Goal: Task Accomplishment & Management: Use online tool/utility

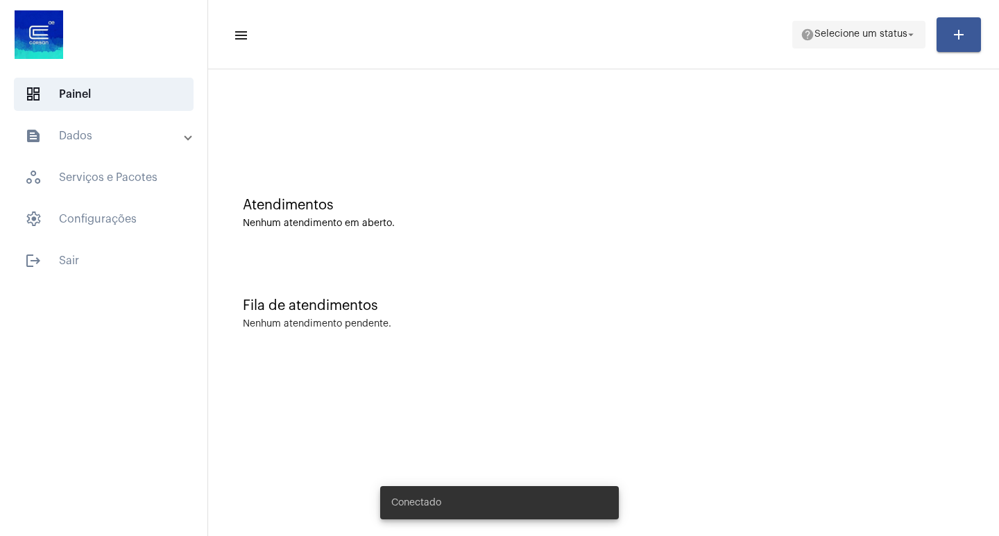
click at [860, 24] on span "help Selecione um status arrow_drop_down" at bounding box center [858, 33] width 116 height 25
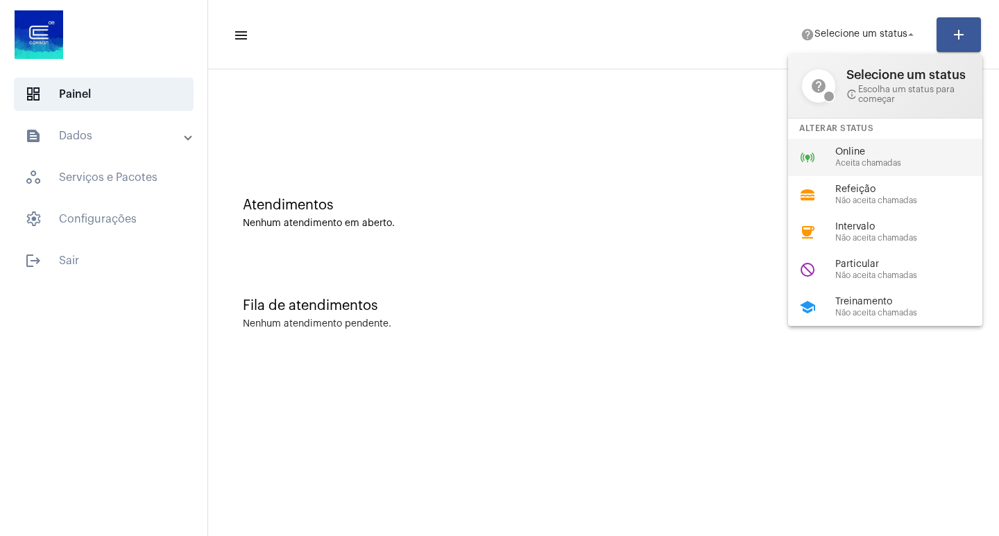
click at [850, 149] on span "Online" at bounding box center [914, 152] width 158 height 10
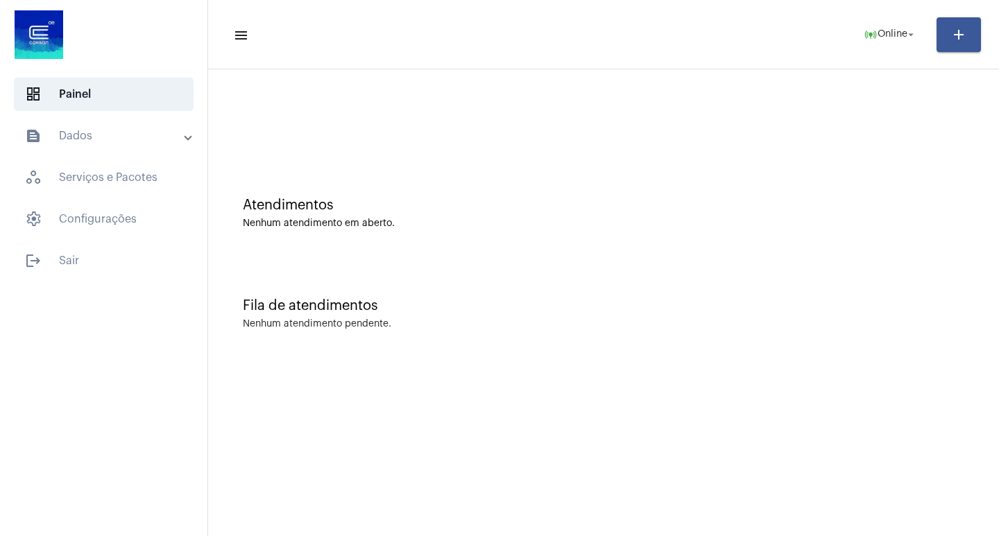
click at [632, 132] on div "Atendimentos Nenhum atendimento em aberto. Fila de atendimentos Nenhum atendime…" at bounding box center [603, 216] width 777 height 281
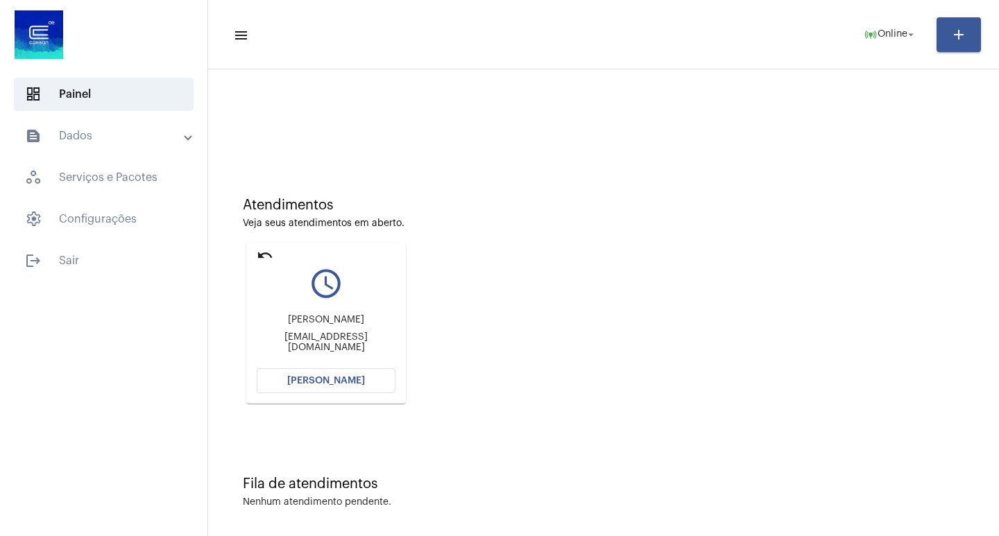
click at [58, 141] on mat-panel-title "text_snippet_outlined Dados" at bounding box center [105, 136] width 160 height 17
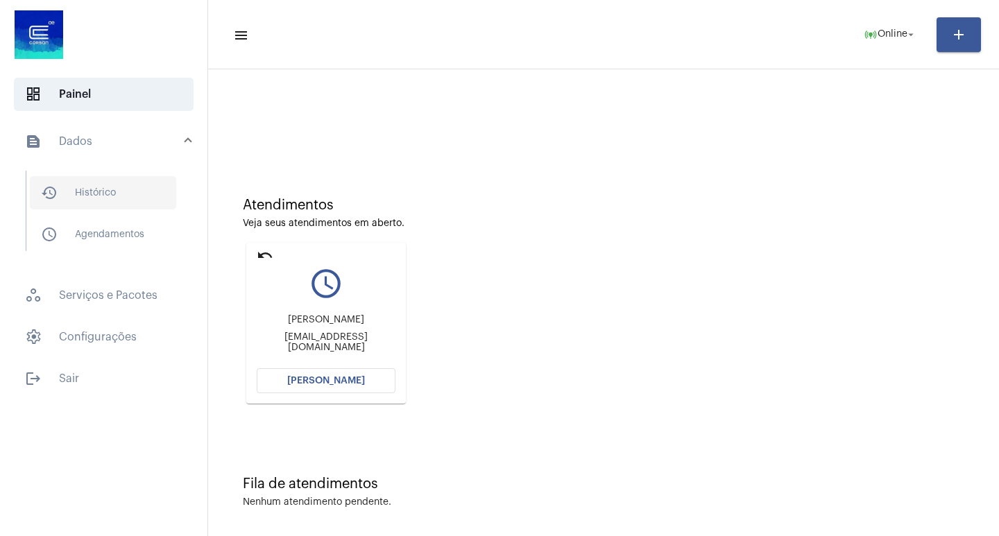
click at [68, 184] on span "history_outlined Histórico" at bounding box center [103, 192] width 146 height 33
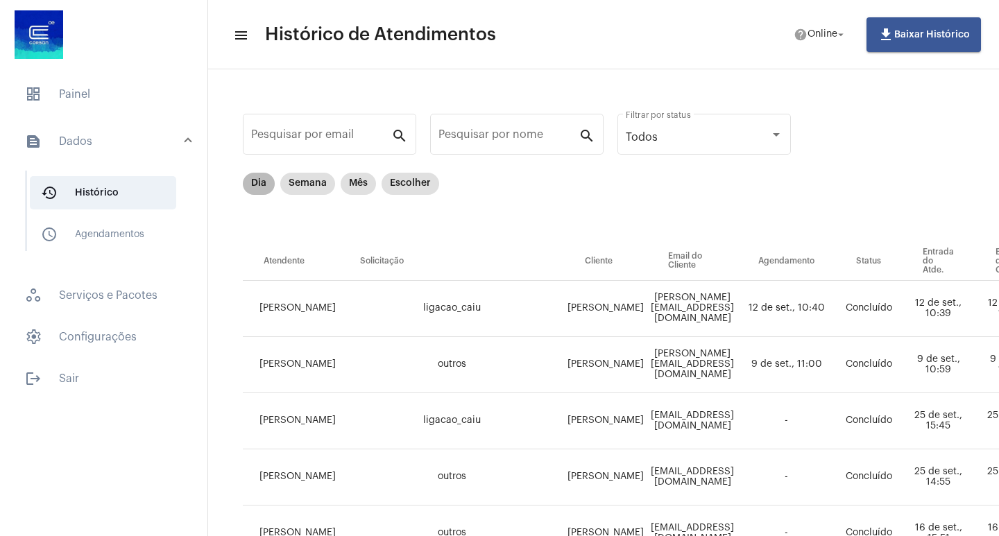
click at [266, 184] on mat-chip "Dia" at bounding box center [259, 184] width 32 height 22
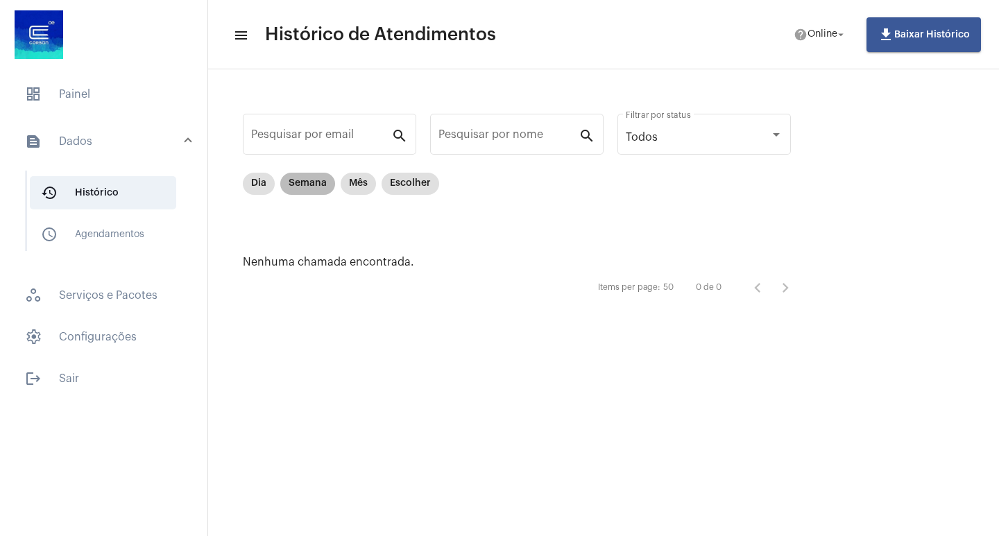
click at [298, 178] on mat-chip "Semana" at bounding box center [307, 184] width 55 height 22
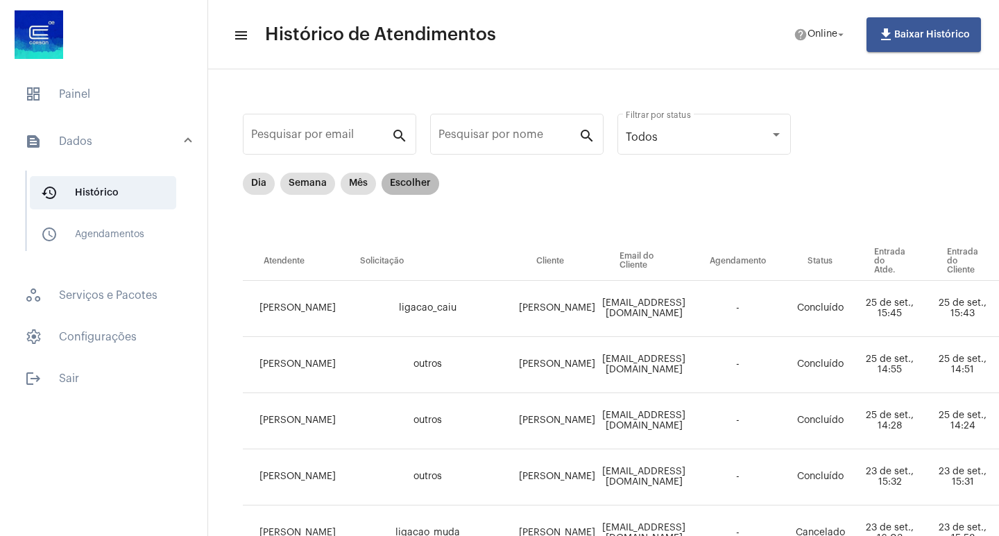
click at [408, 194] on mat-chip "Escolher" at bounding box center [410, 184] width 58 height 22
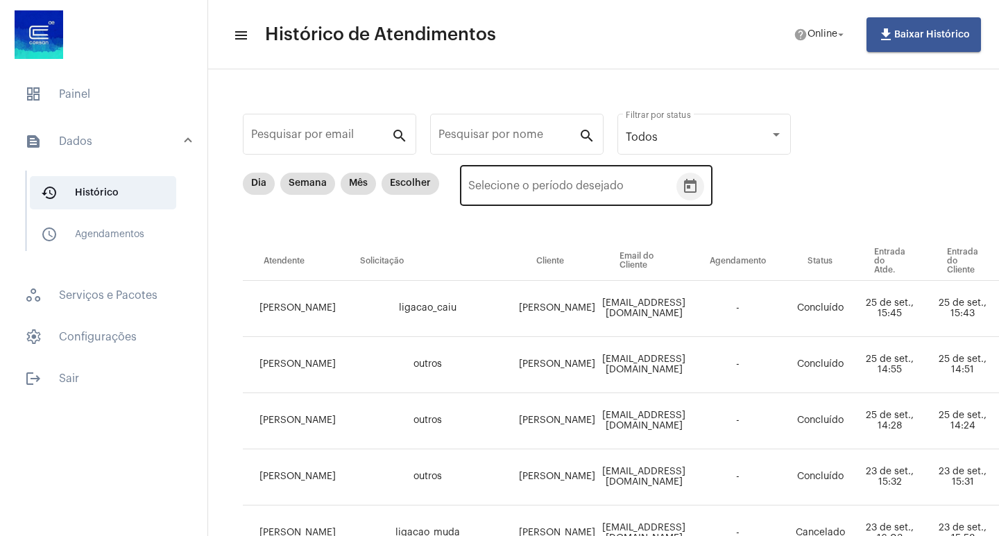
click at [687, 196] on button "Open calendar" at bounding box center [690, 187] width 28 height 28
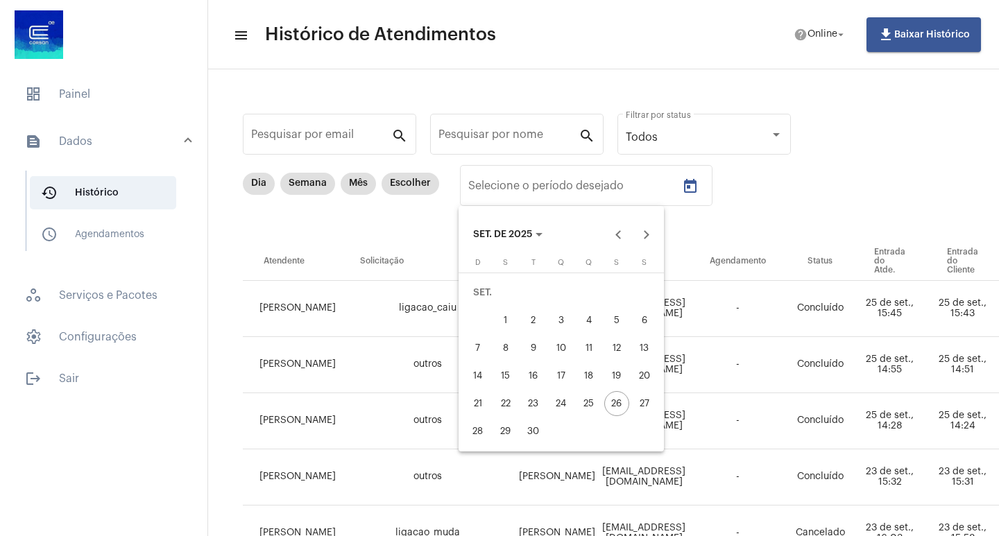
click at [578, 392] on button "25" at bounding box center [589, 404] width 28 height 28
type input "[DATE]"
click at [411, 224] on div at bounding box center [499, 268] width 999 height 536
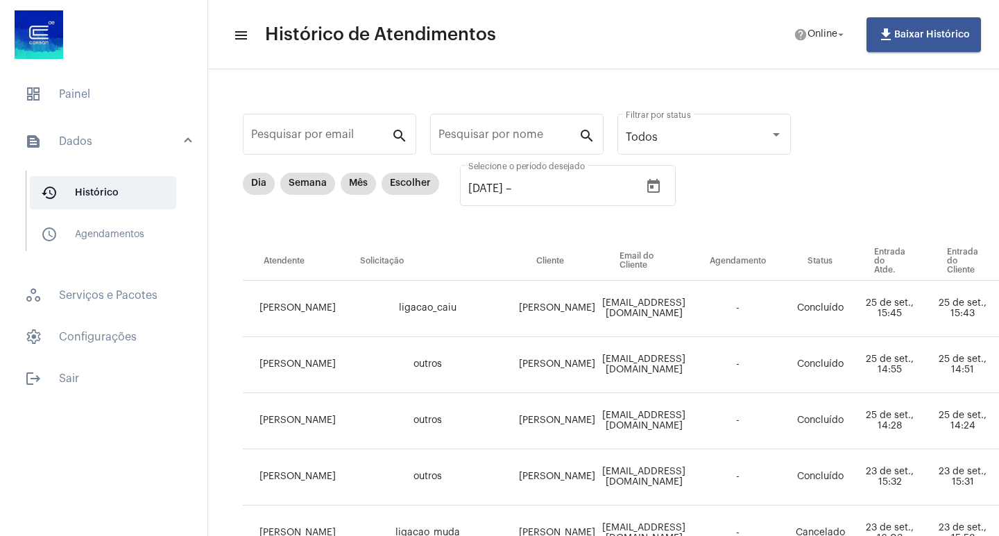
drag, startPoint x: 478, startPoint y: 259, endPoint x: 462, endPoint y: 230, distance: 33.2
click at [456, 239] on div "Dia Semana Mês Escolher [DATE] [DATE] – Selecione o período desejado" at bounding box center [725, 207] width 964 height 69
click at [667, 187] on button "Open calendar" at bounding box center [653, 187] width 28 height 28
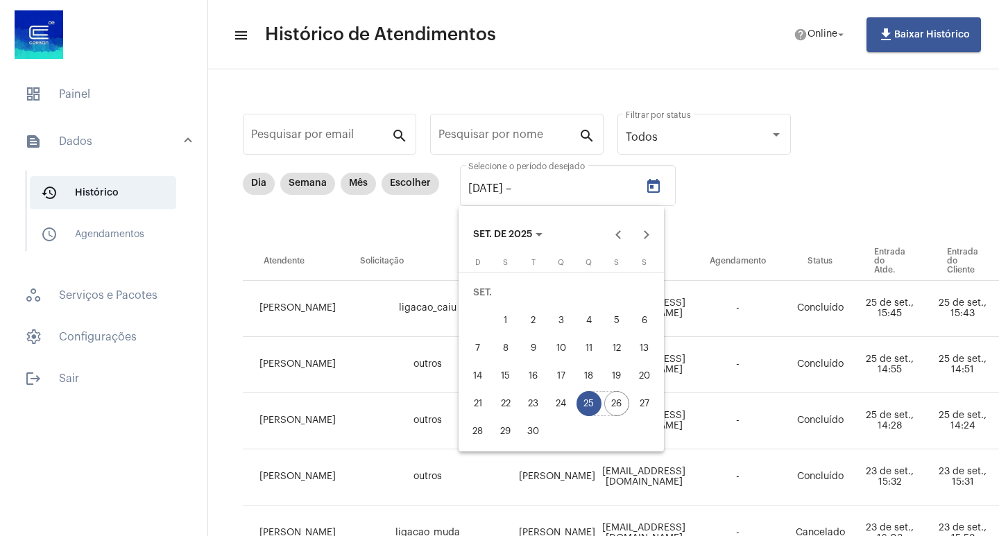
drag, startPoint x: 612, startPoint y: 399, endPoint x: 560, endPoint y: 325, distance: 91.0
click at [612, 395] on div "26" at bounding box center [616, 403] width 25 height 25
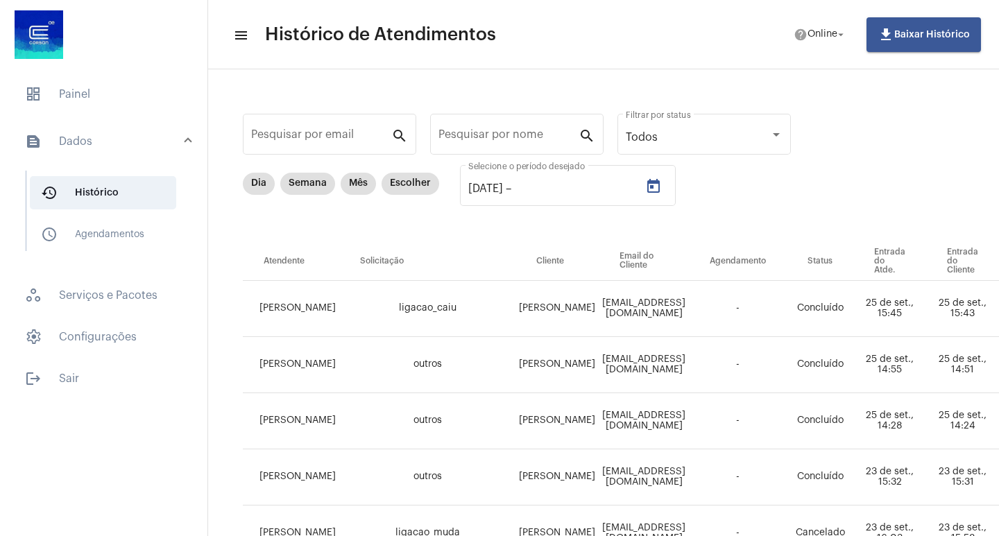
type input "[DATE]"
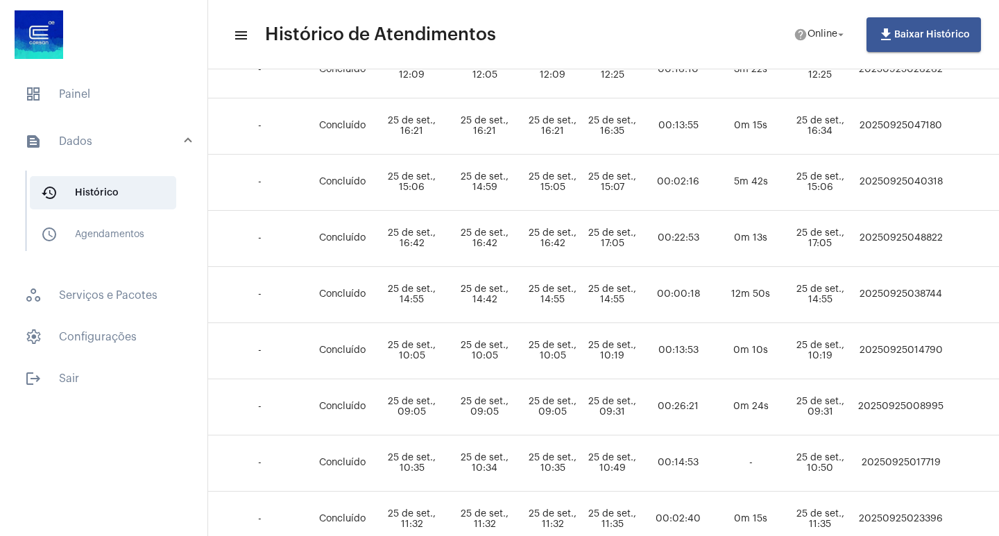
scroll to position [744, 407]
click at [907, 241] on td "20250925048822" at bounding box center [899, 239] width 92 height 56
copy td "20250925048822"
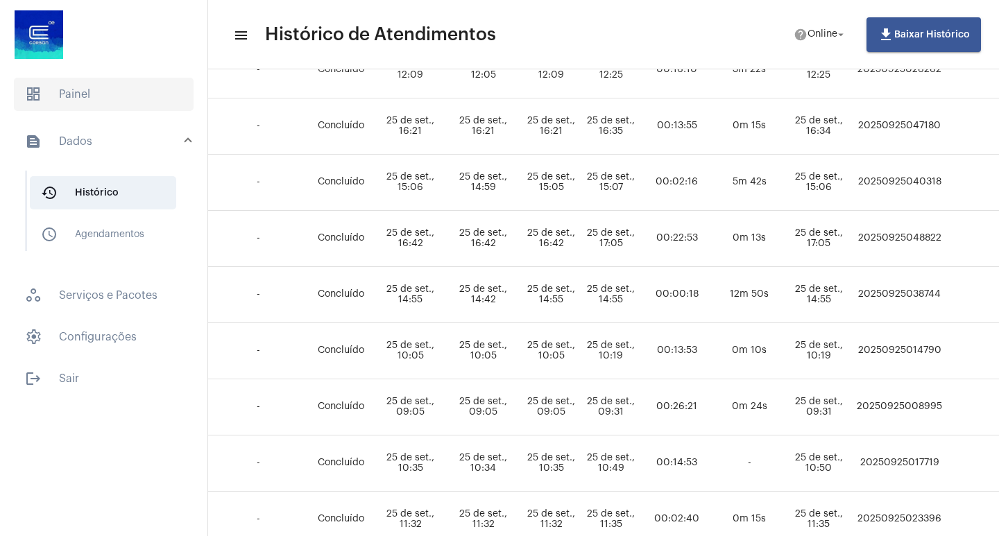
click at [53, 80] on span "dashboard Painel" at bounding box center [104, 94] width 180 height 33
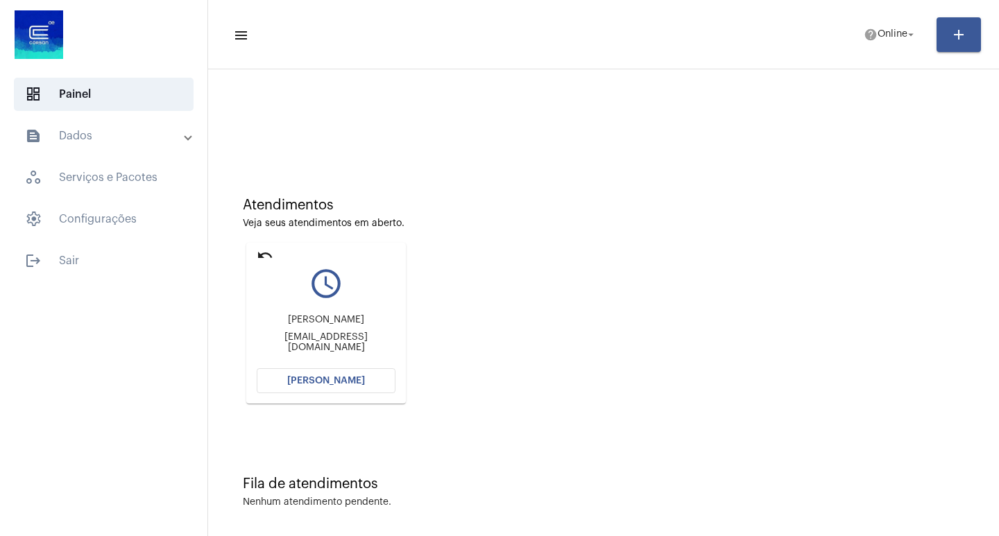
click at [302, 374] on button "[PERSON_NAME]" at bounding box center [326, 380] width 139 height 25
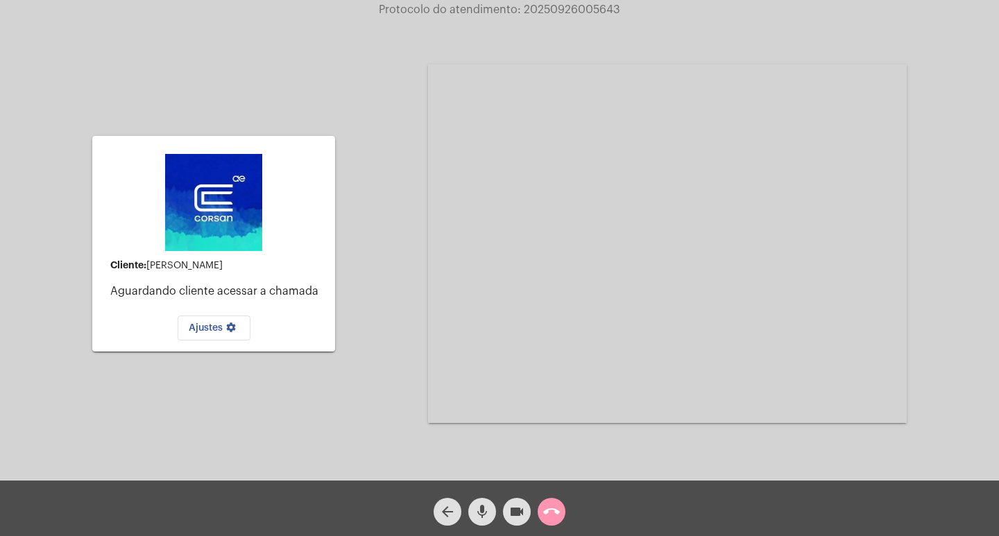
click at [563, 507] on button "call_end" at bounding box center [551, 512] width 28 height 28
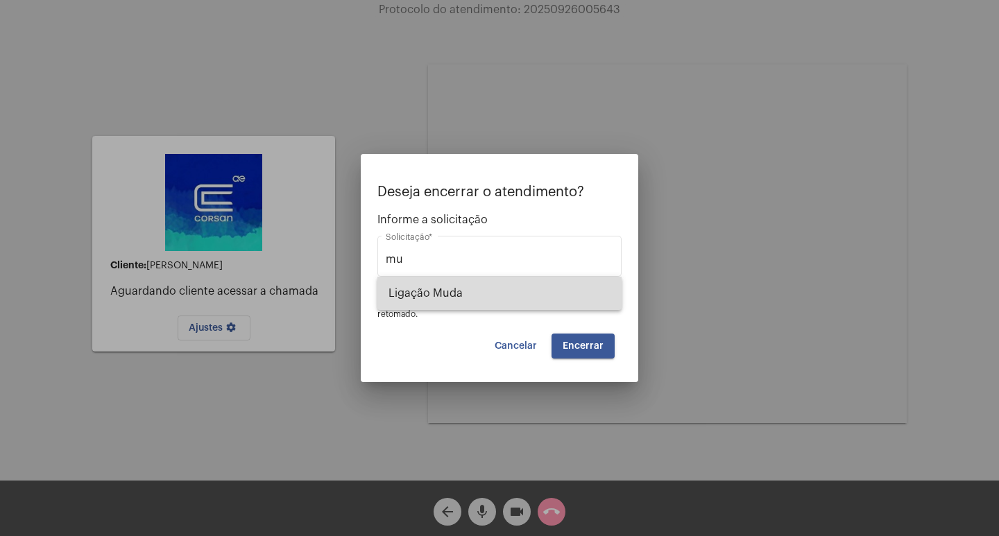
click at [544, 307] on span "Ligação Muda" at bounding box center [499, 293] width 222 height 33
type input "Ligação Muda"
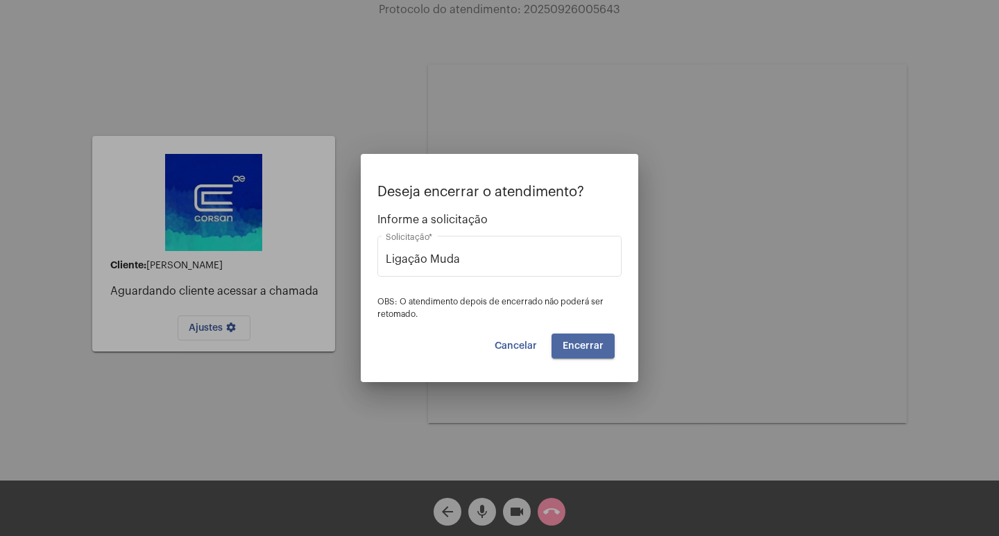
click at [585, 341] on span "Encerrar" at bounding box center [582, 346] width 41 height 10
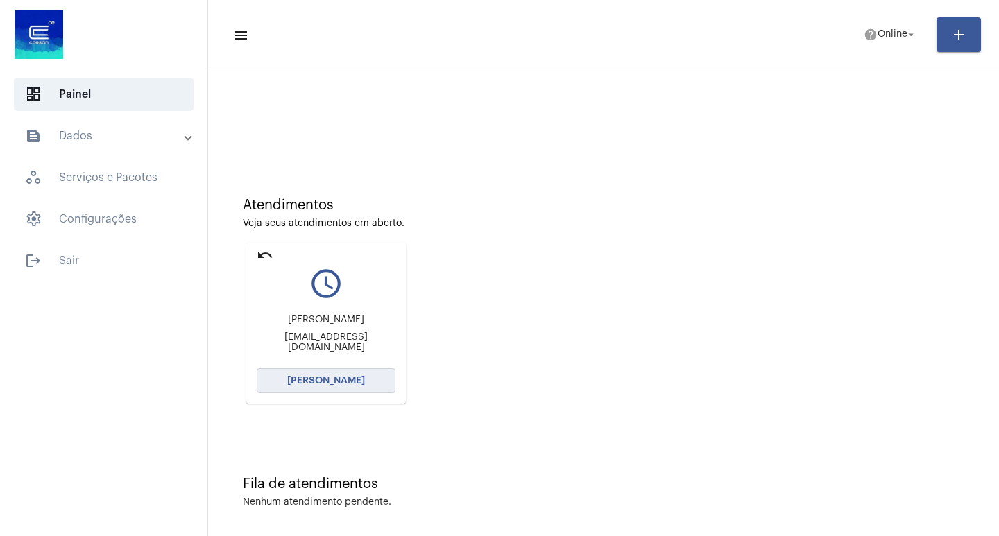
click at [350, 384] on span "[PERSON_NAME]" at bounding box center [326, 381] width 78 height 10
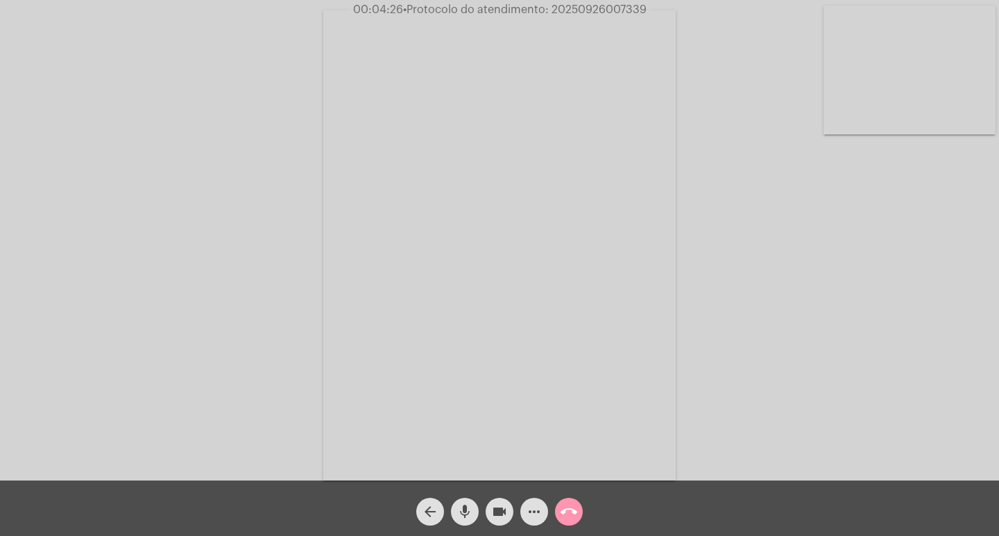
click at [579, 4] on span "• Protocolo do atendimento: 20250926007339" at bounding box center [524, 9] width 243 height 11
copy span "20250926007339"
click at [534, 517] on mat-icon "more_horiz" at bounding box center [534, 511] width 17 height 17
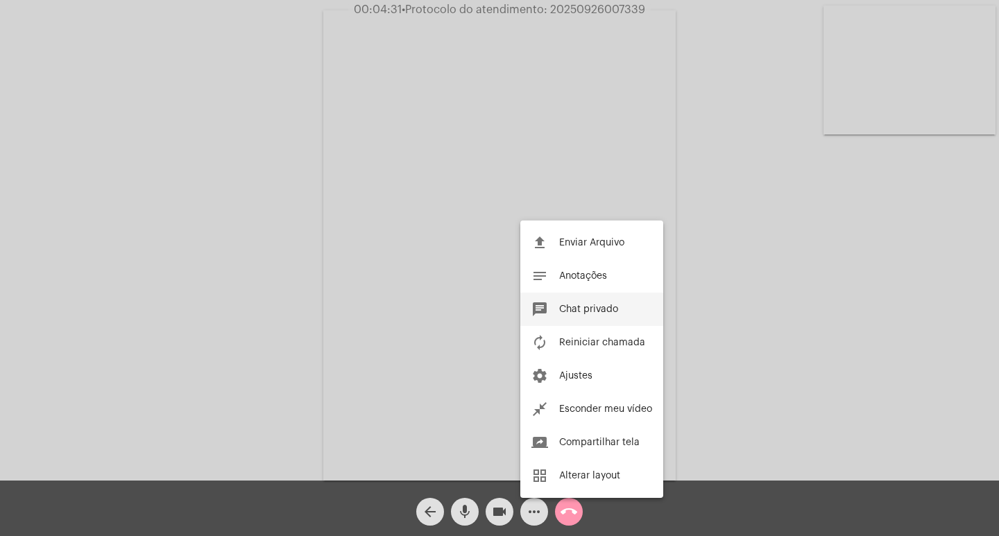
click at [593, 297] on button "chat Chat privado" at bounding box center [591, 309] width 143 height 33
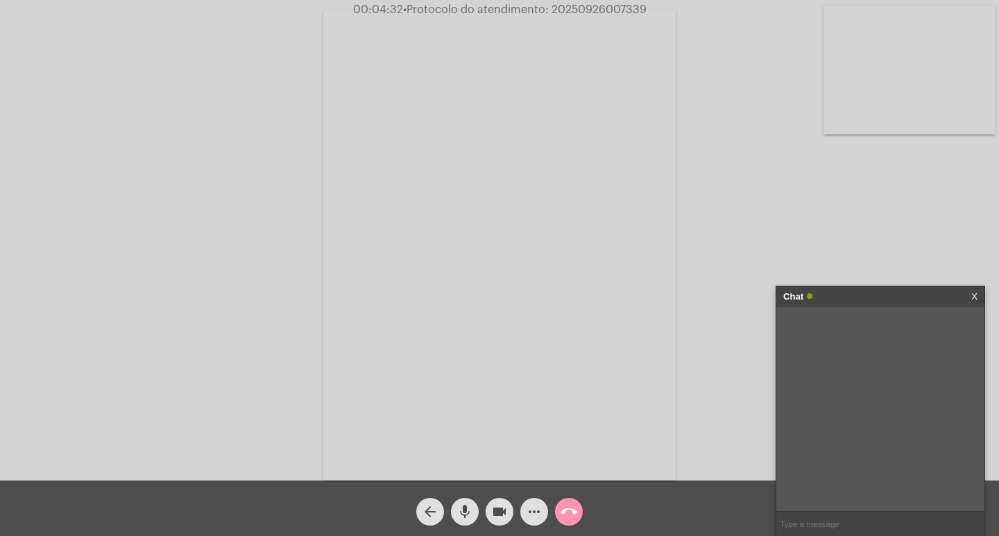
click at [794, 512] on input "text" at bounding box center [880, 524] width 208 height 24
paste input "20250926007339"
type input "20250926007339"
click at [869, 297] on div "Chat" at bounding box center [865, 296] width 165 height 21
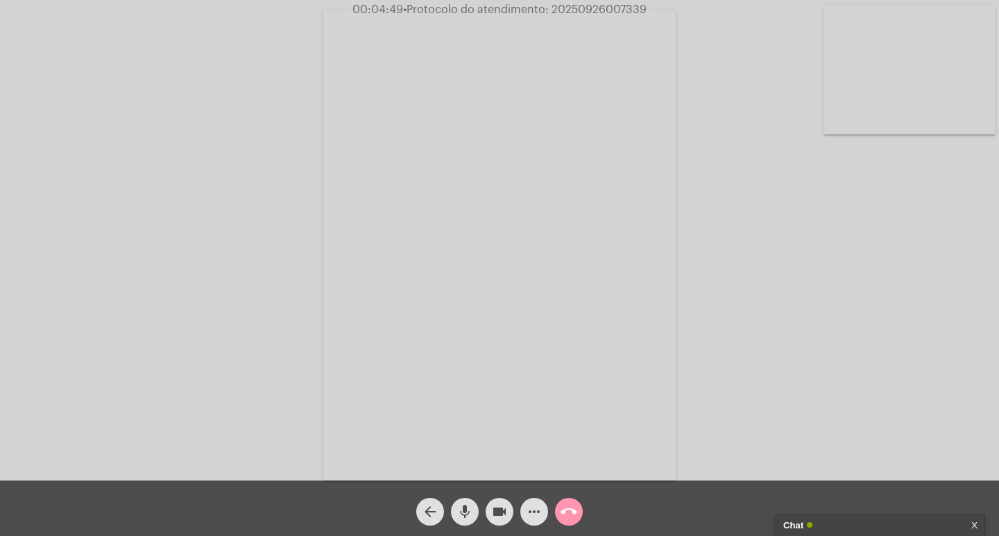
click at [499, 503] on span "videocam" at bounding box center [499, 512] width 17 height 28
click at [461, 507] on mat-icon "mic" at bounding box center [464, 511] width 17 height 17
click at [562, 513] on mat-icon "call_end" at bounding box center [568, 511] width 17 height 17
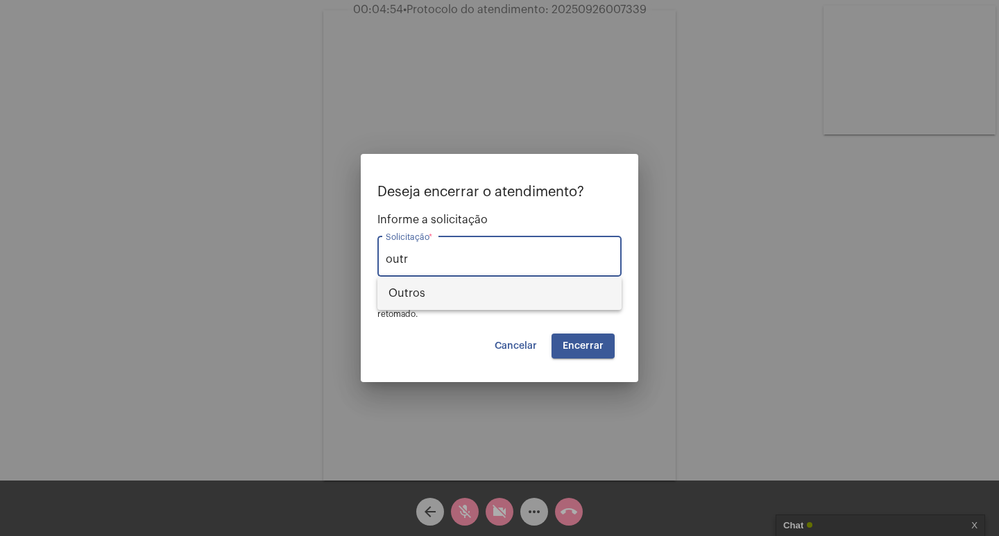
click at [555, 288] on span "Outros" at bounding box center [499, 293] width 222 height 33
type input "Outros"
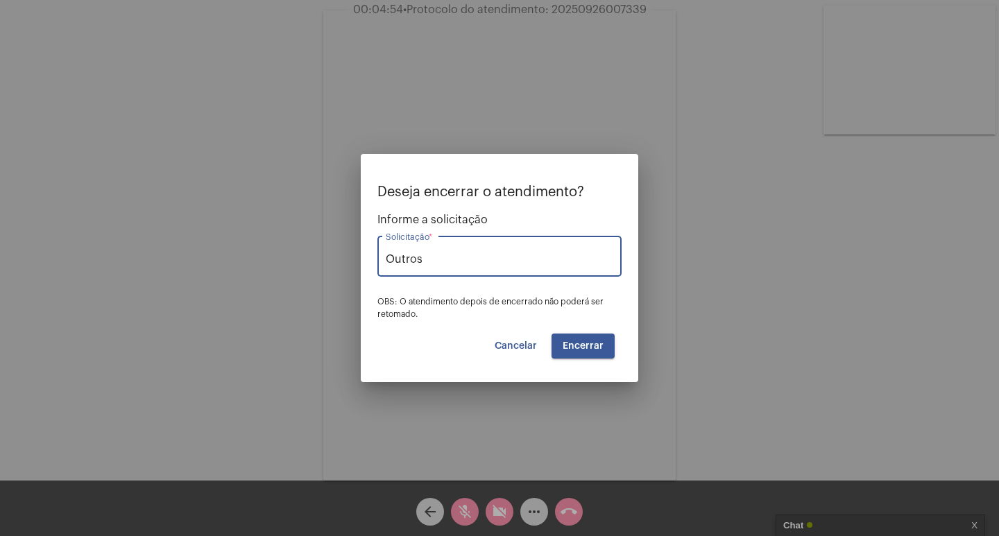
click at [564, 334] on button "Encerrar" at bounding box center [582, 346] width 63 height 25
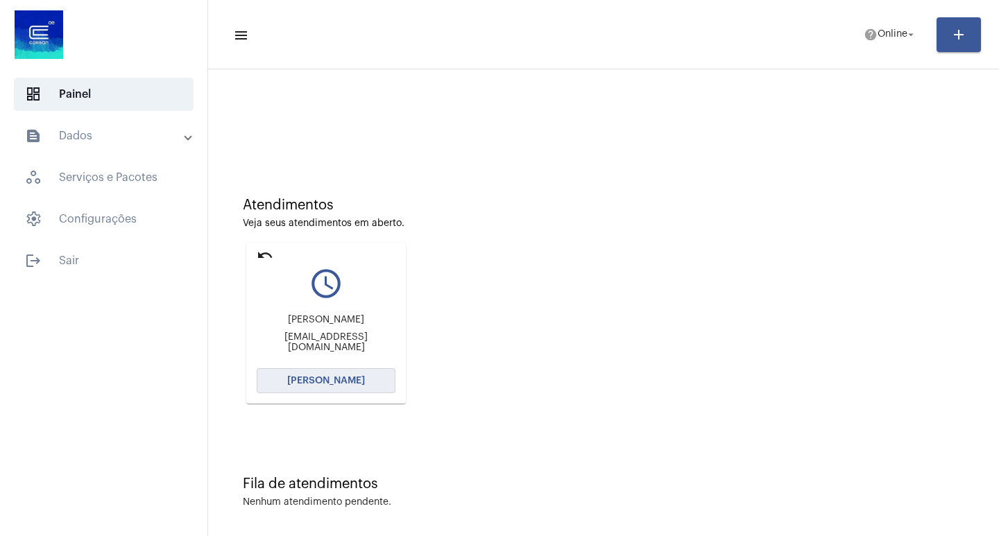
click at [316, 385] on span "[PERSON_NAME]" at bounding box center [326, 381] width 78 height 10
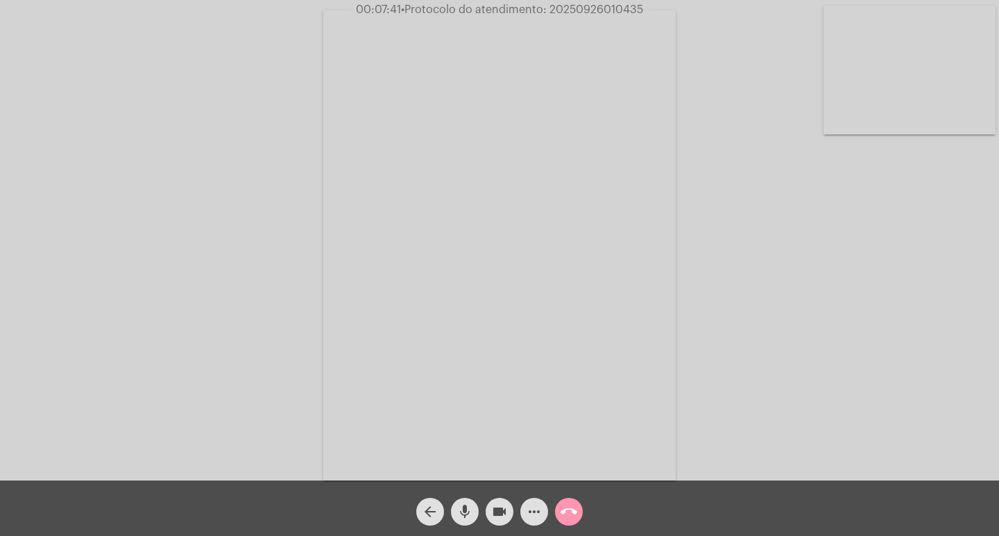
click at [496, 514] on mat-icon "videocam" at bounding box center [499, 511] width 17 height 17
click at [462, 512] on mat-icon "mic" at bounding box center [464, 511] width 17 height 17
click at [490, 516] on button "videocam_off" at bounding box center [499, 512] width 28 height 28
click at [467, 507] on mat-icon "mic_off" at bounding box center [464, 511] width 17 height 17
click at [590, 12] on span "• Protocolo do atendimento: 20250926010435" at bounding box center [521, 9] width 242 height 11
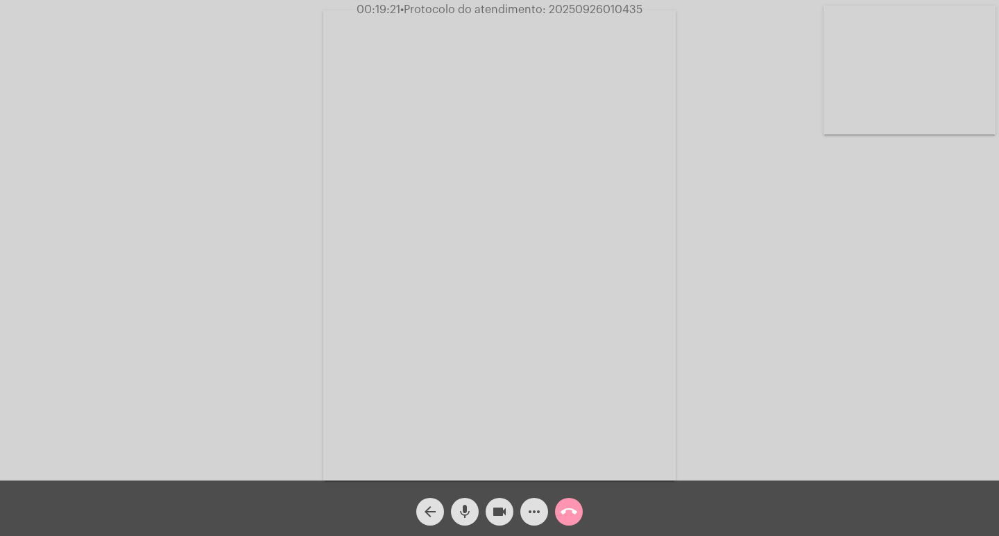
click at [590, 12] on span "• Protocolo do atendimento: 20250926010435" at bounding box center [521, 9] width 242 height 11
copy span "20250926010435"
click at [524, 506] on button "more_horiz" at bounding box center [534, 512] width 28 height 28
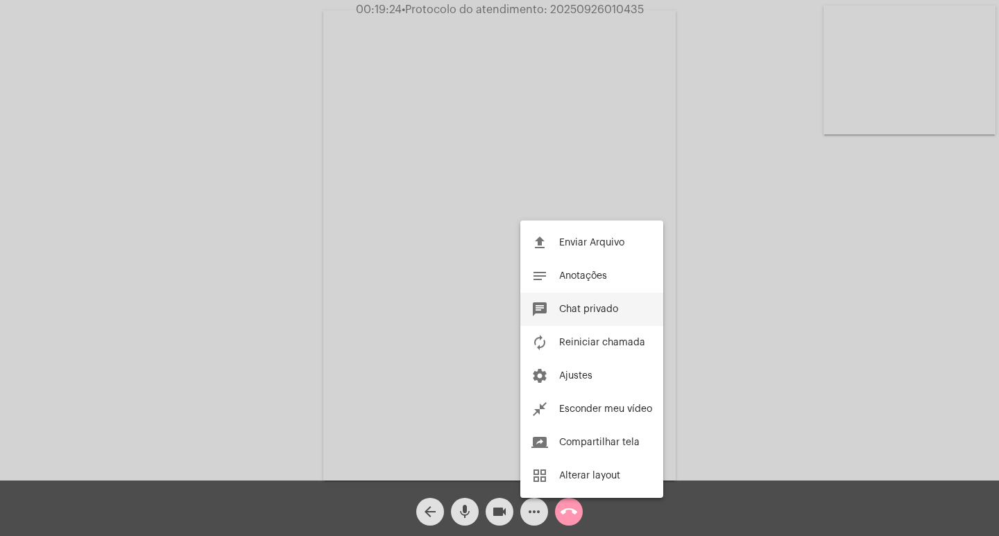
click at [616, 302] on button "chat Chat privado" at bounding box center [591, 309] width 143 height 33
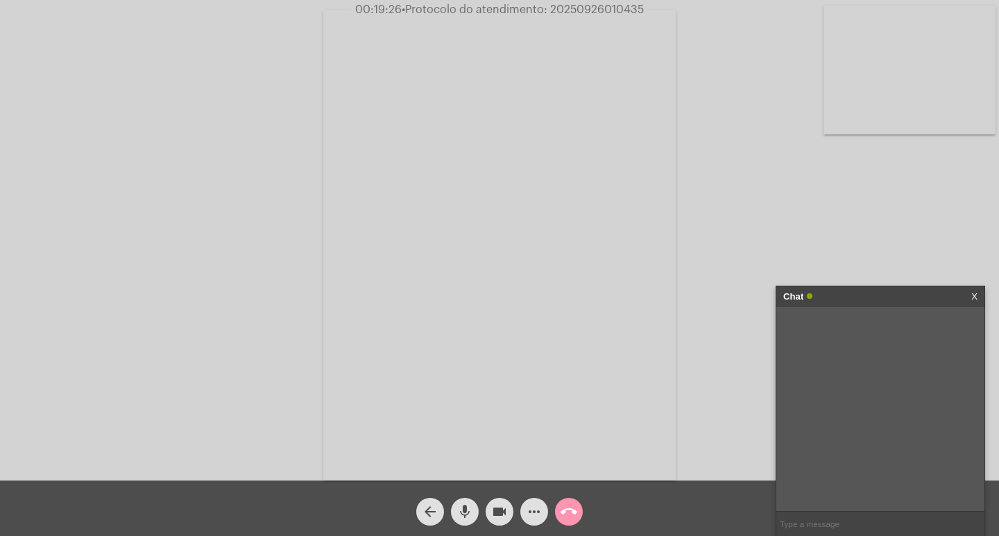
click at [891, 512] on input "text" at bounding box center [880, 524] width 208 height 24
paste input "20250926010435"
type input "20250926010435"
click at [870, 294] on div "Chat" at bounding box center [865, 296] width 165 height 21
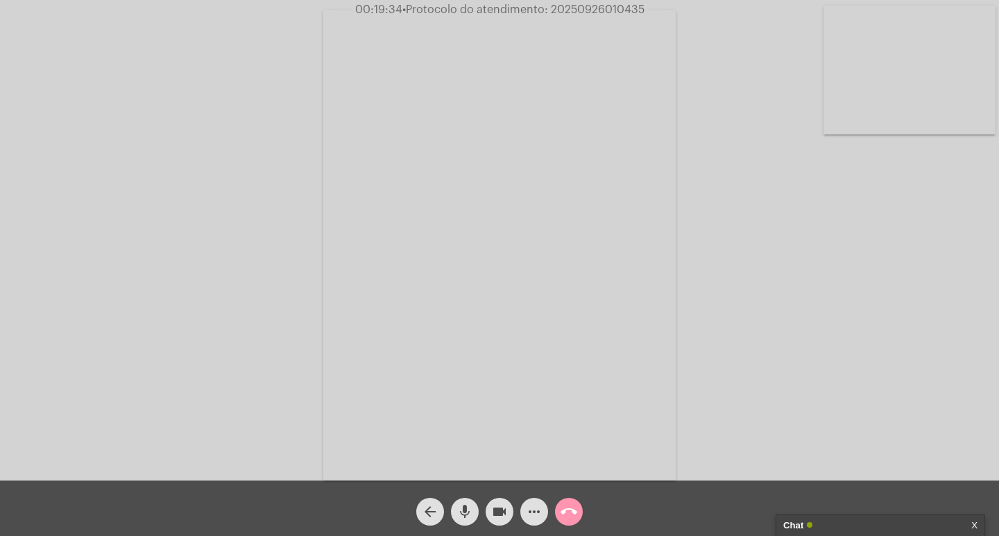
click at [501, 515] on mat-icon "videocam" at bounding box center [499, 511] width 17 height 17
click at [470, 512] on mat-icon "mic" at bounding box center [464, 511] width 17 height 17
click at [561, 512] on mat-icon "call_end" at bounding box center [568, 511] width 17 height 17
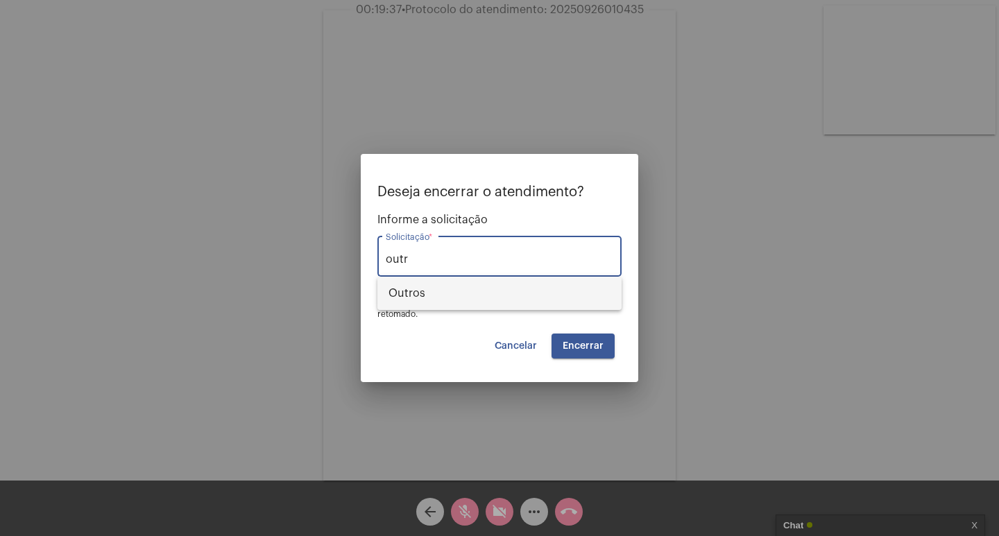
click at [555, 286] on span "Outros" at bounding box center [499, 293] width 222 height 33
type input "Outros"
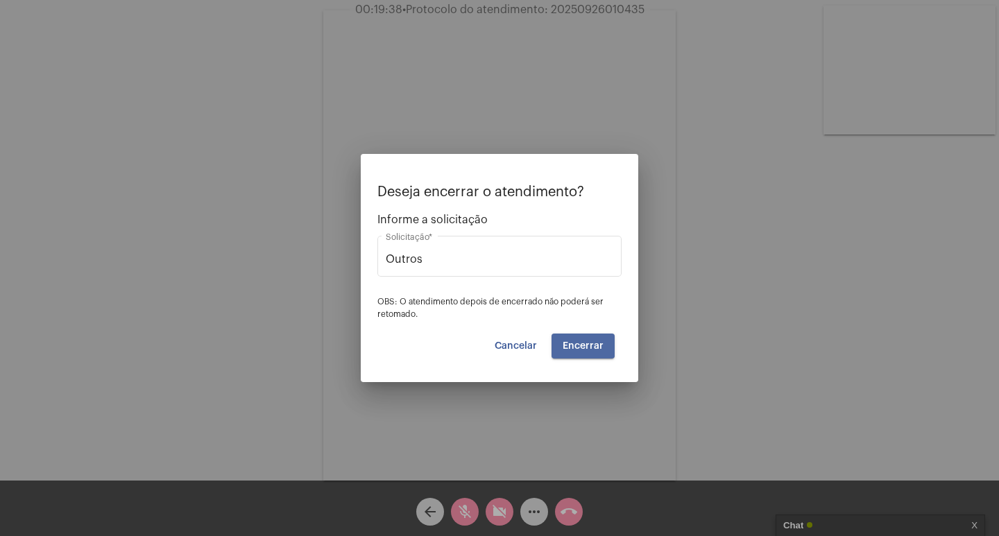
click at [580, 334] on button "Encerrar" at bounding box center [582, 346] width 63 height 25
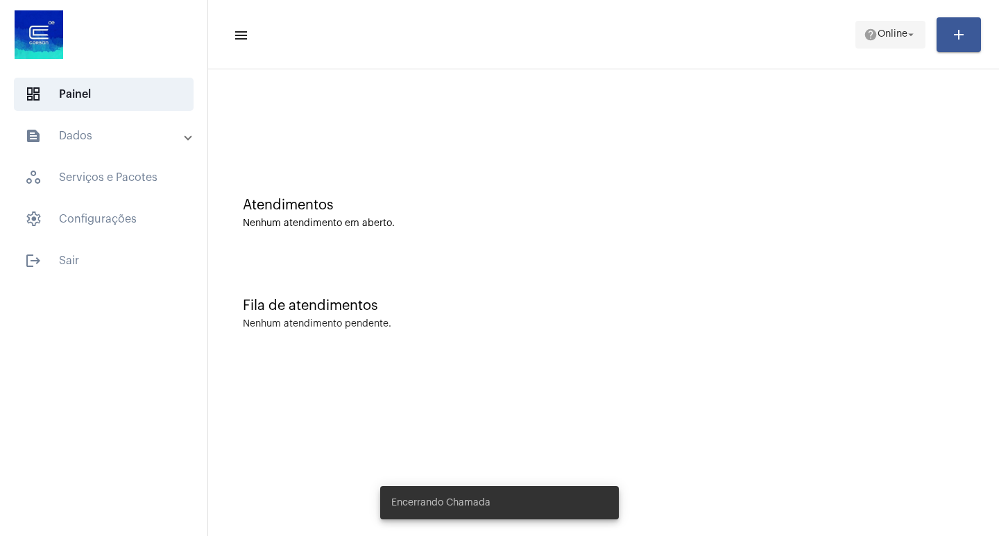
click at [876, 43] on span "help Online arrow_drop_down" at bounding box center [889, 33] width 53 height 25
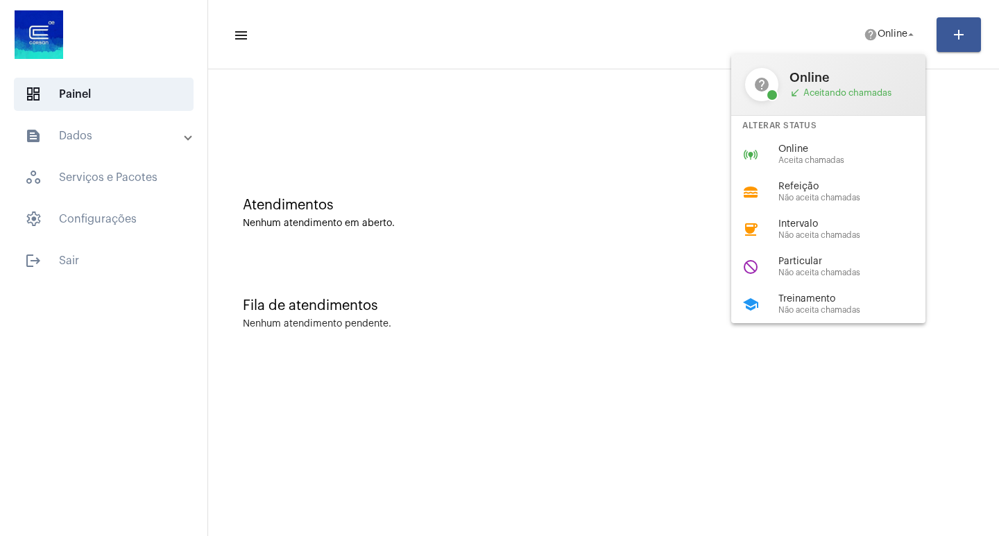
click at [797, 293] on div "school Treinamento Não aceita chamadas" at bounding box center [839, 304] width 216 height 37
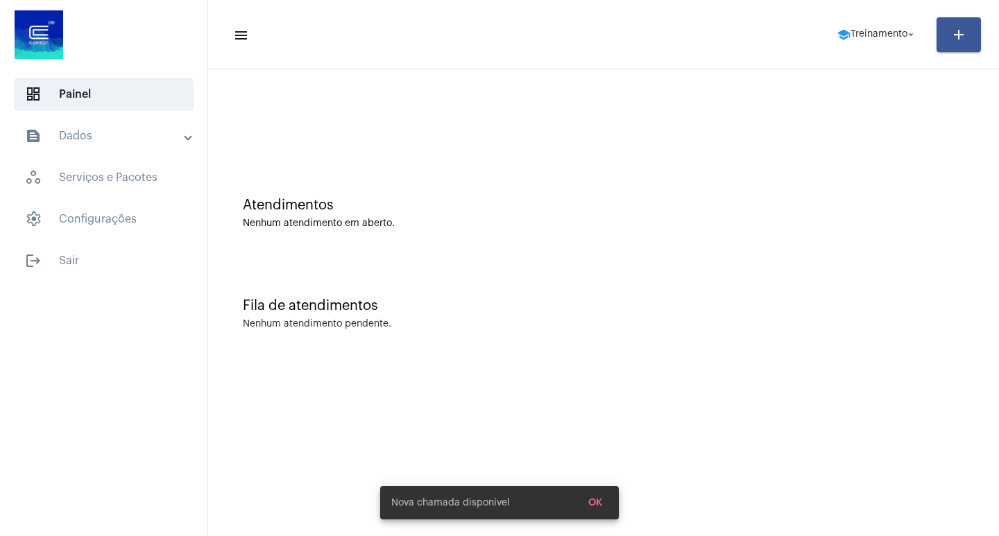
click at [61, 139] on mat-panel-title "text_snippet_outlined Dados" at bounding box center [105, 136] width 160 height 17
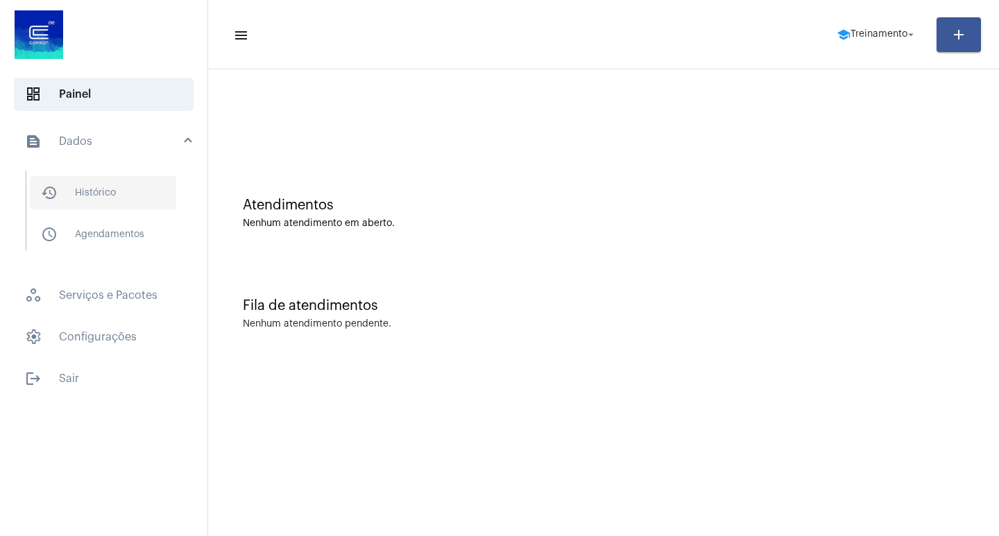
click at [90, 201] on span "history_outlined Histórico" at bounding box center [103, 192] width 146 height 33
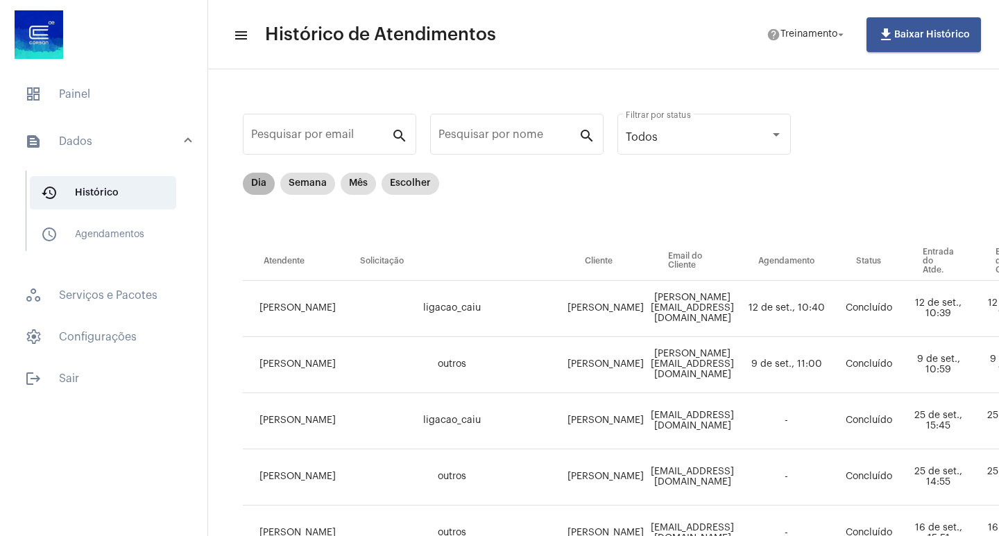
click at [257, 175] on mat-chip "Dia" at bounding box center [259, 184] width 32 height 22
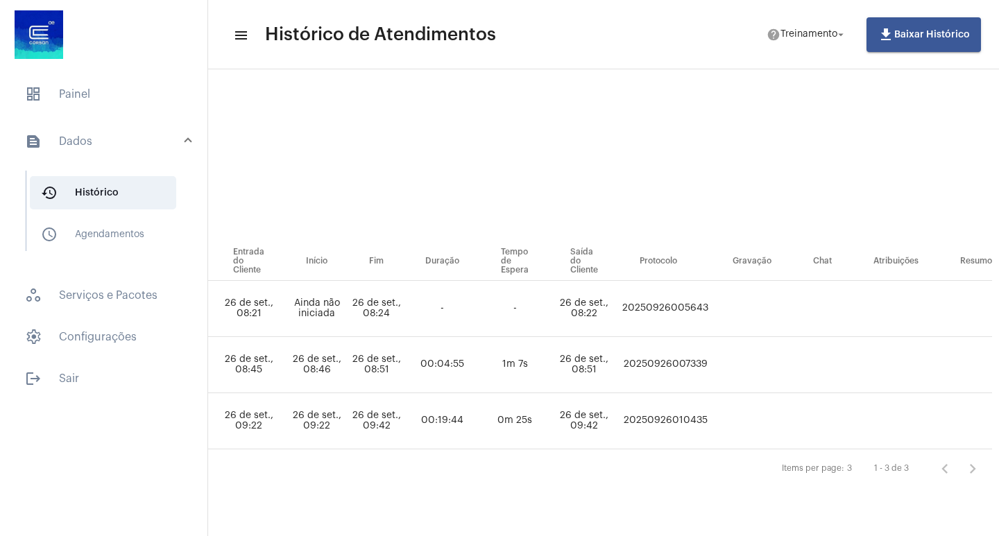
scroll to position [0, 727]
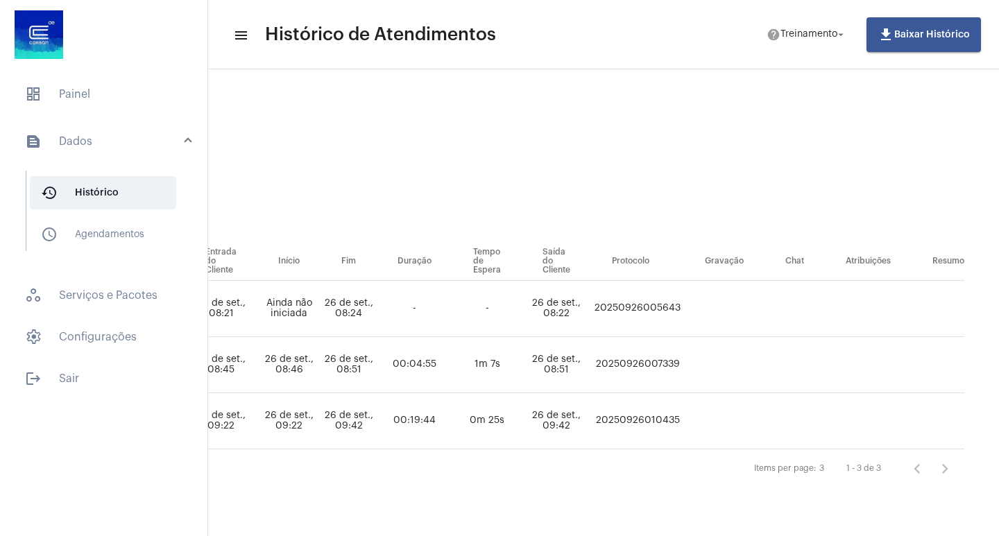
click at [607, 419] on td "20250926010435" at bounding box center [637, 421] width 93 height 56
click at [645, 417] on td "20250926010435" at bounding box center [637, 421] width 93 height 56
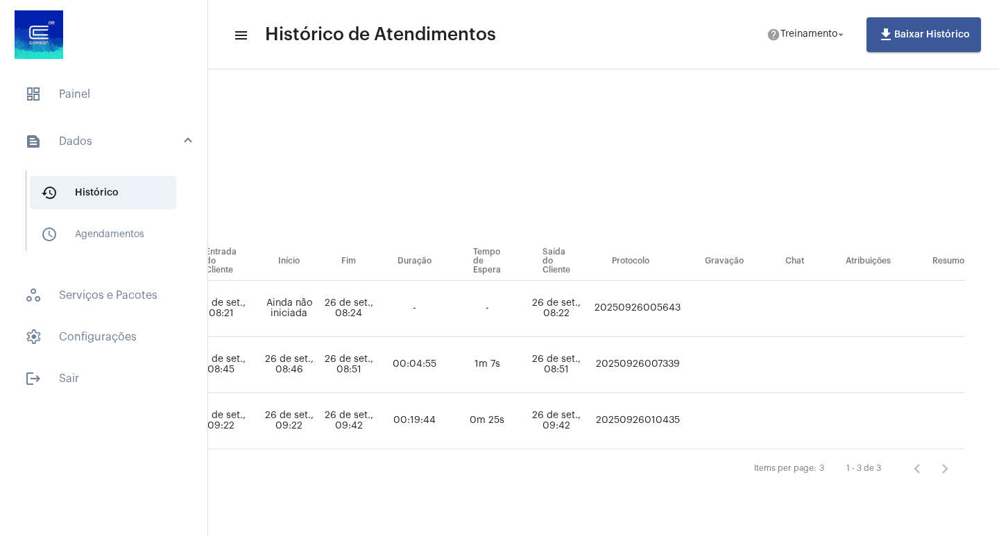
click at [645, 417] on td "20250926010435" at bounding box center [637, 421] width 93 height 56
copy td "20250926010435"
click at [126, 90] on span "dashboard Painel" at bounding box center [104, 94] width 180 height 33
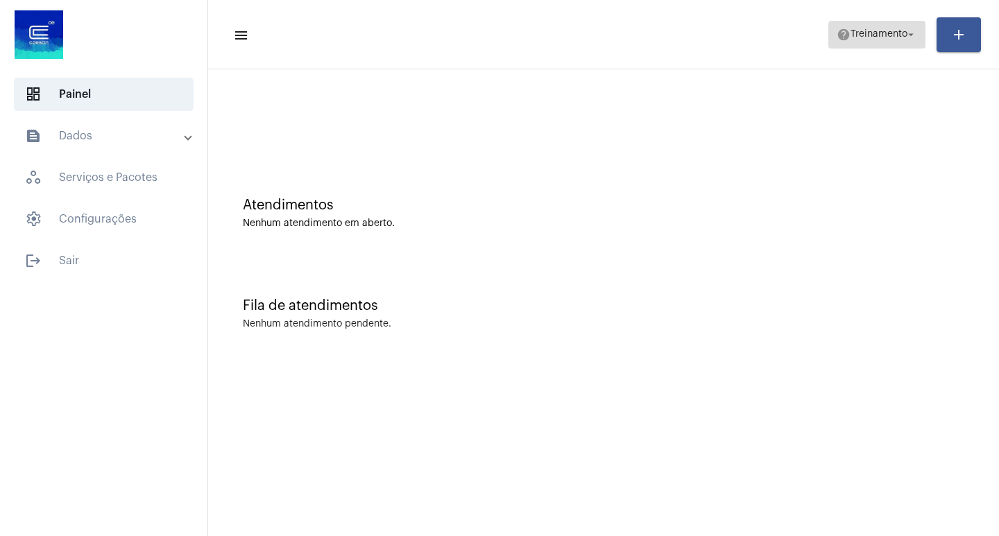
click at [847, 40] on span "help Treinamento arrow_drop_down" at bounding box center [876, 33] width 80 height 25
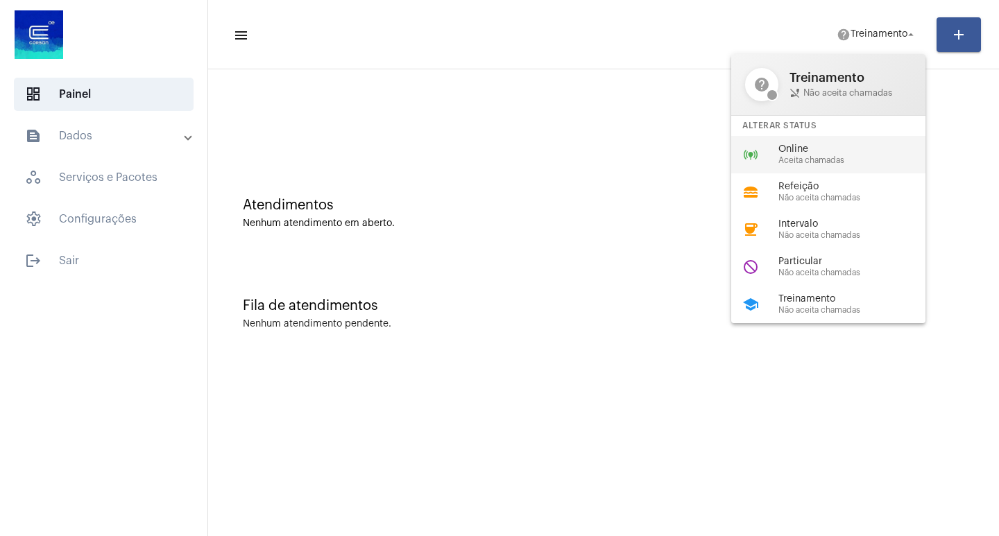
click at [822, 147] on span "Online" at bounding box center [857, 149] width 158 height 10
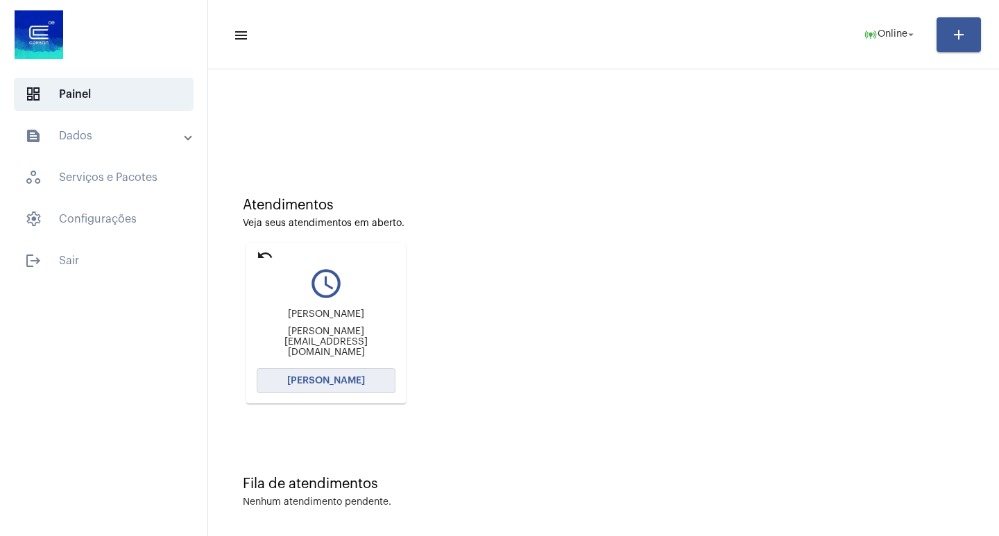
click at [367, 381] on button "[PERSON_NAME]" at bounding box center [326, 380] width 139 height 25
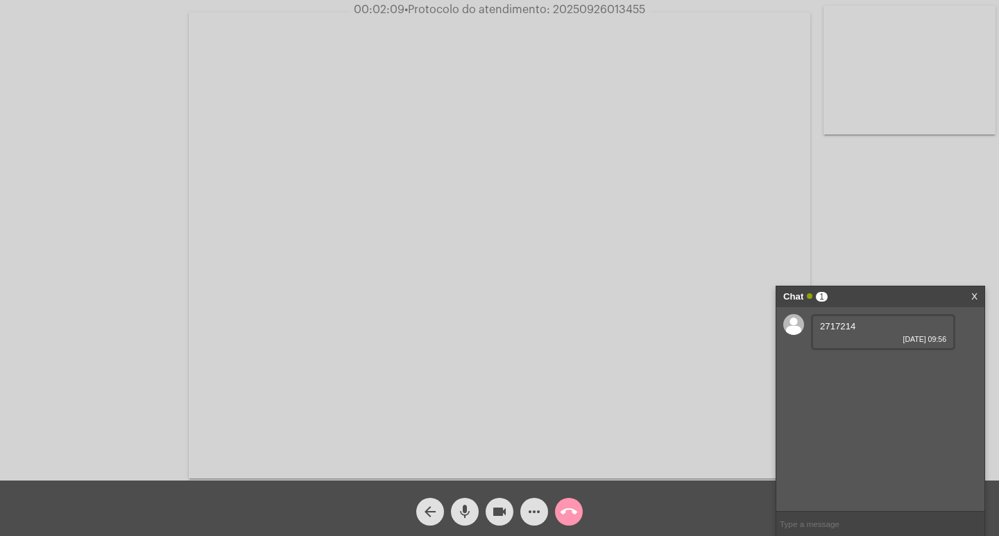
click at [847, 322] on span "2717214" at bounding box center [837, 326] width 35 height 10
copy span "2717214"
drag, startPoint x: 815, startPoint y: 362, endPoint x: 841, endPoint y: 382, distance: 33.1
click at [841, 382] on div "Matheus [PERSON_NAME] [DATE] 09:58" at bounding box center [883, 372] width 144 height 36
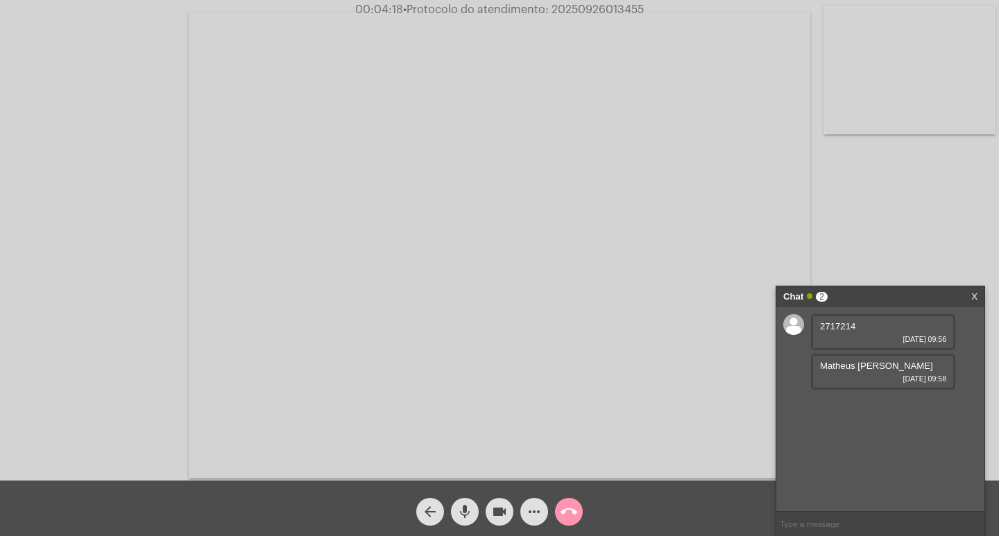
click at [854, 424] on div "2717214 [DATE] 09:56 Matheus [PERSON_NAME] [DATE] 09:58" at bounding box center [880, 409] width 208 height 204
click at [868, 399] on div "016.397.640-62 [DATE] 09:59" at bounding box center [883, 411] width 144 height 36
click at [867, 399] on div "016.397.640-62 [DATE] 09:59" at bounding box center [883, 411] width 144 height 36
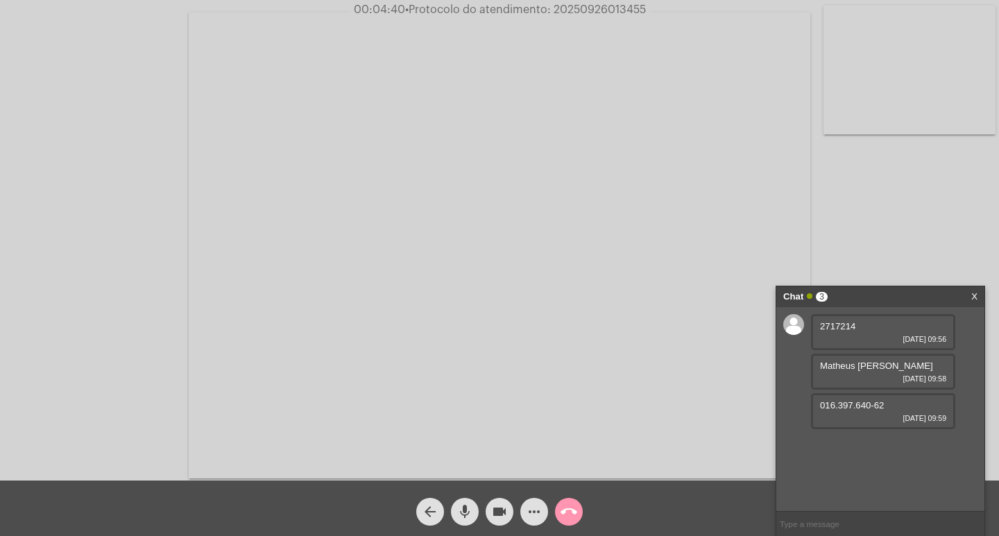
click at [867, 399] on div "016.397.640-62 [DATE] 09:59" at bounding box center [883, 411] width 144 height 36
copy span "016.397.640-62"
click at [832, 402] on span "016.397.640-62" at bounding box center [852, 405] width 64 height 10
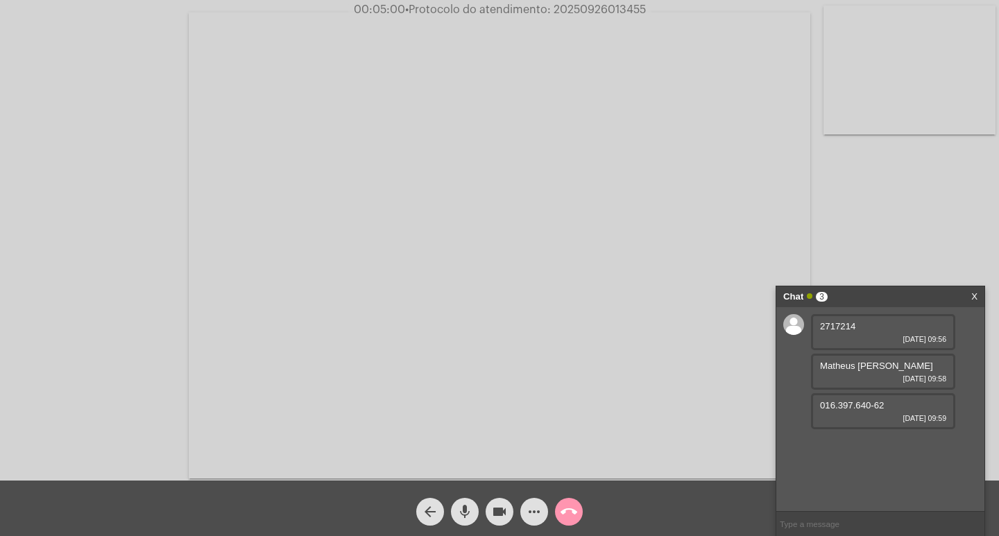
click at [832, 402] on span "016.397.640-62" at bounding box center [852, 405] width 64 height 10
click at [820, 443] on div "2717214 [DATE] 09:56 Matheus [PERSON_NAME] [DATE] 09:58 016.397.640-62 [DATE] 0…" at bounding box center [880, 409] width 208 height 204
click at [591, 14] on span "• Protocolo do atendimento: 20250926013455" at bounding box center [523, 9] width 241 height 11
copy span "20250926013455"
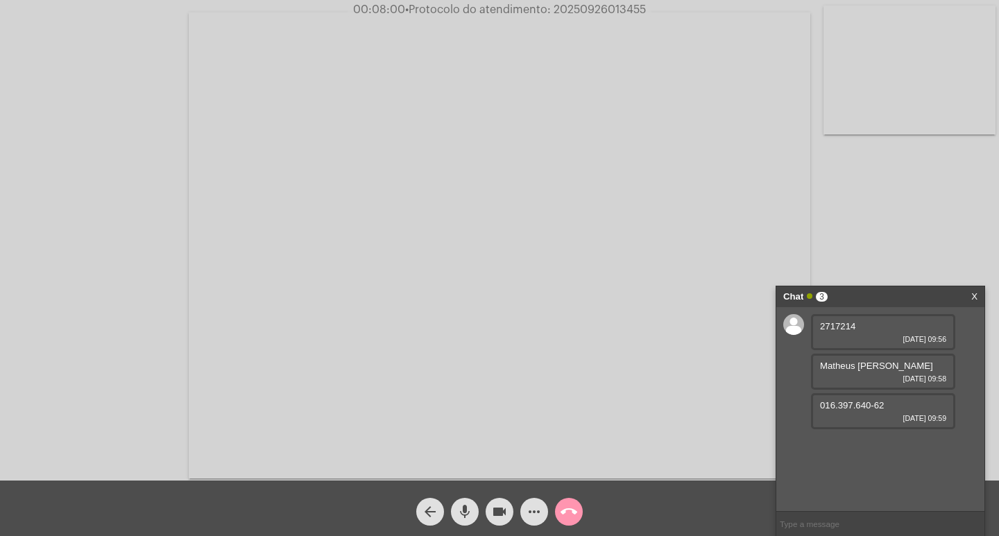
click at [854, 530] on input "text" at bounding box center [880, 524] width 208 height 24
paste input "20250926013455"
type input "20250926013455"
click at [865, 295] on div "Chat 3" at bounding box center [865, 296] width 165 height 21
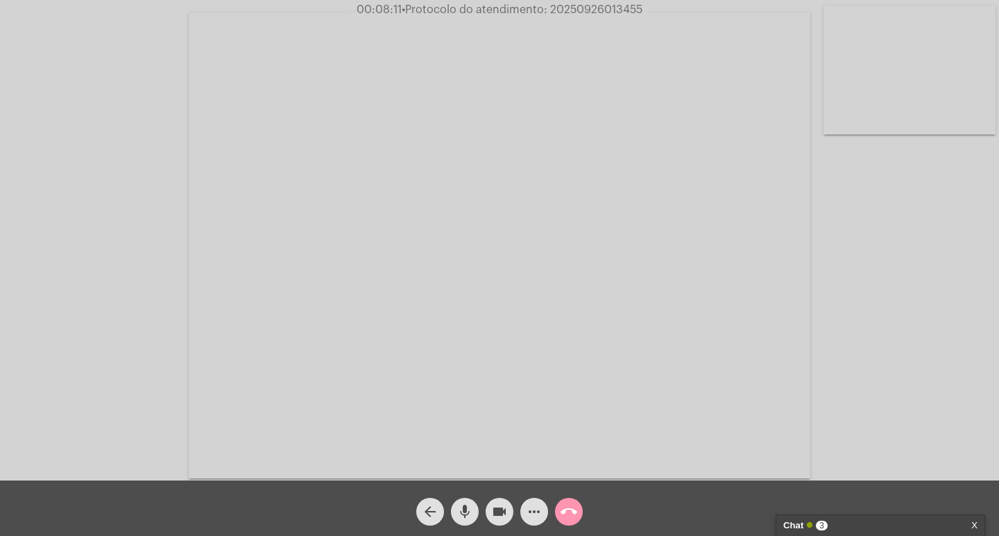
click at [506, 512] on mat-icon "videocam" at bounding box center [499, 511] width 17 height 17
click at [456, 515] on mat-icon "mic" at bounding box center [464, 511] width 17 height 17
click at [555, 505] on div "call_end" at bounding box center [568, 508] width 35 height 35
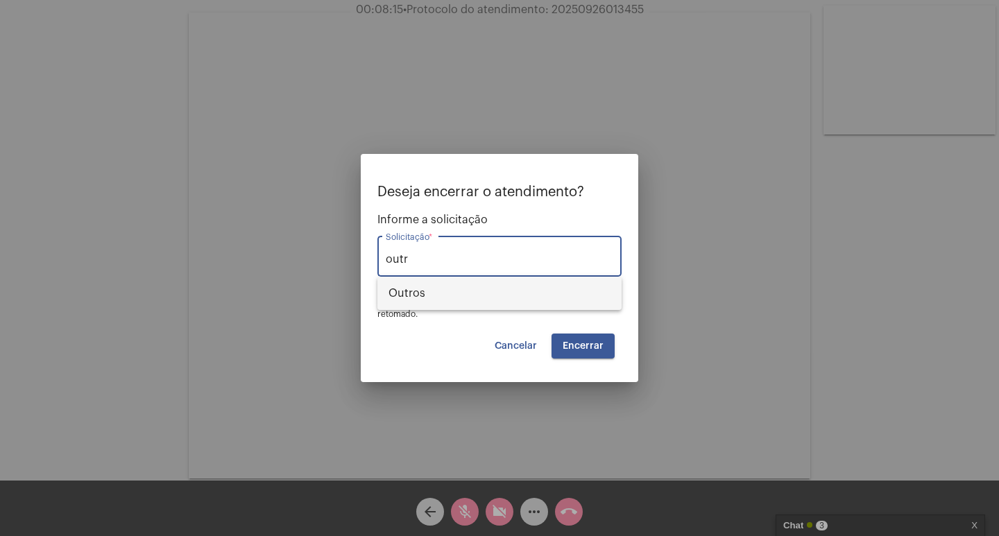
click at [522, 302] on span "Outros" at bounding box center [499, 293] width 222 height 33
type input "Outros"
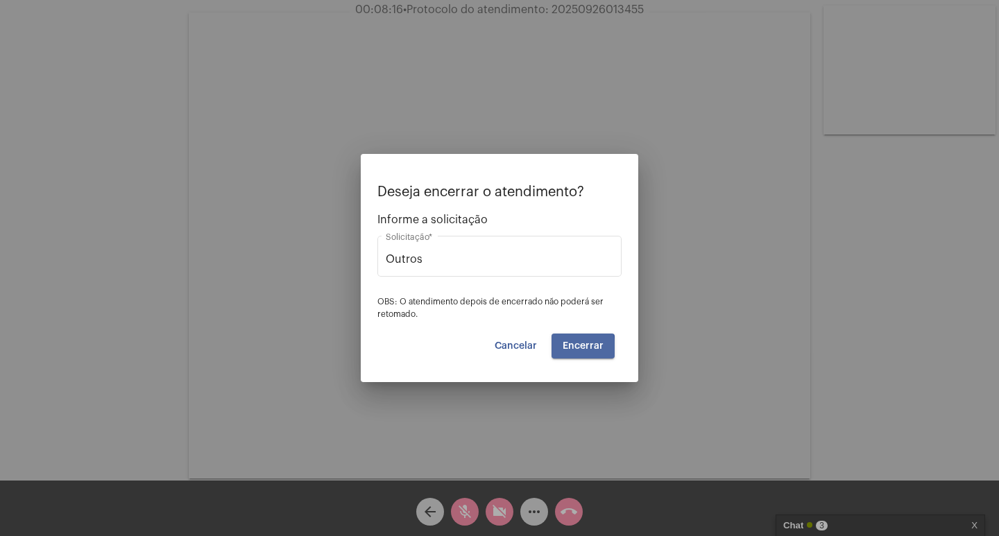
click at [553, 350] on button "Encerrar" at bounding box center [582, 346] width 63 height 25
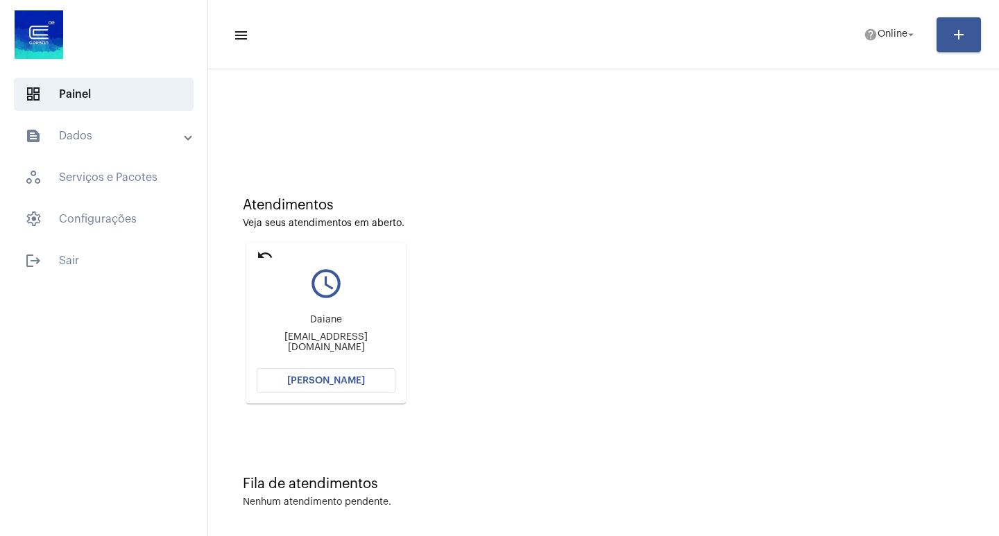
click at [419, 158] on div "Atendimentos Veja seus atendimentos em aberto. undo query_builder [PERSON_NAME]…" at bounding box center [603, 295] width 777 height 279
click at [389, 385] on button "[PERSON_NAME]" at bounding box center [326, 380] width 139 height 25
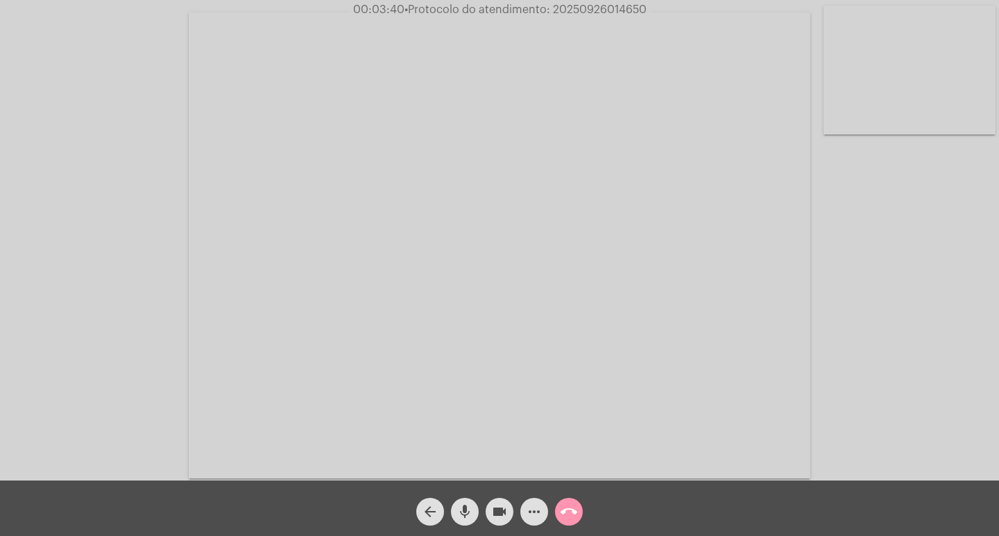
click at [494, 511] on mat-icon "videocam" at bounding box center [499, 511] width 17 height 17
click at [468, 512] on mat-icon "mic" at bounding box center [464, 511] width 17 height 17
click at [501, 526] on span "videocam_off" at bounding box center [499, 512] width 17 height 28
click at [473, 513] on button "mic_off" at bounding box center [465, 512] width 28 height 28
click at [528, 512] on mat-icon "more_horiz" at bounding box center [534, 511] width 17 height 17
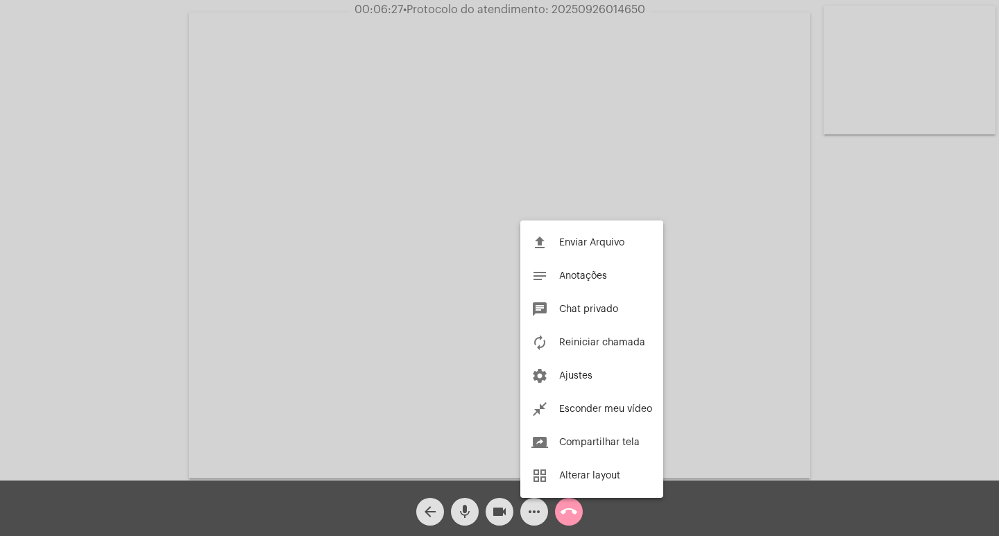
click at [434, 241] on div at bounding box center [499, 268] width 999 height 536
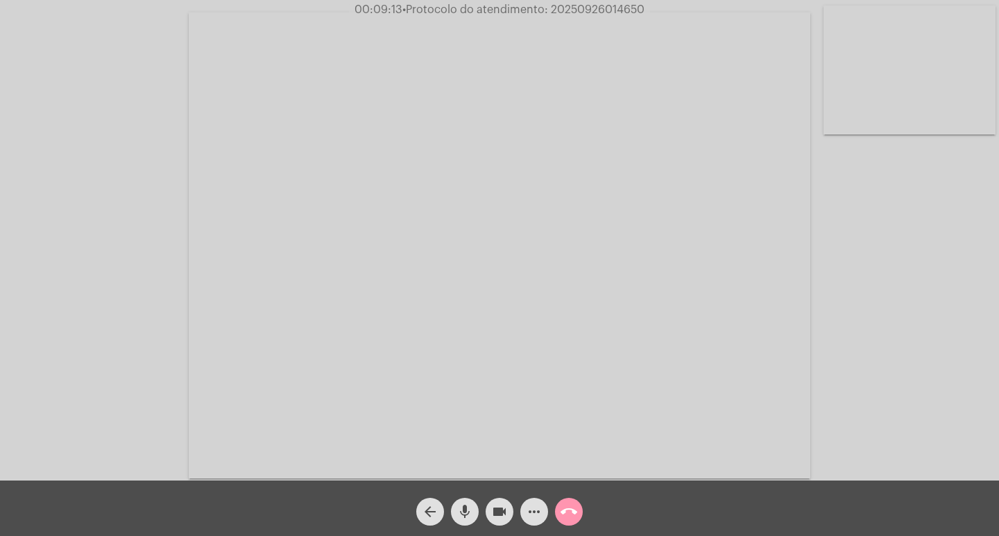
click at [535, 517] on mat-icon "more_horiz" at bounding box center [534, 511] width 17 height 17
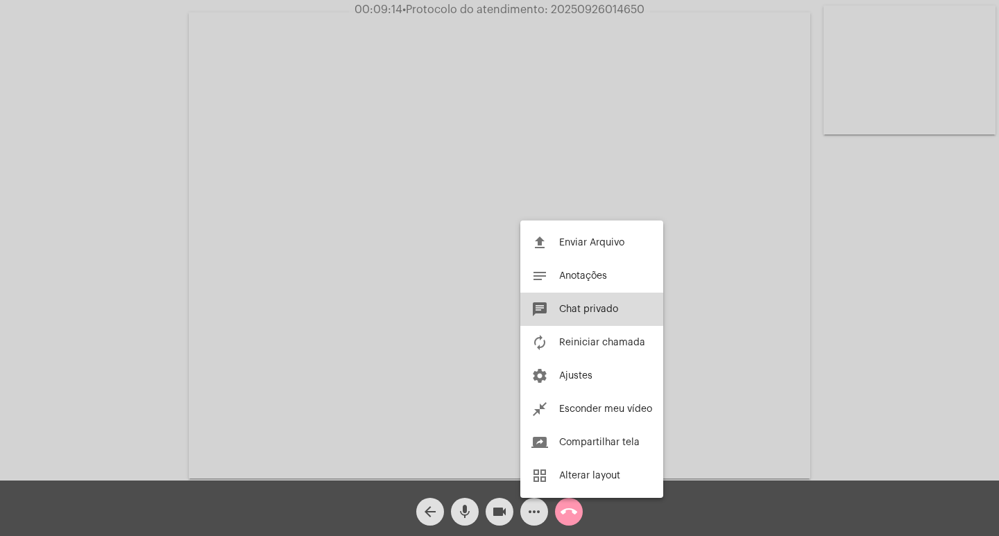
click at [561, 309] on span "Chat privado" at bounding box center [588, 309] width 59 height 10
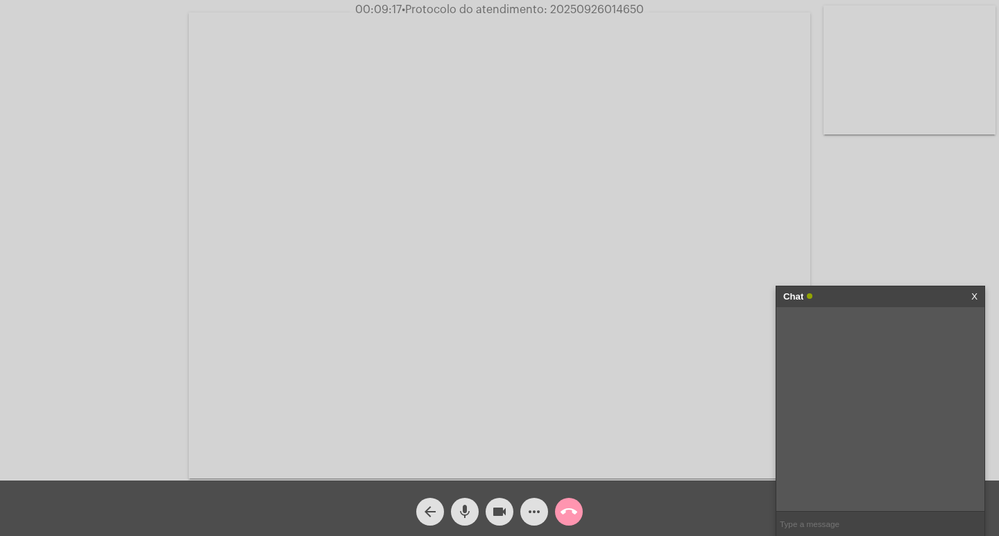
click at [605, 11] on span "• Protocolo do atendimento: 20250926014650" at bounding box center [523, 9] width 242 height 11
copy span "20250926014650"
click at [804, 514] on input "text" at bounding box center [880, 524] width 208 height 24
paste input "20250926014650"
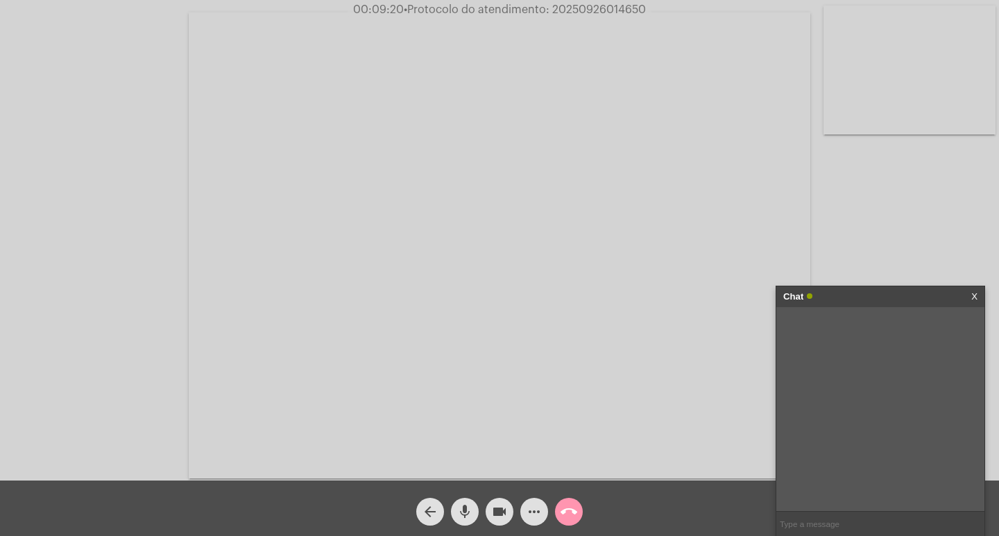
type input "20250926014650"
click at [870, 289] on div "Chat" at bounding box center [865, 296] width 165 height 21
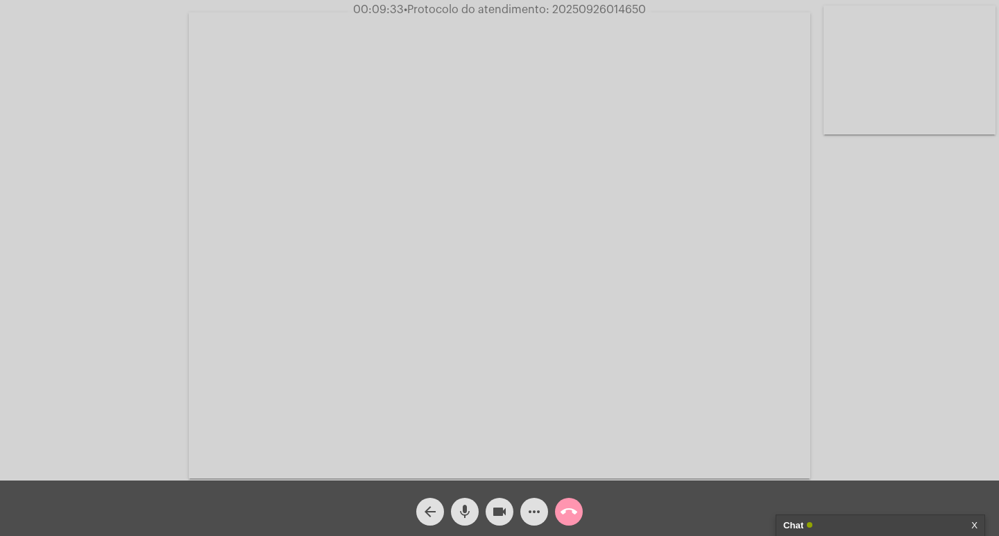
click at [490, 507] on button "videocam" at bounding box center [499, 512] width 28 height 28
click at [465, 512] on mat-icon "mic" at bounding box center [464, 511] width 17 height 17
click at [575, 513] on mat-icon "call_end" at bounding box center [568, 511] width 17 height 17
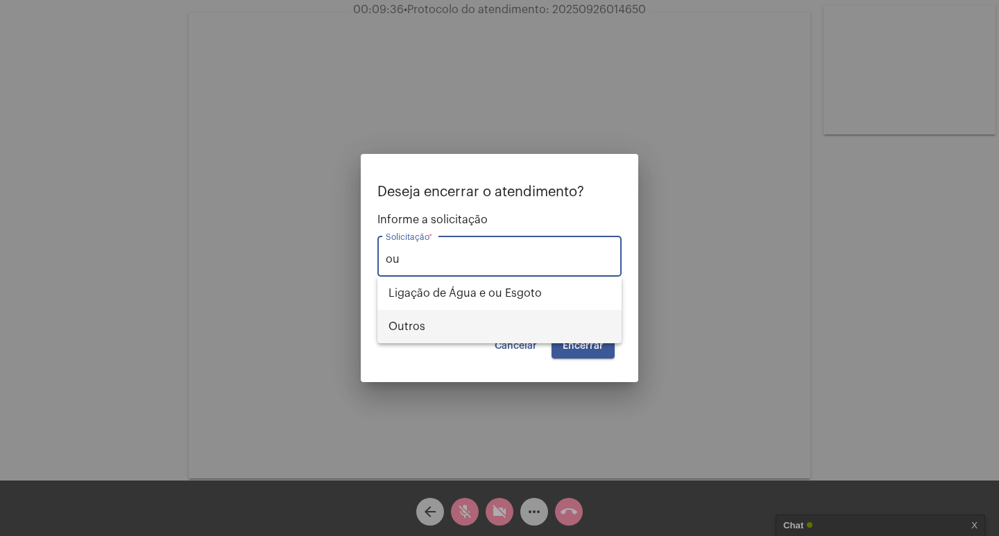
click at [510, 322] on span "Outros" at bounding box center [499, 326] width 222 height 33
type input "Outros"
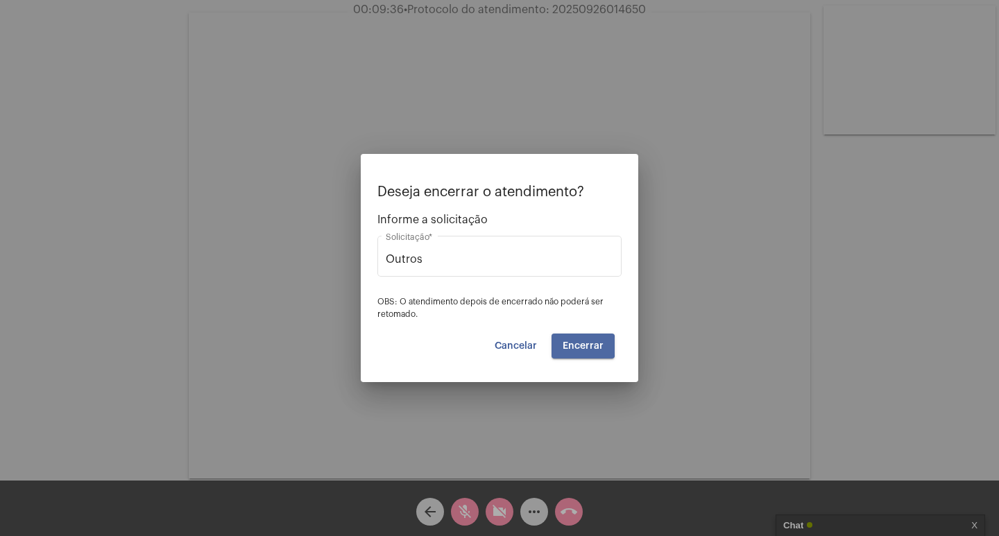
click at [574, 346] on span "Encerrar" at bounding box center [582, 346] width 41 height 10
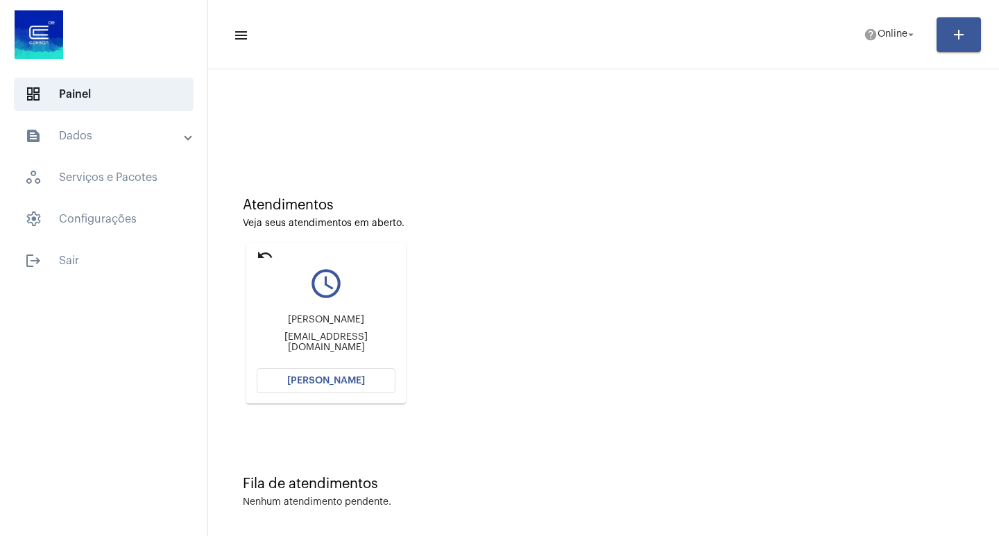
click at [368, 355] on div "[PERSON_NAME] [PERSON_NAME][EMAIL_ADDRESS][DOMAIN_NAME]" at bounding box center [326, 333] width 139 height 62
drag, startPoint x: 361, startPoint y: 399, endPoint x: 340, endPoint y: 397, distance: 21.6
click at [361, 399] on mat-card "undo query_builder [PERSON_NAME] [PERSON_NAME][EMAIL_ADDRESS][DOMAIN_NAME] [PER…" at bounding box center [325, 323] width 159 height 161
click at [347, 395] on mat-card "undo query_builder [PERSON_NAME] [PERSON_NAME][EMAIL_ADDRESS][DOMAIN_NAME] [PER…" at bounding box center [325, 323] width 159 height 161
click at [346, 386] on button "[PERSON_NAME]" at bounding box center [326, 380] width 139 height 25
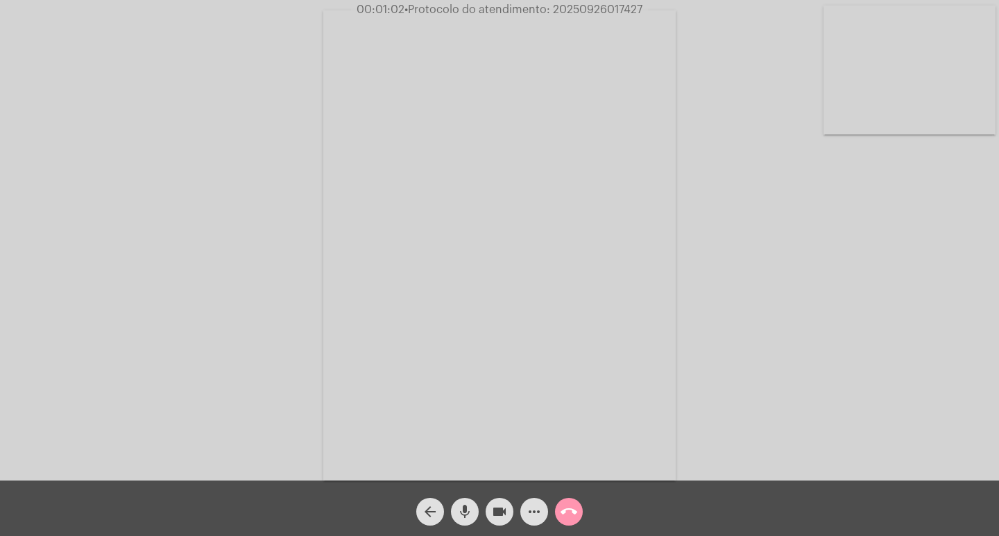
click at [215, 173] on div "Acessando Câmera e Microfone..." at bounding box center [499, 243] width 996 height 481
click at [501, 517] on mat-icon "videocam" at bounding box center [499, 511] width 17 height 17
click at [480, 512] on div "mic" at bounding box center [464, 508] width 35 height 35
drag, startPoint x: 551, startPoint y: 90, endPoint x: 539, endPoint y: 88, distance: 11.3
click at [550, 90] on video at bounding box center [499, 245] width 352 height 470
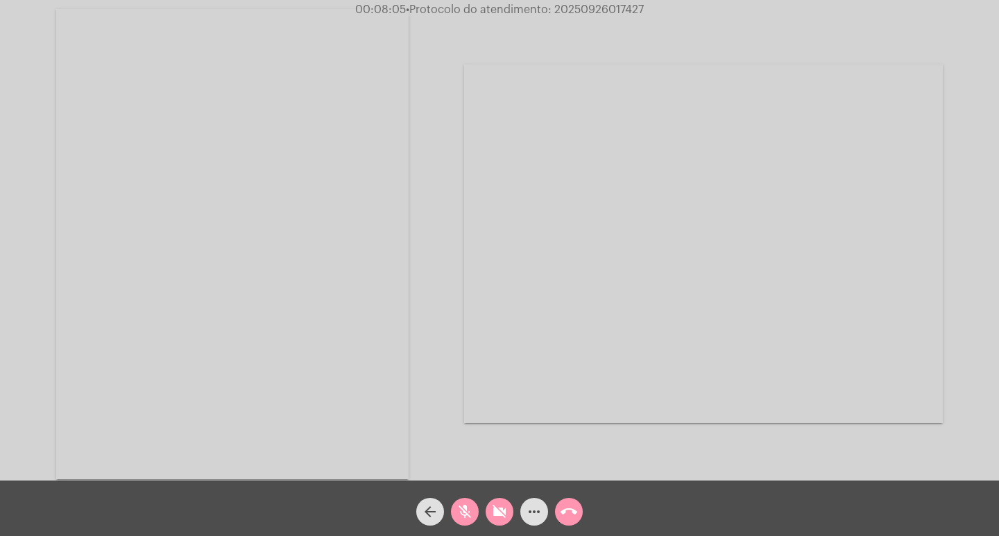
click at [333, 182] on video at bounding box center [232, 244] width 352 height 470
click at [499, 522] on span "videocam_off" at bounding box center [499, 512] width 17 height 28
click at [468, 516] on mat-icon "mic_off" at bounding box center [464, 511] width 17 height 17
click at [468, 516] on mat-icon "mic" at bounding box center [464, 511] width 17 height 17
click at [487, 513] on button "videocam" at bounding box center [499, 512] width 28 height 28
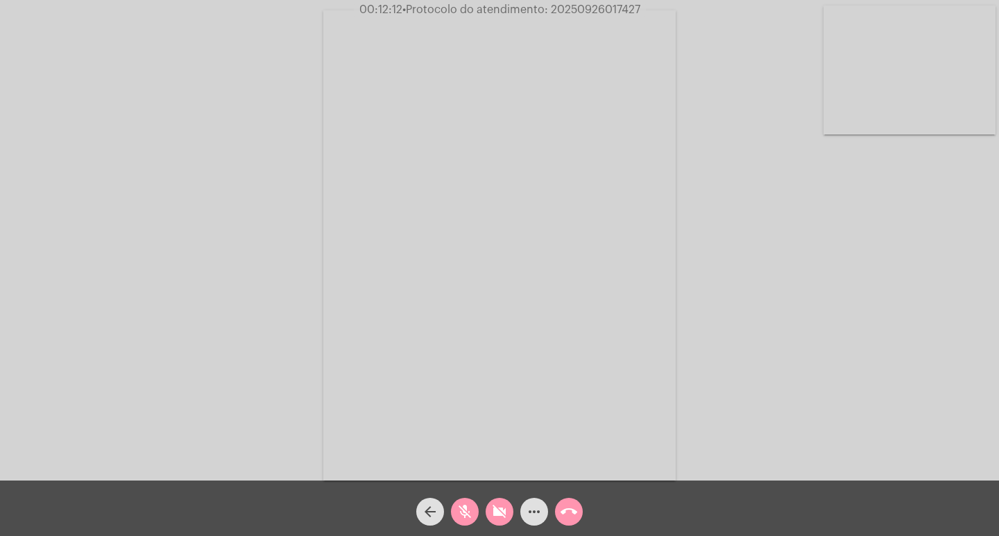
click at [485, 519] on div "videocam_off" at bounding box center [499, 508] width 35 height 35
click at [462, 521] on span "mic_off" at bounding box center [464, 512] width 17 height 28
click at [501, 515] on mat-icon "videocam" at bounding box center [499, 511] width 17 height 17
click at [465, 506] on mat-icon "mic" at bounding box center [464, 511] width 17 height 17
click at [499, 515] on mat-icon "videocam_off" at bounding box center [499, 511] width 17 height 17
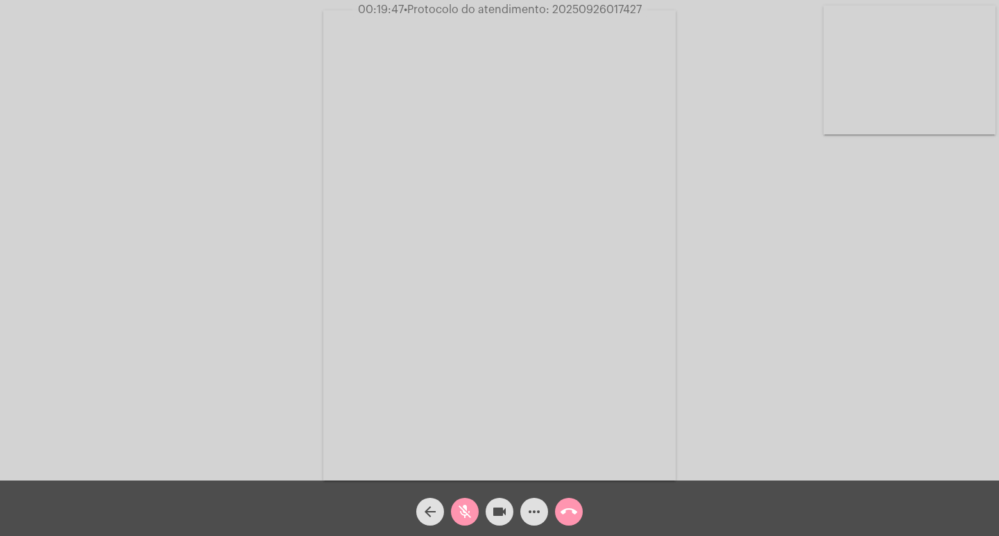
click at [444, 511] on div "arrow_back" at bounding box center [430, 508] width 35 height 35
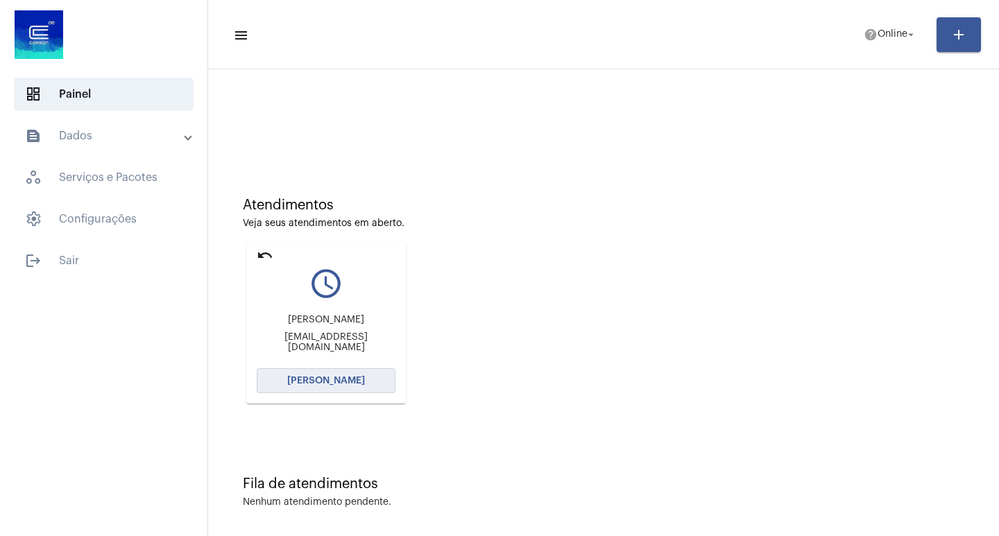
click at [368, 377] on button "[PERSON_NAME]" at bounding box center [326, 380] width 139 height 25
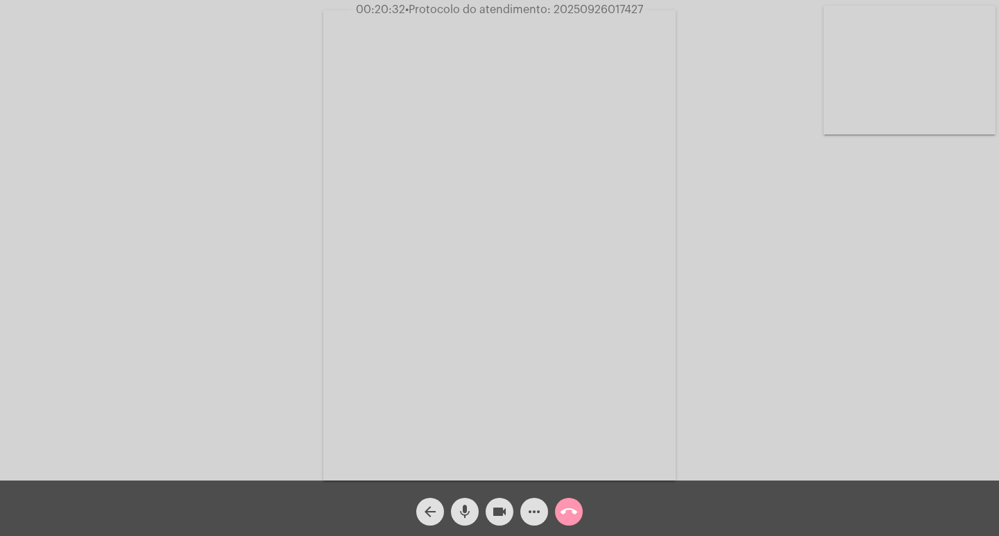
click at [608, 10] on span "• Protocolo do atendimento: 20250926017427" at bounding box center [524, 9] width 238 height 11
click at [608, 10] on span "• Protocolo do atendimento: 20250926017427" at bounding box center [525, 9] width 238 height 11
copy span "20250926017427"
click at [530, 502] on span "more_horiz" at bounding box center [534, 512] width 17 height 28
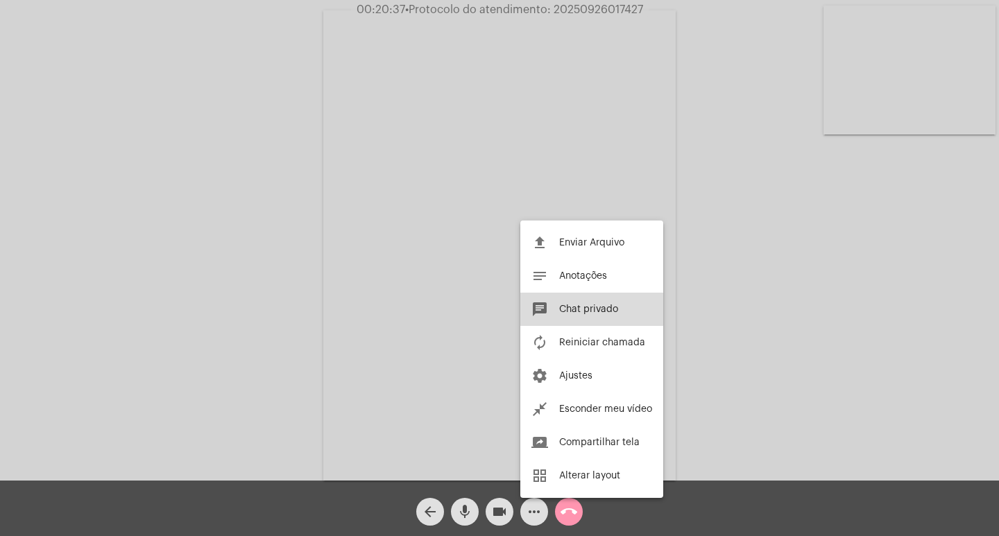
click at [574, 302] on button "chat Chat privado" at bounding box center [591, 309] width 143 height 33
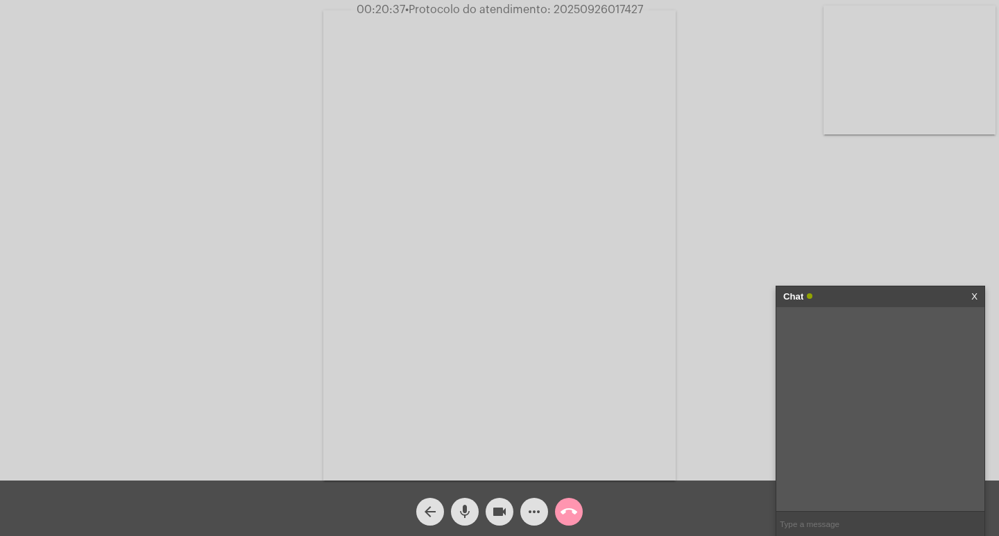
click at [809, 526] on input "text" at bounding box center [880, 524] width 208 height 24
paste input "20250926017427"
type input "20250926017427"
click at [856, 527] on input "20250926017427" at bounding box center [880, 524] width 208 height 24
click at [858, 297] on div "Chat" at bounding box center [865, 296] width 165 height 21
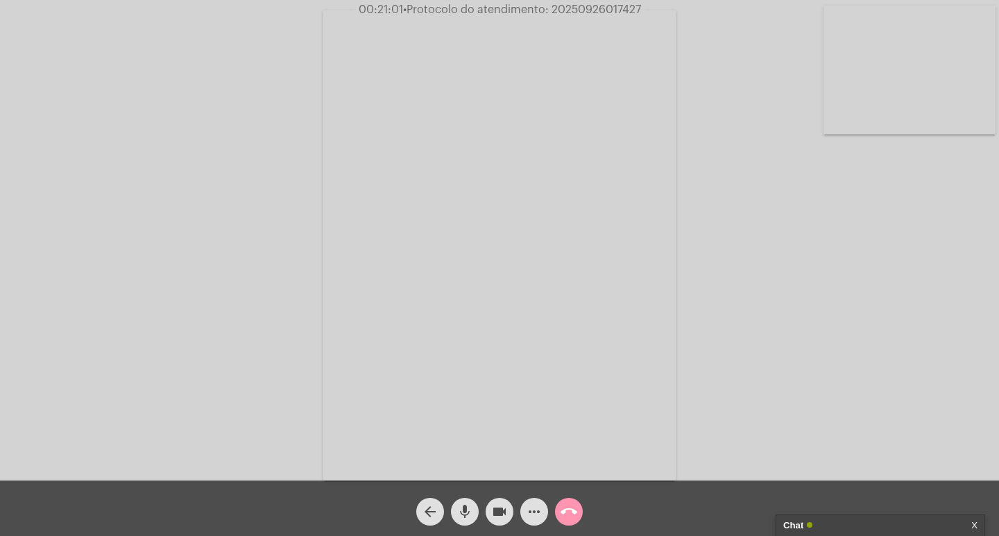
click at [504, 515] on mat-icon "videocam" at bounding box center [499, 511] width 17 height 17
click at [458, 513] on mat-icon "mic" at bounding box center [464, 511] width 17 height 17
click at [568, 512] on mat-icon "call_end" at bounding box center [568, 511] width 17 height 17
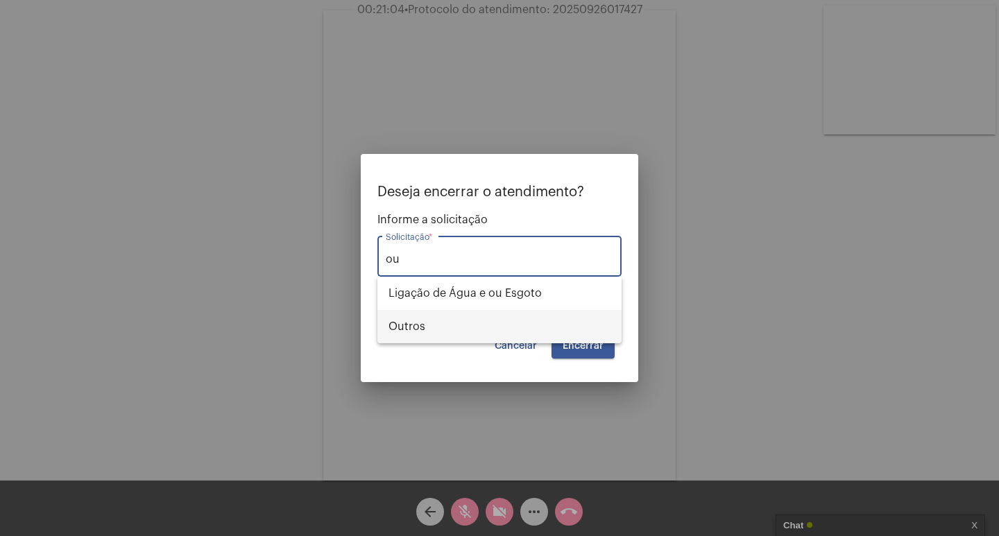
click at [507, 325] on span "Outros" at bounding box center [499, 326] width 222 height 33
type input "Outros"
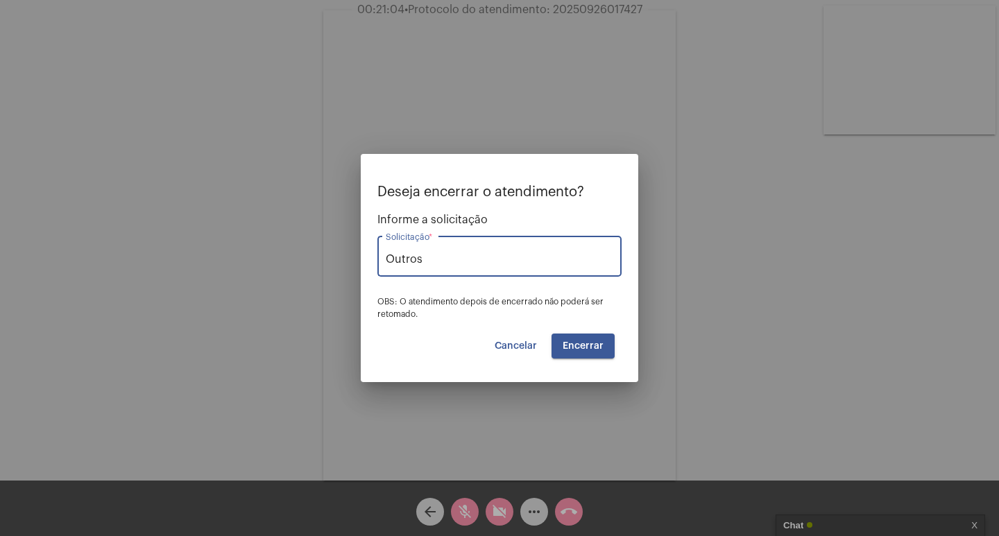
click at [556, 346] on button "Encerrar" at bounding box center [582, 346] width 63 height 25
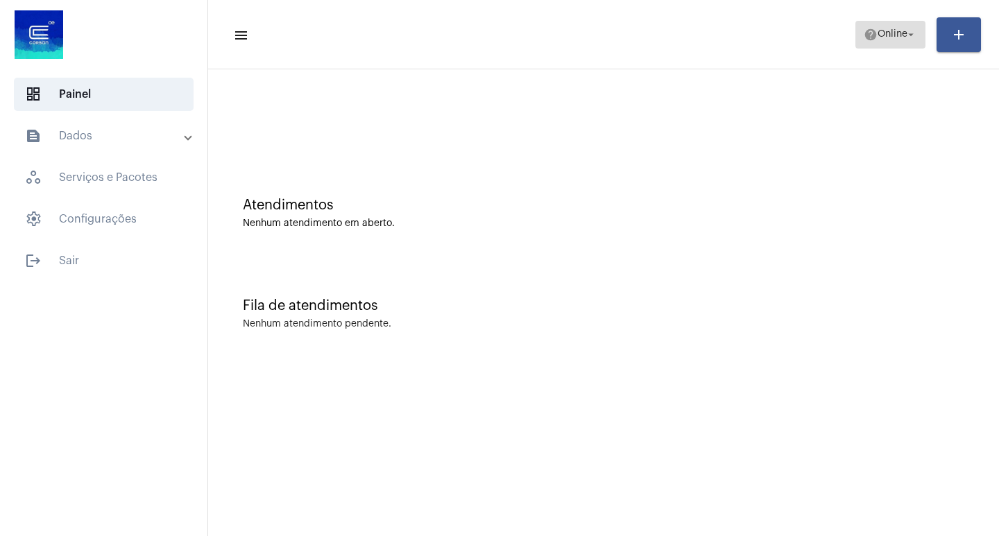
click at [879, 39] on span "Online" at bounding box center [892, 35] width 30 height 10
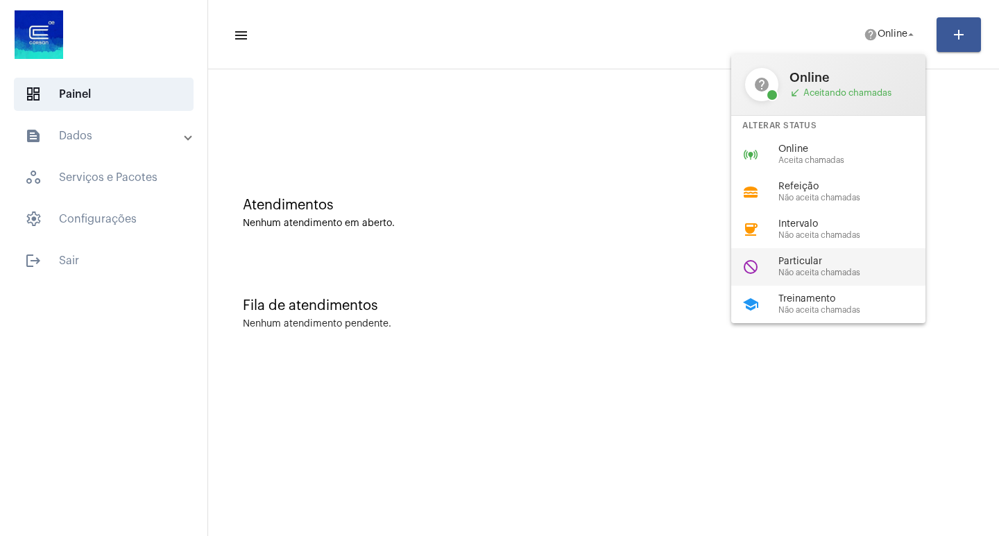
click at [822, 257] on span "Particular" at bounding box center [857, 262] width 158 height 10
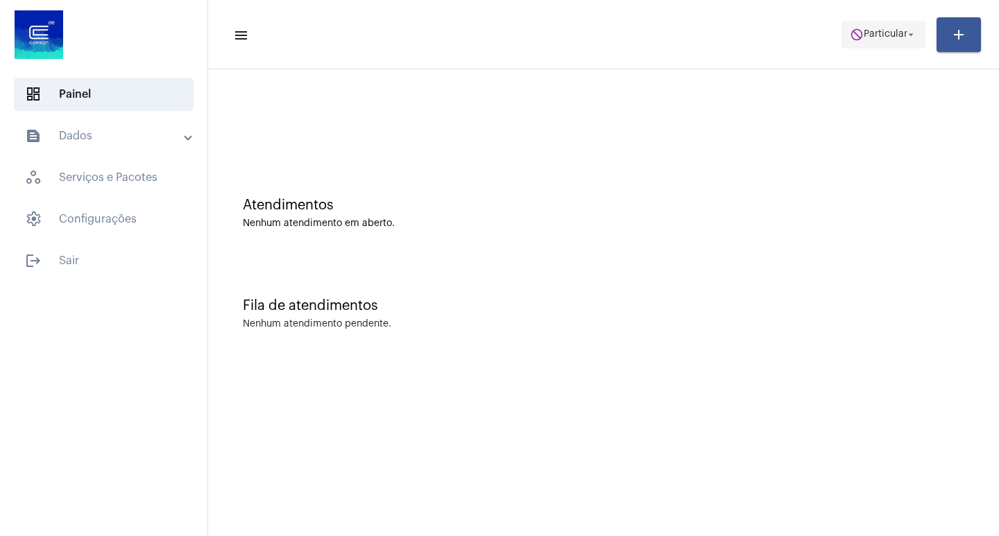
click at [895, 28] on span "do_not_disturb Particular arrow_drop_down" at bounding box center [882, 33] width 67 height 25
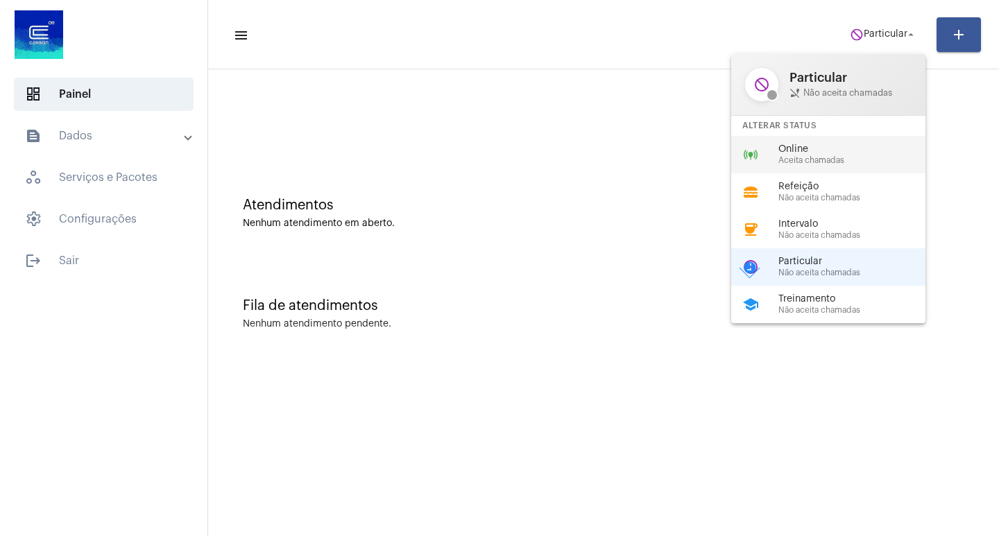
click at [847, 156] on span "Aceita chamadas" at bounding box center [857, 160] width 158 height 9
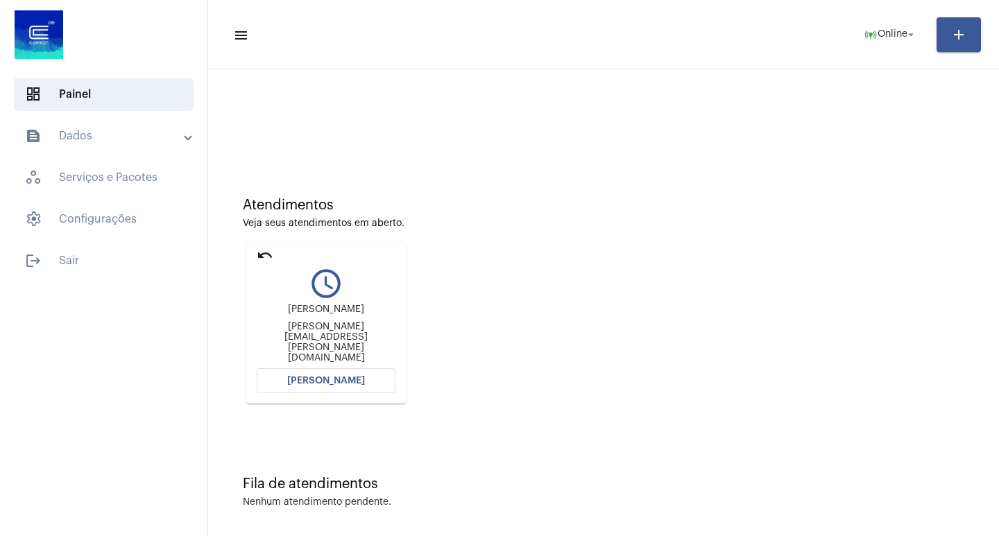
click at [366, 379] on button "[PERSON_NAME]" at bounding box center [326, 380] width 139 height 25
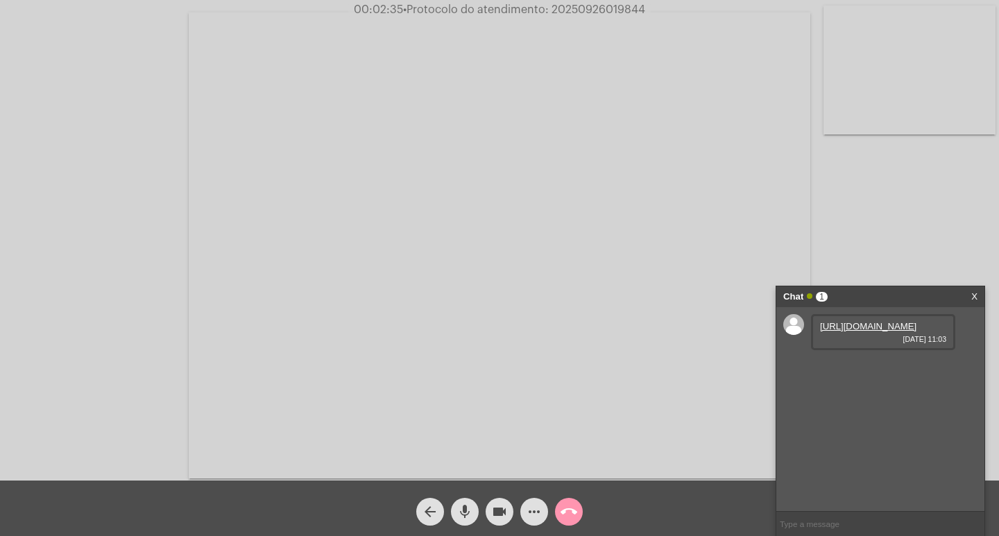
click at [883, 331] on link "[URL][DOMAIN_NAME]" at bounding box center [868, 326] width 96 height 10
click at [845, 371] on link "[URL][DOMAIN_NAME]" at bounding box center [868, 366] width 96 height 10
click at [892, 411] on link "[URL][DOMAIN_NAME]" at bounding box center [868, 405] width 96 height 10
click at [853, 440] on link "[URL][DOMAIN_NAME]" at bounding box center [868, 445] width 96 height 10
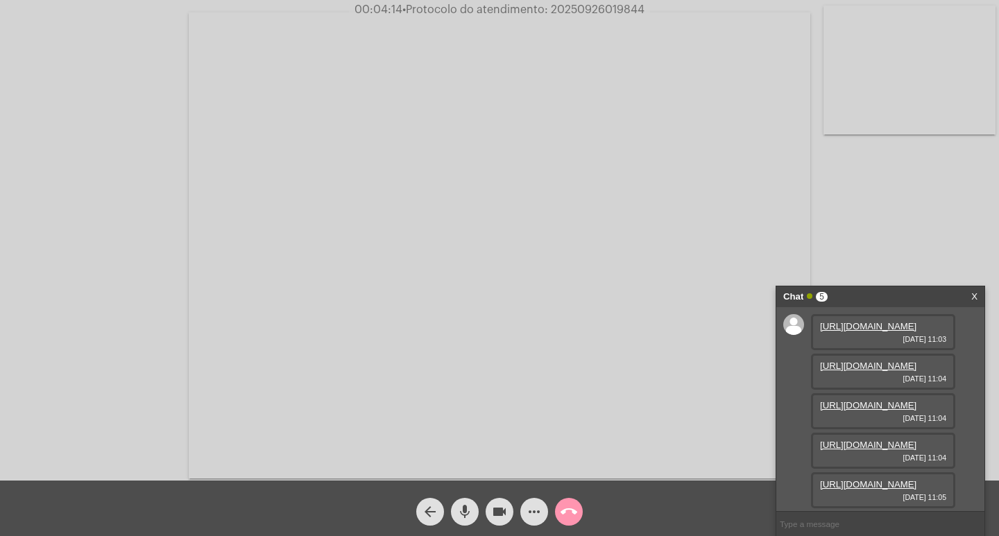
click at [875, 479] on link "[URL][DOMAIN_NAME]" at bounding box center [868, 484] width 96 height 10
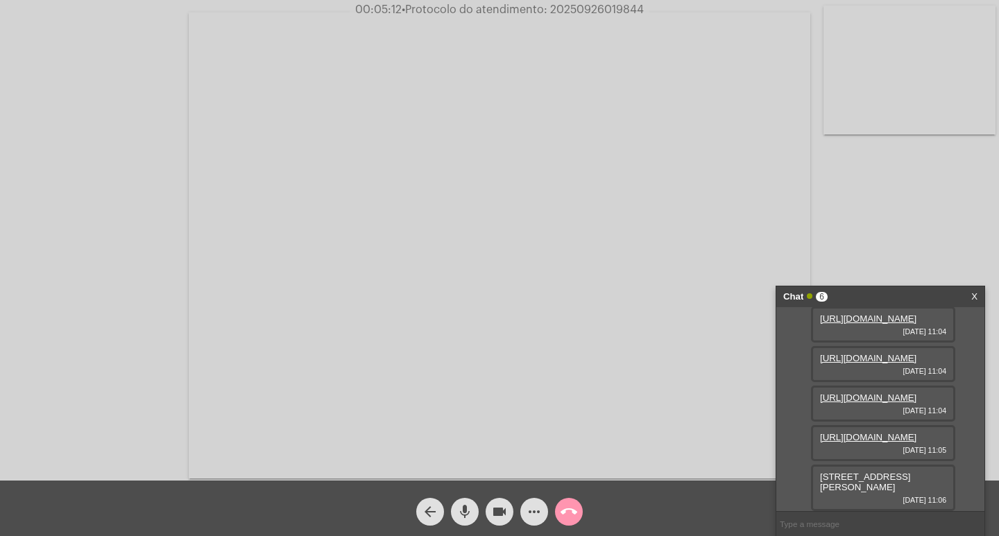
scroll to position [203, 0]
click at [878, 478] on span "[STREET_ADDRESS][PERSON_NAME]" at bounding box center [865, 482] width 90 height 21
click at [877, 483] on span "[STREET_ADDRESS][PERSON_NAME]" at bounding box center [865, 482] width 90 height 21
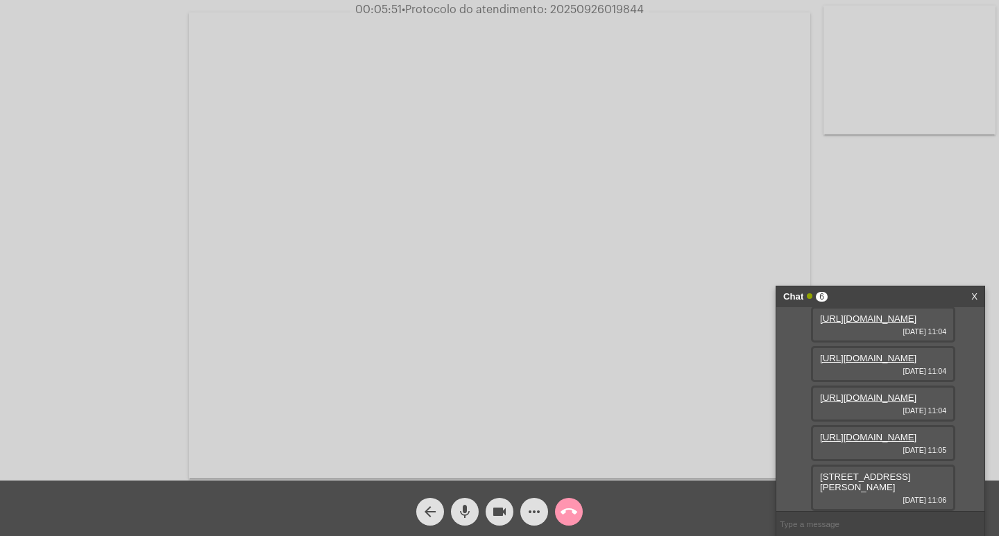
click at [877, 483] on span "[STREET_ADDRESS][PERSON_NAME]" at bounding box center [865, 482] width 90 height 21
click at [503, 502] on span "videocam" at bounding box center [499, 512] width 17 height 28
click at [499, 521] on span "videocam_off" at bounding box center [499, 512] width 17 height 28
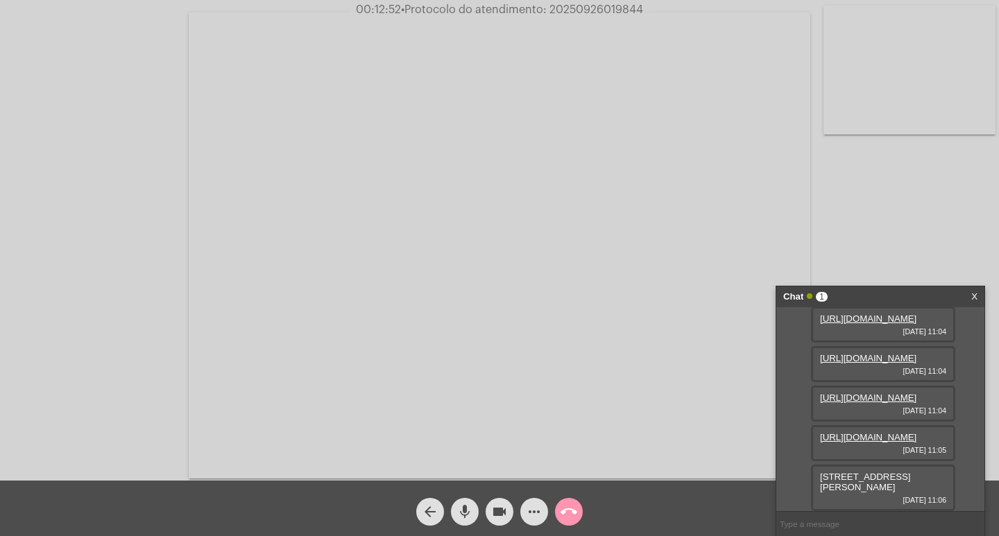
click at [850, 515] on input "text" at bounding box center [880, 524] width 208 height 24
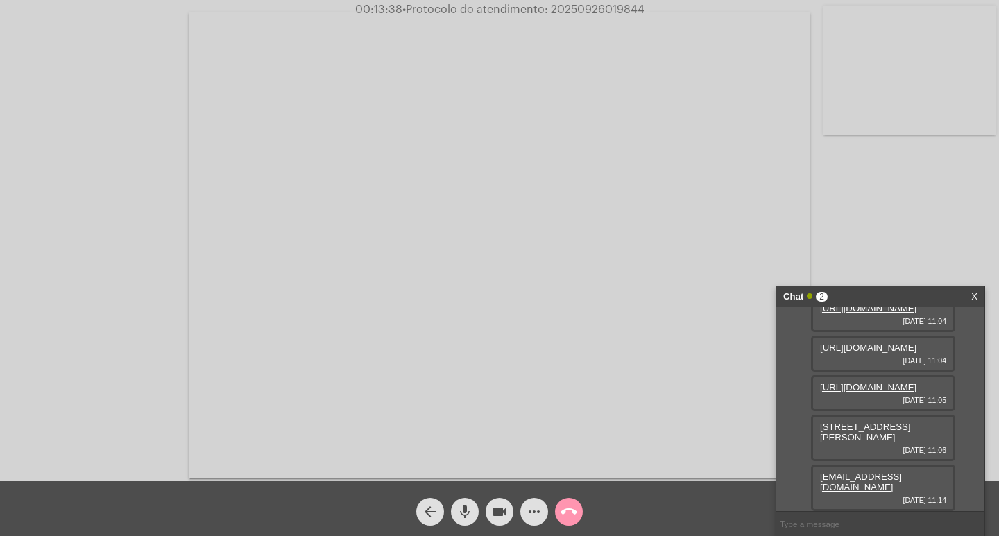
scroll to position [243, 0]
click at [533, 513] on mat-icon "more_horiz" at bounding box center [534, 511] width 17 height 17
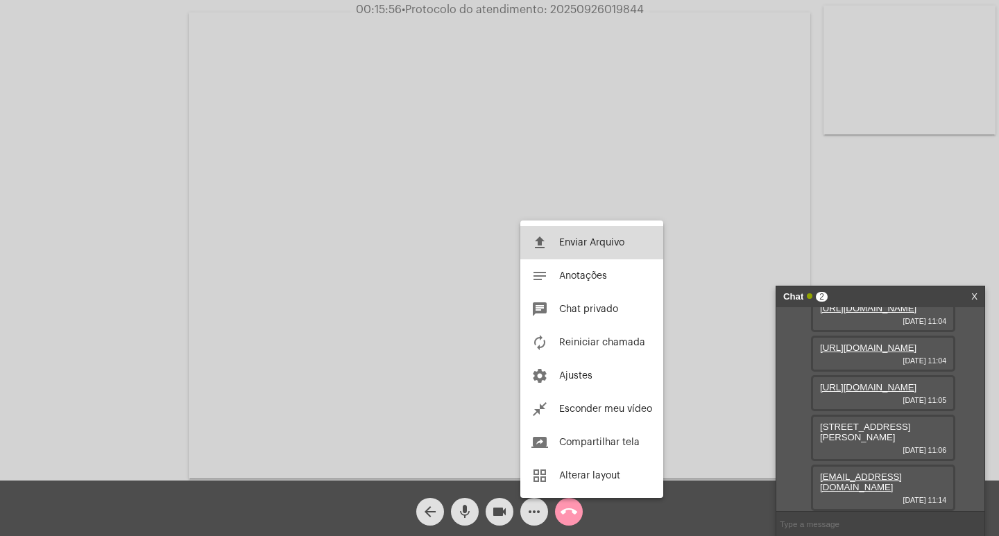
click at [571, 250] on button "file_upload Enviar Arquivo" at bounding box center [591, 242] width 143 height 33
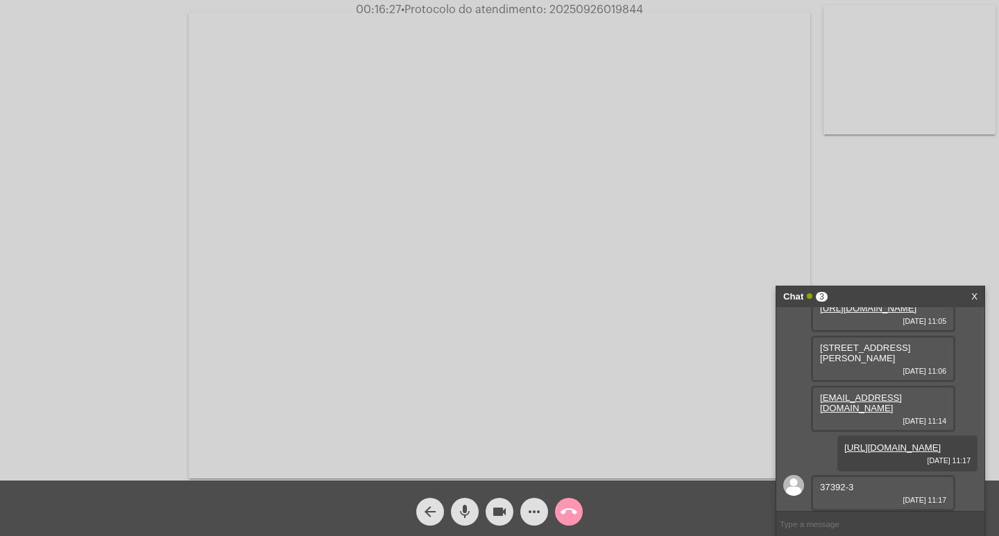
scroll to position [353, 0]
click at [842, 483] on span "37392-3" at bounding box center [836, 487] width 33 height 10
click at [501, 502] on span "videocam" at bounding box center [499, 512] width 17 height 28
click at [469, 515] on mat-icon "mic" at bounding box center [464, 511] width 17 height 17
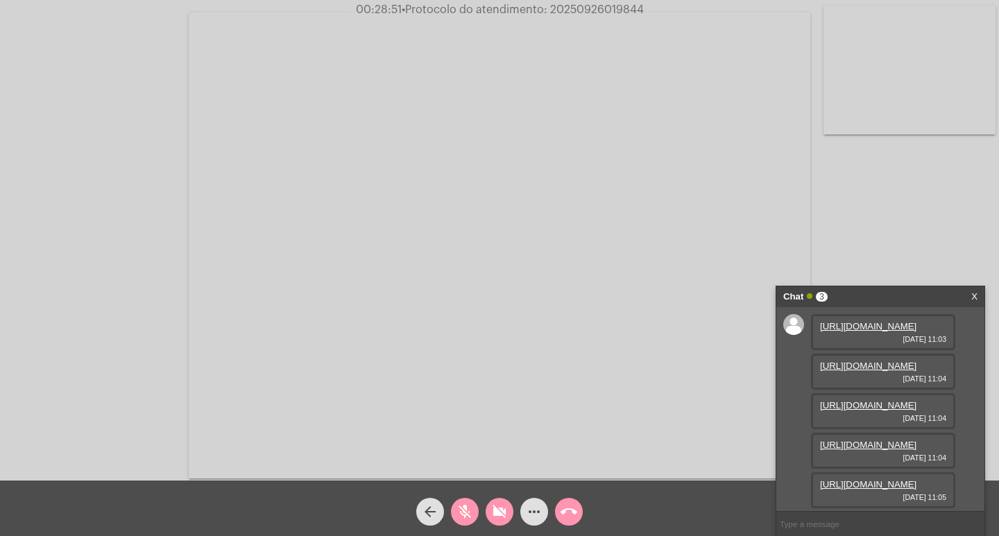
scroll to position [353, 0]
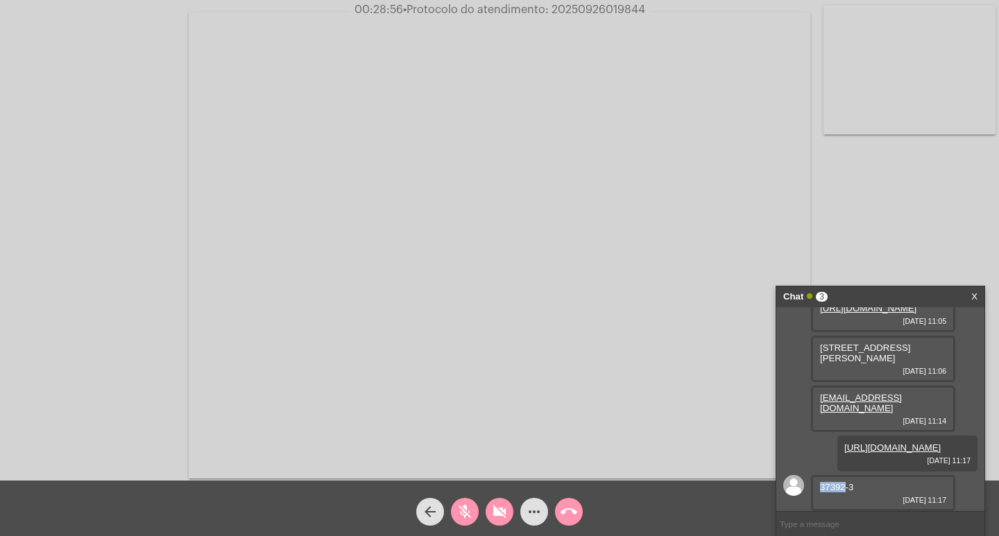
drag, startPoint x: 497, startPoint y: 515, endPoint x: 462, endPoint y: 515, distance: 35.4
click at [493, 515] on mat-icon "videocam_off" at bounding box center [499, 511] width 17 height 17
click at [462, 515] on mat-icon "mic_off" at bounding box center [464, 511] width 17 height 17
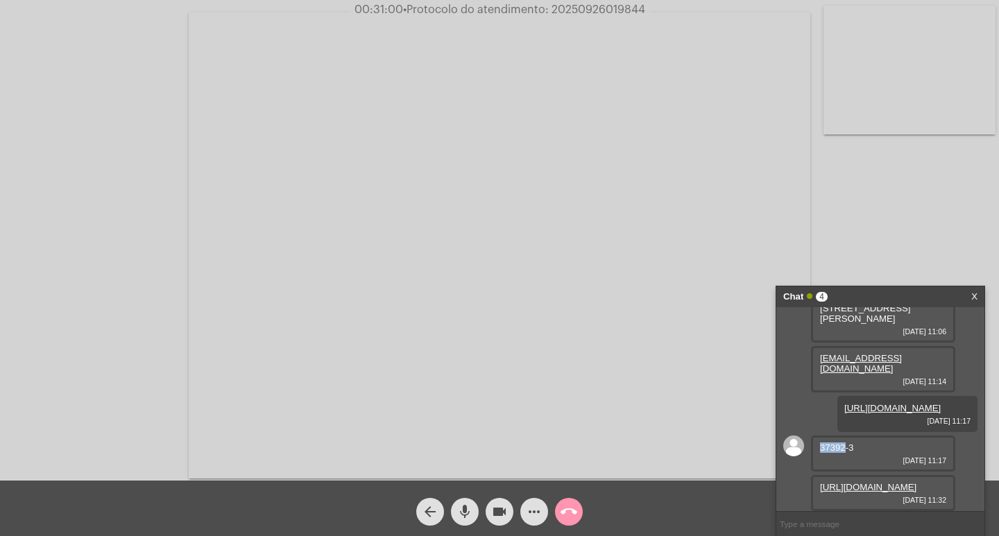
scroll to position [424, 0]
click at [843, 482] on link "https://neft-transfer-bucket.s3.amazonaws.com/temp-27e9d09a-15b8-b6cd-e594-b811…" at bounding box center [868, 487] width 96 height 10
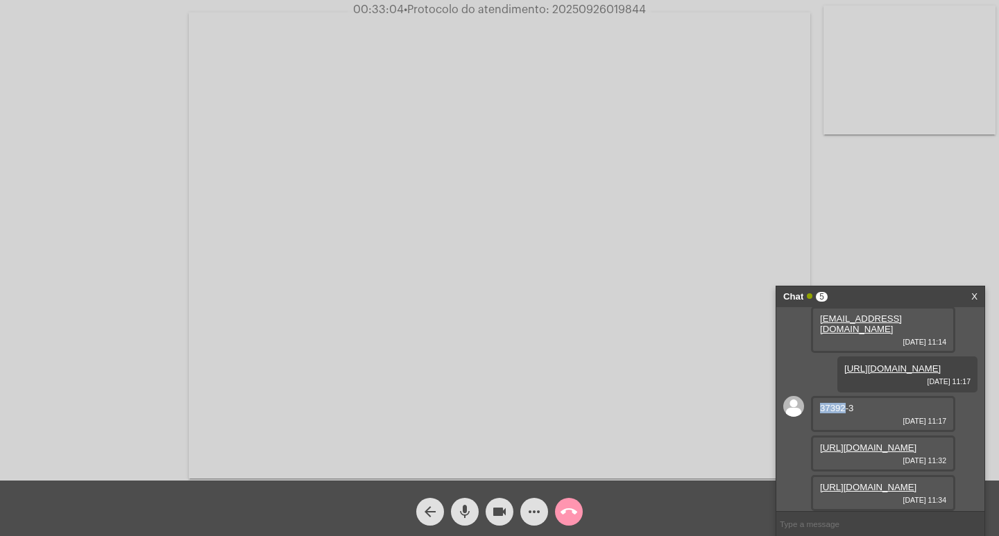
click at [874, 453] on link "https://neft-transfer-bucket.s3.amazonaws.com/temp-27e9d09a-15b8-b6cd-e594-b811…" at bounding box center [868, 447] width 96 height 10
click at [886, 482] on link "https://neft-transfer-bucket.s3.amazonaws.com/temp-2f13d7c2-8524-c3d3-882c-f5f2…" at bounding box center [868, 487] width 96 height 10
click at [506, 503] on mat-icon "videocam" at bounding box center [499, 511] width 17 height 17
click at [490, 516] on button "videocam_off" at bounding box center [499, 512] width 28 height 28
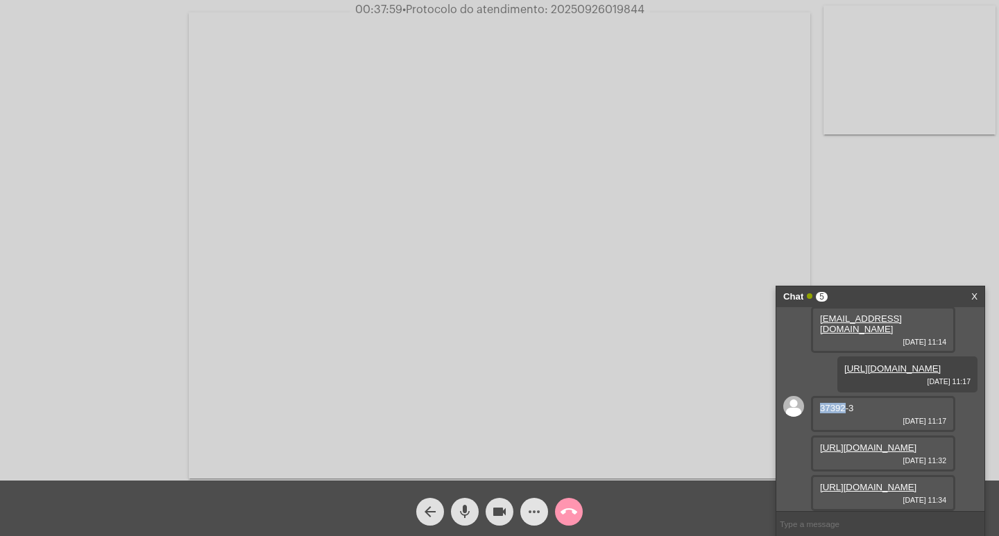
click at [530, 499] on span "more_horiz" at bounding box center [534, 512] width 17 height 28
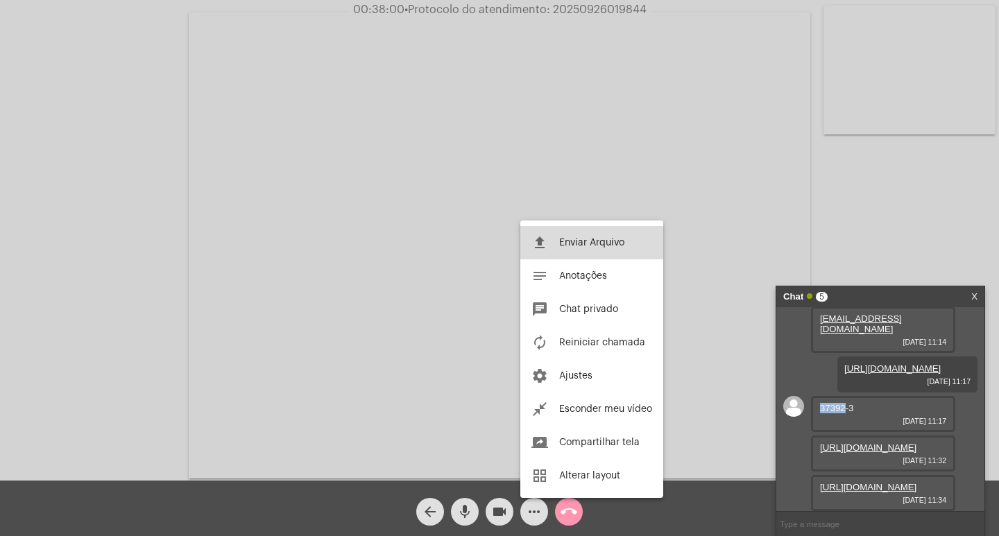
click at [577, 234] on button "file_upload Enviar Arquivo" at bounding box center [591, 242] width 143 height 33
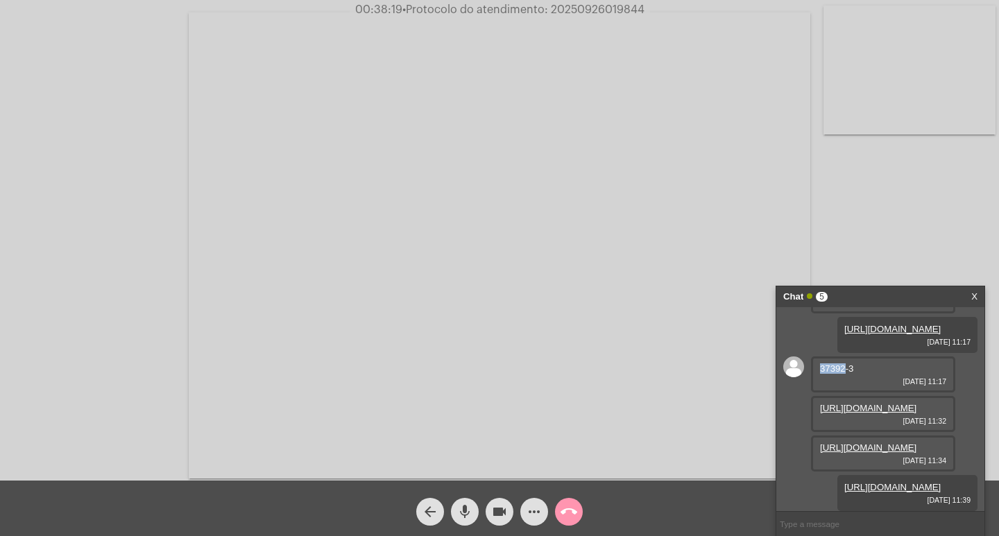
scroll to position [416, 0]
click at [834, 392] on div "37392-3 26/09/2025 11:17" at bounding box center [883, 374] width 144 height 36
click at [593, 10] on span "• Protocolo do atendimento: 20250926019844" at bounding box center [524, 9] width 242 height 11
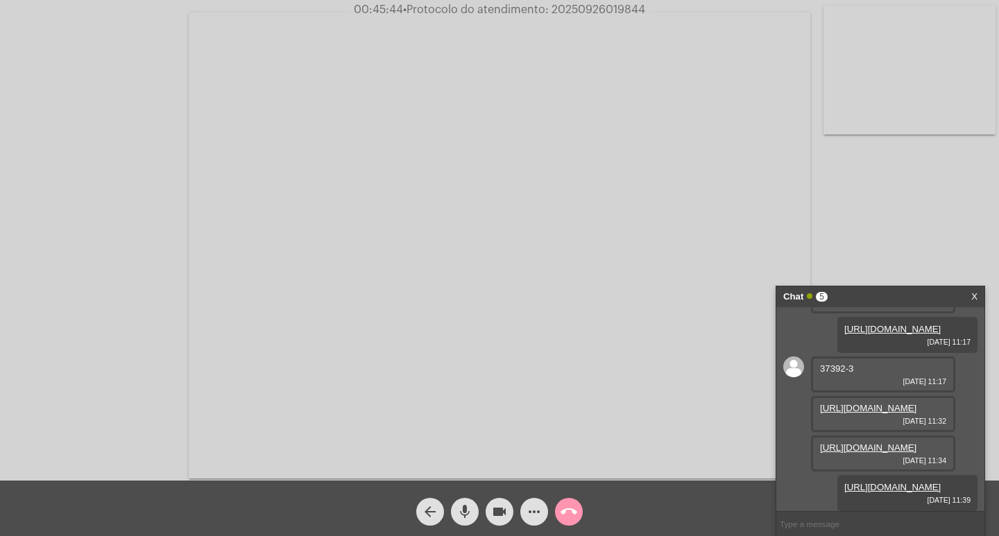
copy span "20250926019844"
click at [628, 8] on span "• Protocolo do atendimento: 20250926019844" at bounding box center [525, 9] width 242 height 11
copy span "20250926019844"
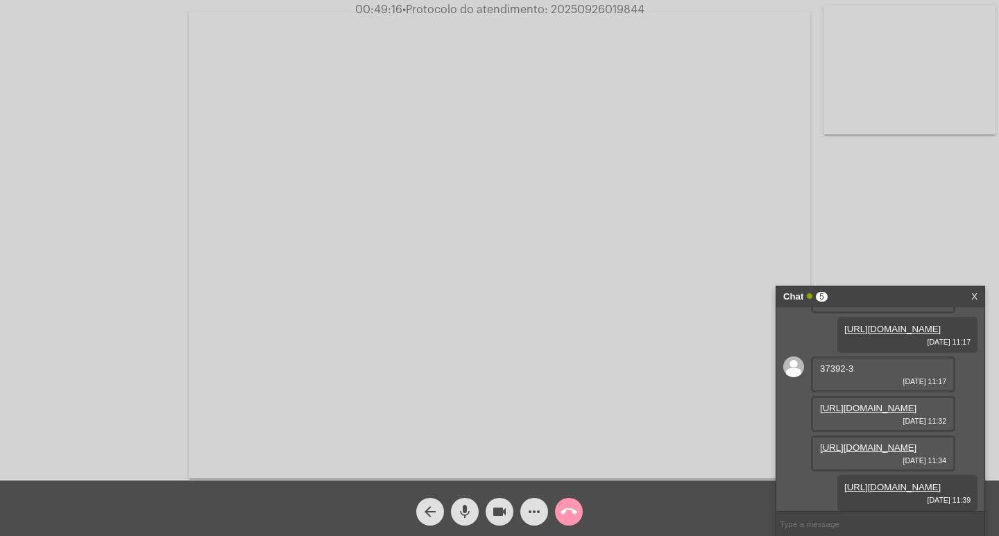
click at [810, 529] on input "text" at bounding box center [880, 524] width 208 height 24
paste input "20250926019844"
type input "20250926019844"
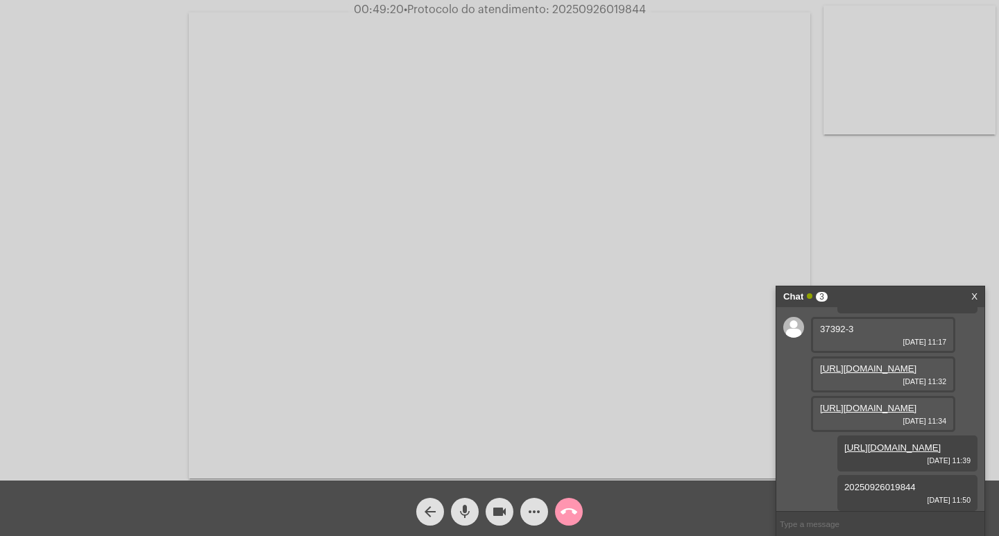
scroll to position [605, 0]
click at [503, 514] on mat-icon "videocam" at bounding box center [499, 511] width 17 height 17
click at [474, 509] on button "mic" at bounding box center [465, 512] width 28 height 28
click at [564, 509] on mat-icon "call_end" at bounding box center [568, 511] width 17 height 17
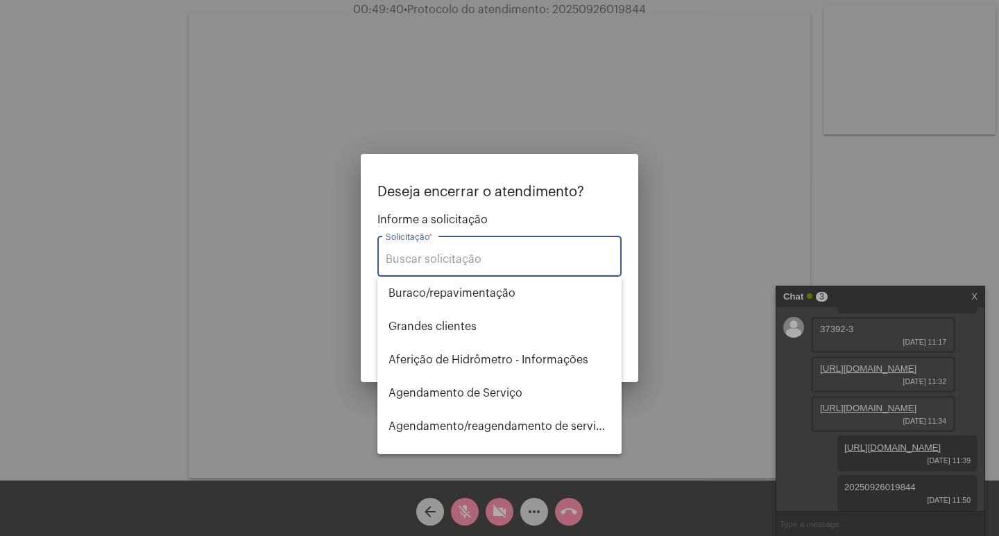
type input "y"
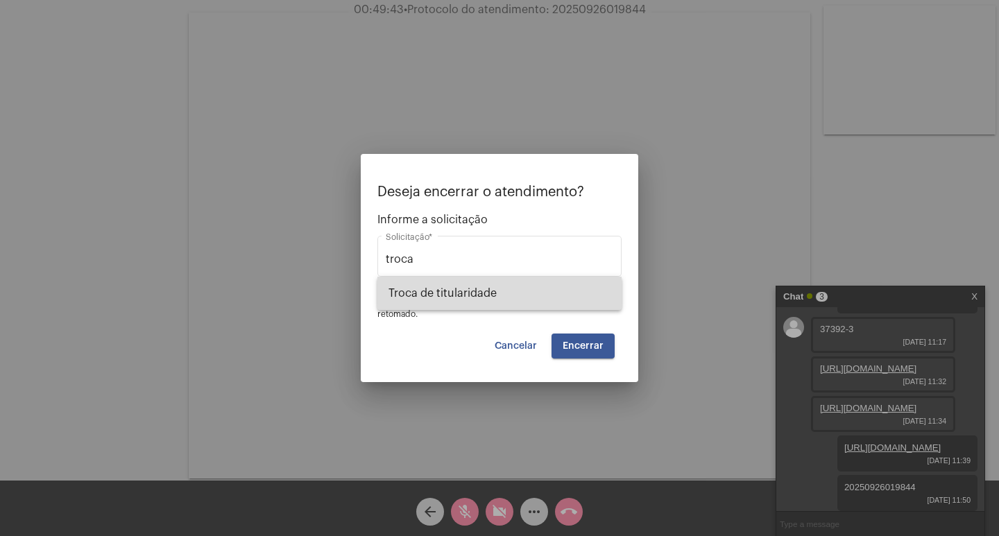
click at [471, 302] on span "Troca de titularidade" at bounding box center [499, 293] width 222 height 33
type input "Troca de titularidade"
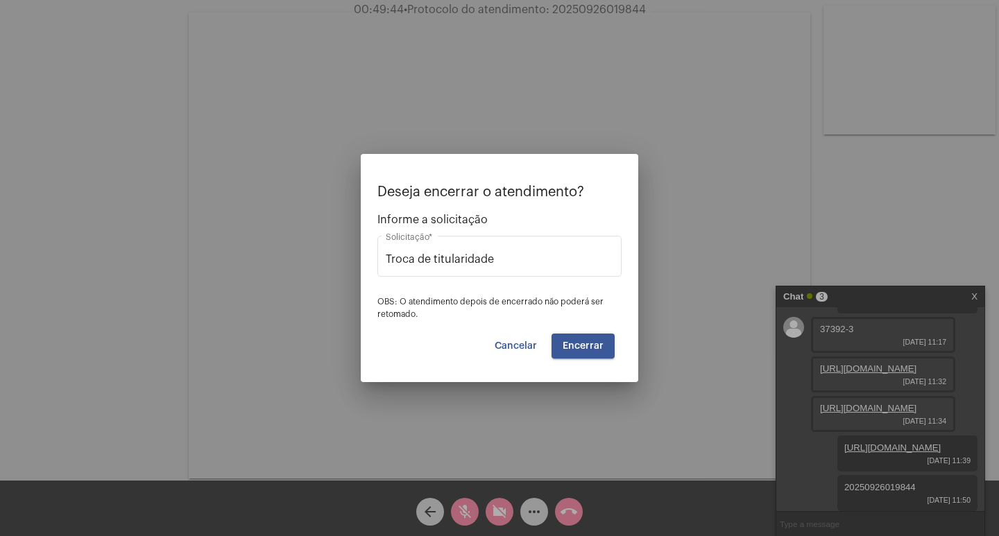
click at [587, 363] on mat-dialog-container "Deseja encerrar o atendimento? Informe a solicitação Troca de titularidade Soli…" at bounding box center [499, 268] width 277 height 228
click at [587, 361] on mat-dialog-container "Deseja encerrar o atendimento? Informe a solicitação Troca de titularidade Soli…" at bounding box center [499, 268] width 277 height 228
click at [587, 357] on button "Encerrar" at bounding box center [582, 346] width 63 height 25
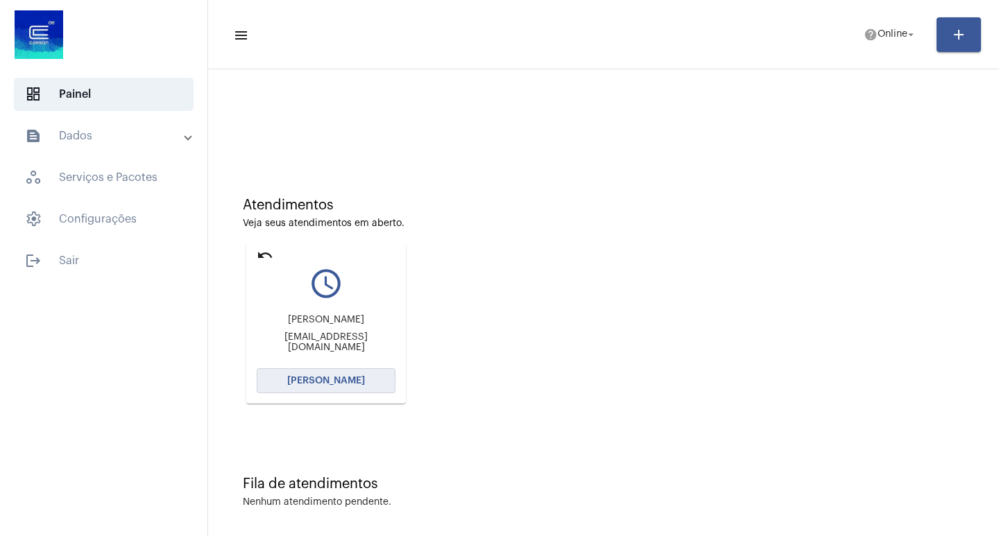
click at [317, 372] on button "[PERSON_NAME]" at bounding box center [326, 380] width 139 height 25
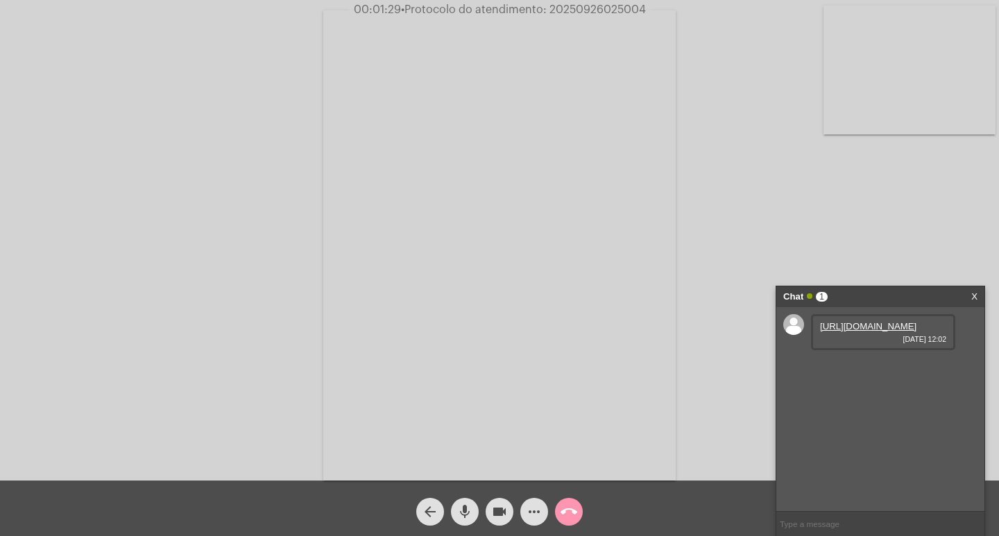
click at [873, 328] on link "https://neft-transfer-bucket.s3.amazonaws.com/temp-5b84cb29-8248-fef9-5efe-4a21…" at bounding box center [868, 326] width 96 height 10
click at [840, 371] on link "https://neft-transfer-bucket.s3.amazonaws.com/temp-f16900b1-738d-3bcb-b309-93a3…" at bounding box center [868, 366] width 96 height 10
click at [915, 411] on link "https://neft-transfer-bucket.s3.amazonaws.com/temp-891a5df0-e496-598f-d408-59f1…" at bounding box center [868, 405] width 96 height 10
click at [498, 506] on mat-icon "videocam" at bounding box center [499, 511] width 17 height 17
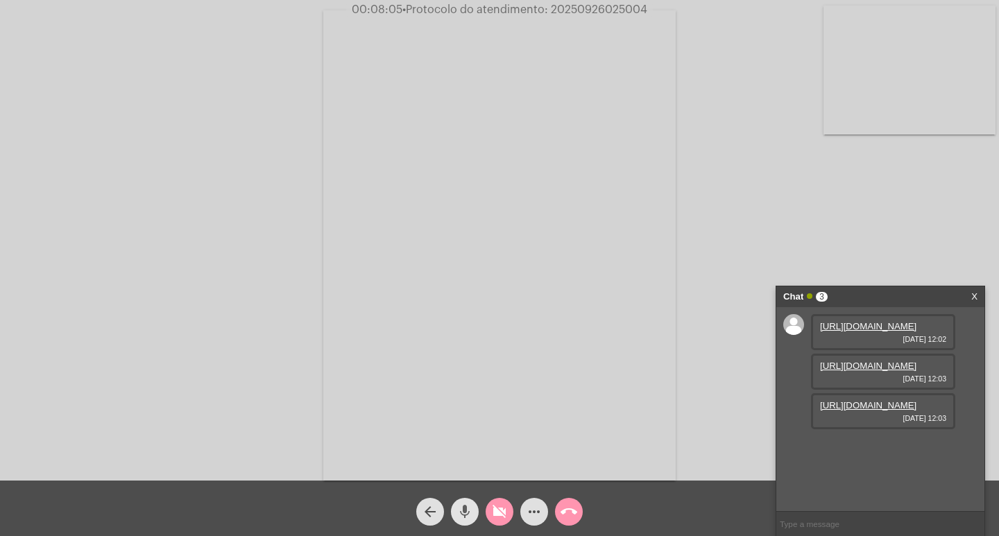
click at [470, 504] on mat-icon "mic" at bounding box center [464, 511] width 17 height 17
click at [494, 498] on span "videocam_off" at bounding box center [499, 512] width 17 height 28
click at [468, 510] on mat-icon "mic_off" at bounding box center [464, 511] width 17 height 17
click at [524, 515] on button "more_horiz" at bounding box center [534, 512] width 28 height 28
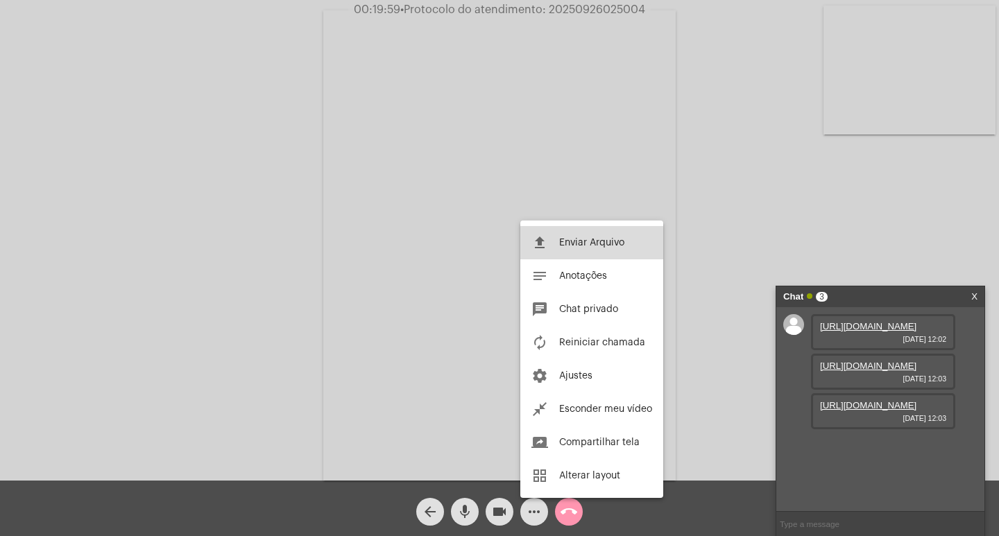
click at [560, 247] on span "Enviar Arquivo" at bounding box center [591, 243] width 65 height 10
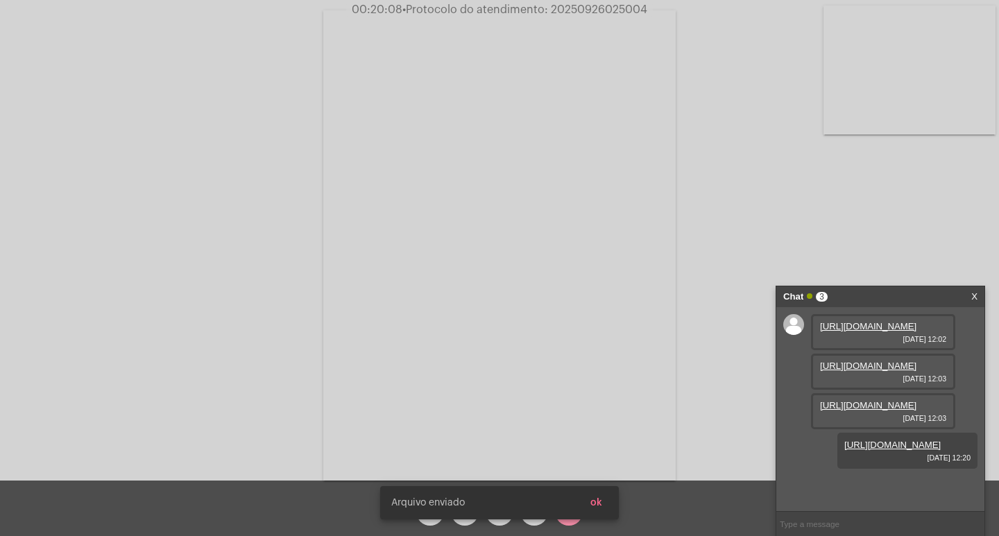
scroll to position [83, 0]
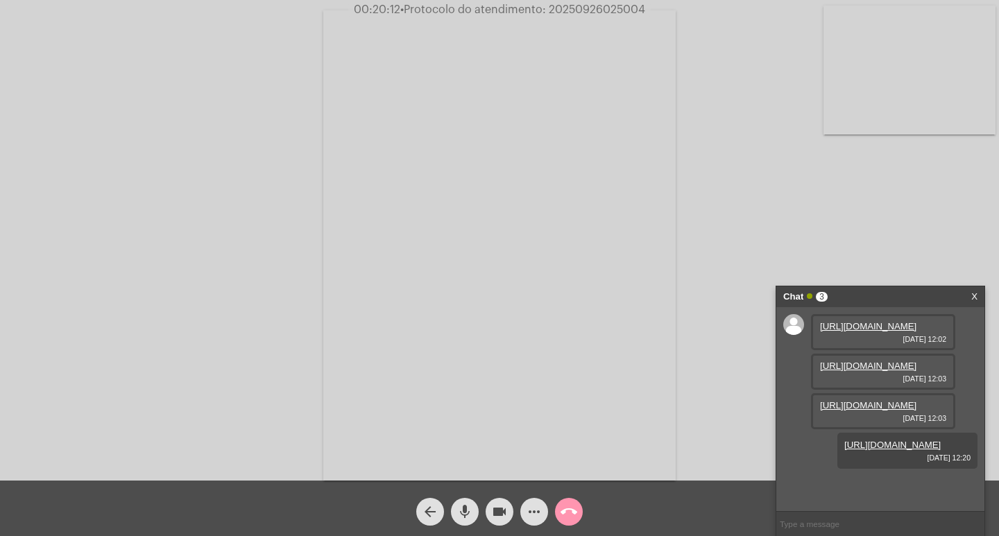
click at [576, 15] on span "• Protocolo do atendimento: 20250926025004" at bounding box center [522, 9] width 245 height 11
copy span "20250926025004"
click at [841, 522] on input "text" at bounding box center [880, 524] width 208 height 24
paste input "20250926025004"
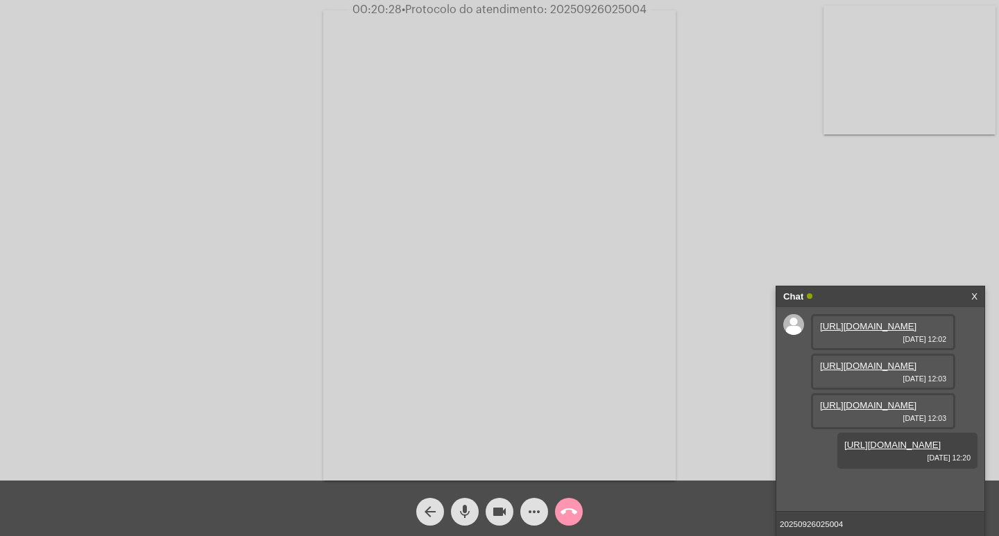
type input "20250926025004"
click at [870, 516] on input "20250926025004" at bounding box center [880, 524] width 208 height 24
click at [850, 517] on input "20250926025004" at bounding box center [880, 524] width 208 height 24
click at [879, 297] on div "Chat" at bounding box center [865, 296] width 165 height 21
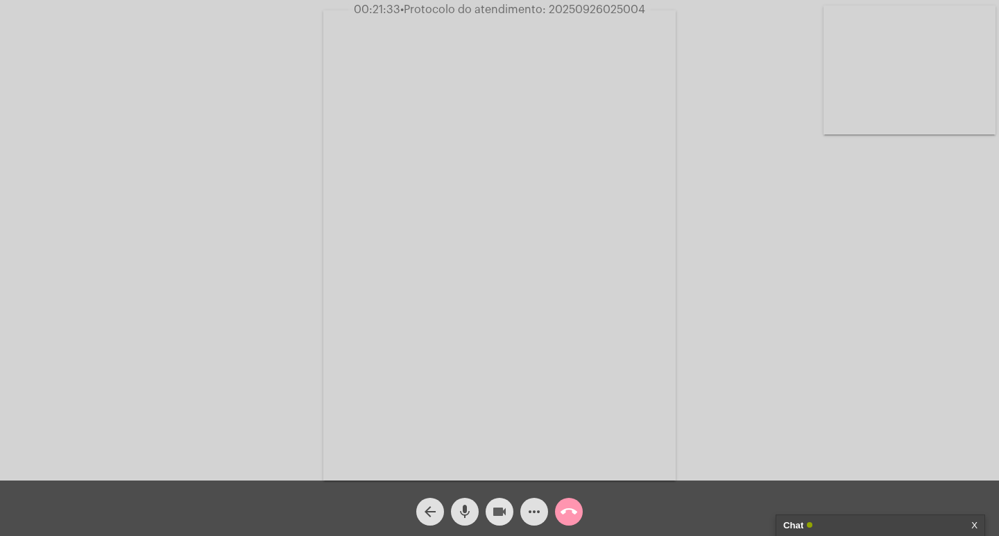
click at [508, 506] on button "videocam" at bounding box center [499, 512] width 28 height 28
click at [467, 507] on mat-icon "mic" at bounding box center [464, 511] width 17 height 17
click at [567, 506] on mat-icon "call_end" at bounding box center [568, 511] width 17 height 17
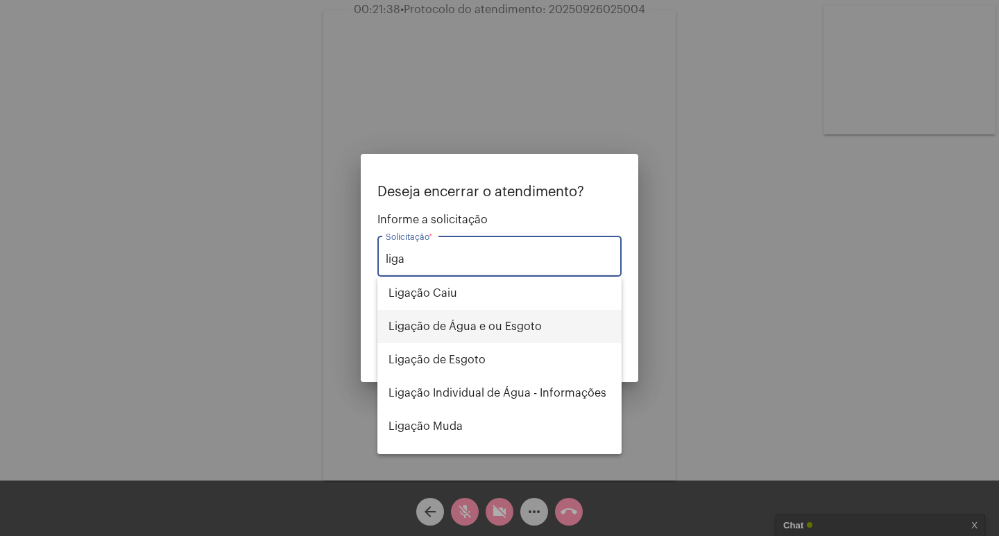
click at [512, 323] on span "Ligação de Água e ou Esgoto" at bounding box center [499, 326] width 222 height 33
type input "Ligação de Água e ou Esgoto"
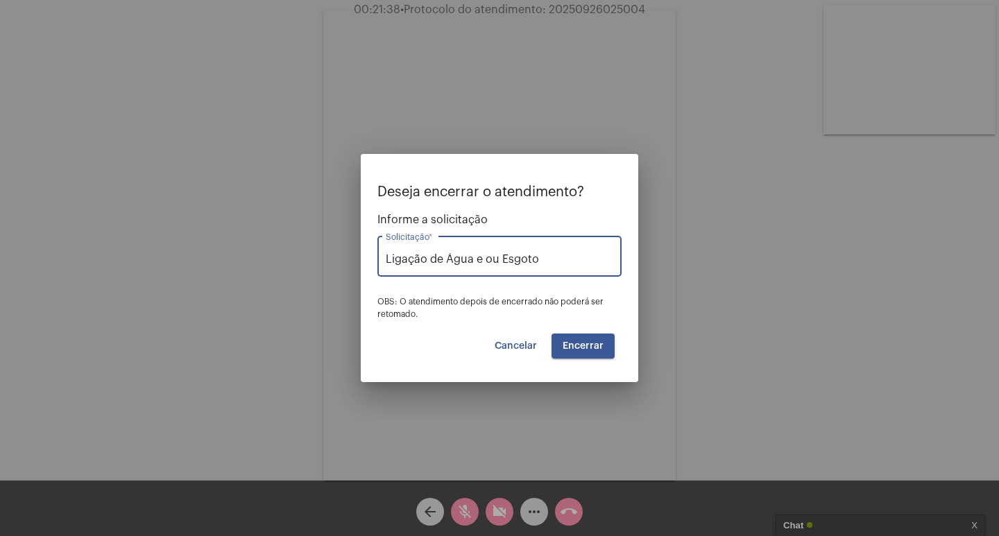
click at [557, 345] on button "Encerrar" at bounding box center [582, 346] width 63 height 25
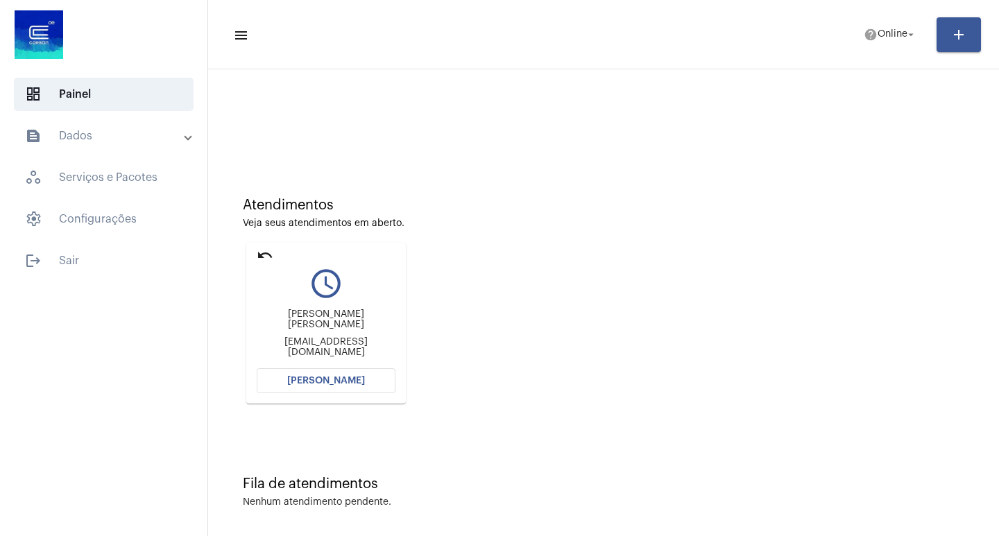
click at [86, 119] on mat-expansion-panel-header "text_snippet_outlined Dados" at bounding box center [107, 135] width 199 height 33
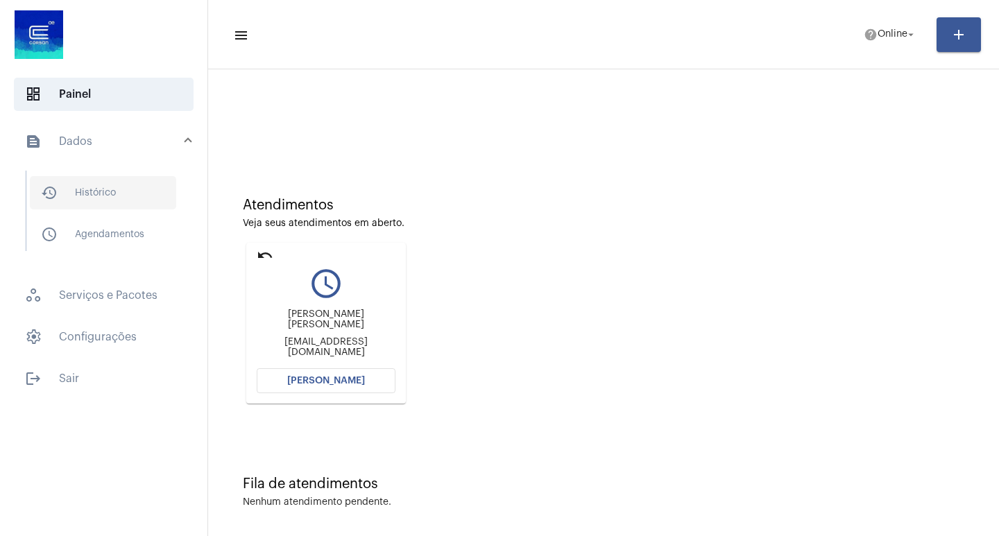
click at [104, 190] on span "history_outlined Histórico" at bounding box center [103, 192] width 146 height 33
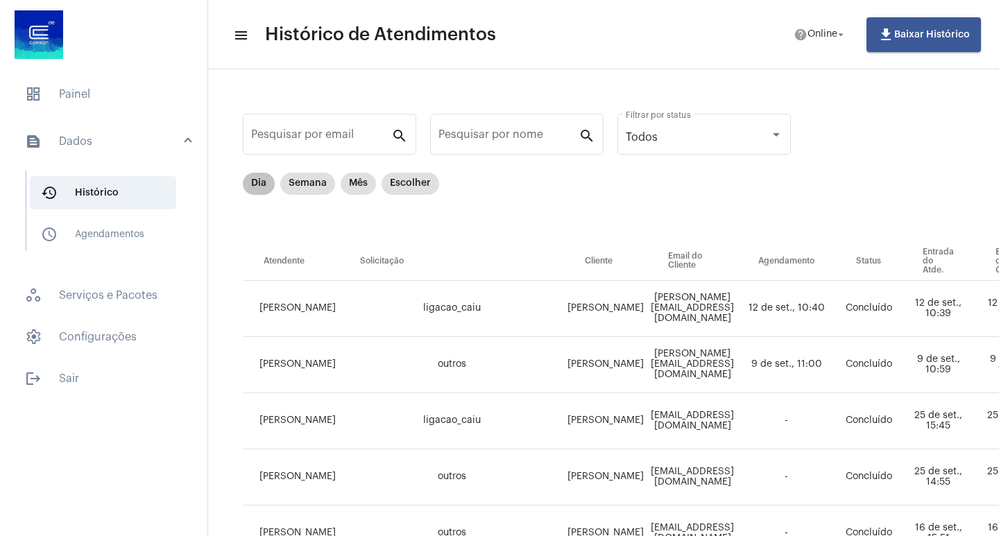
drag, startPoint x: 248, startPoint y: 172, endPoint x: 256, endPoint y: 189, distance: 18.3
click at [256, 189] on mat-chip "Dia" at bounding box center [259, 184] width 32 height 22
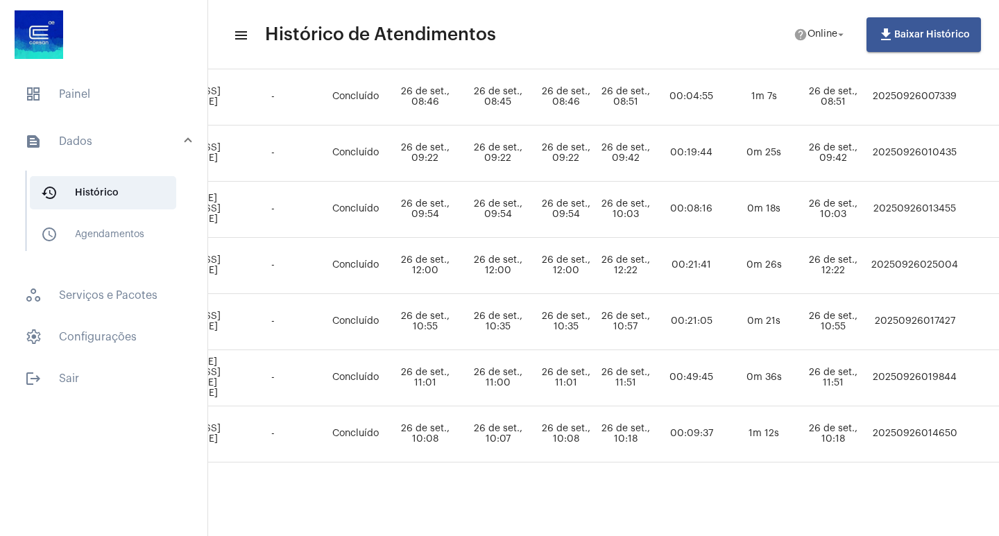
scroll to position [278, 544]
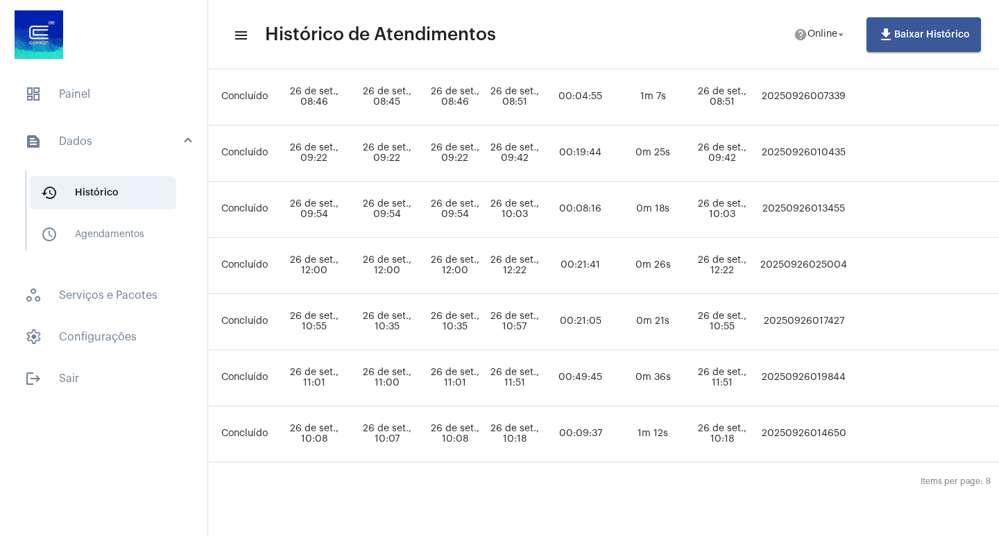
click at [850, 260] on td "20250926025004" at bounding box center [804, 266] width 94 height 56
copy td "20250926025004"
click at [105, 98] on span "dashboard Painel" at bounding box center [104, 94] width 180 height 33
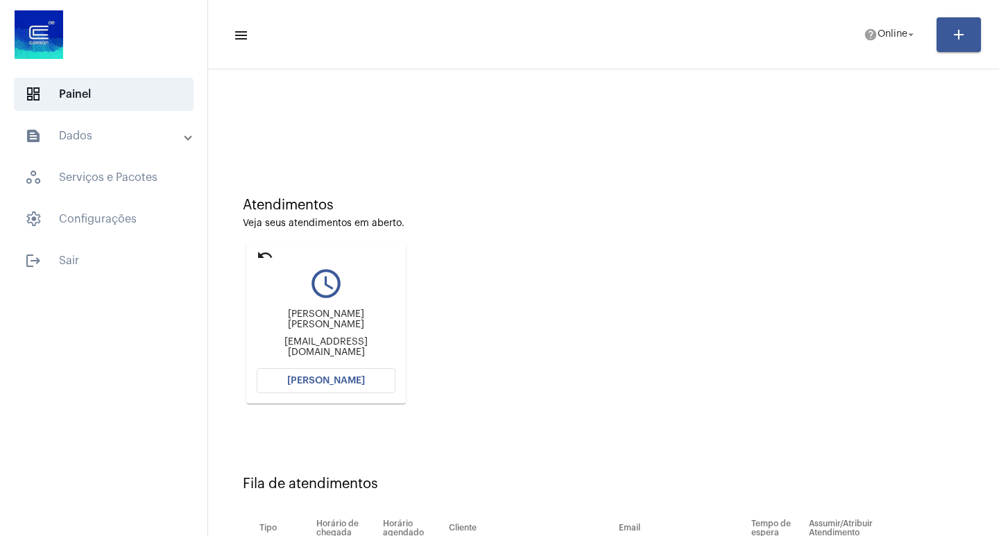
click at [364, 388] on button "[PERSON_NAME]" at bounding box center [326, 380] width 139 height 25
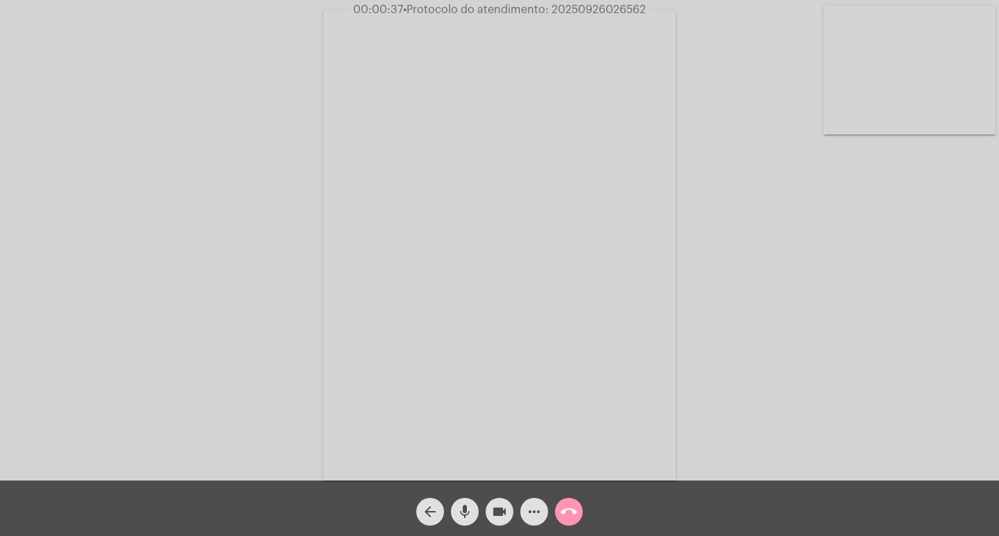
click at [522, 518] on button "more_horiz" at bounding box center [534, 512] width 28 height 28
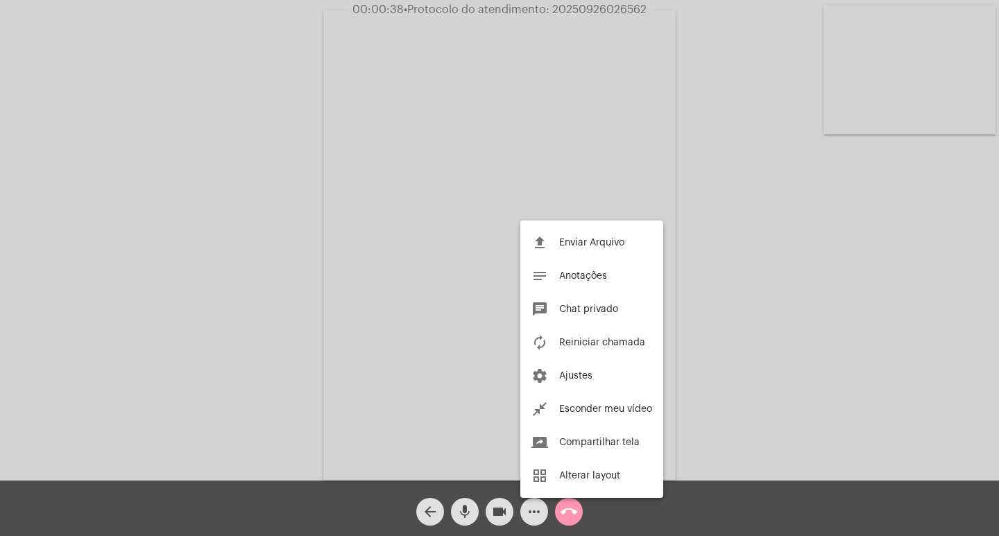
click at [522, 518] on div at bounding box center [499, 268] width 999 height 536
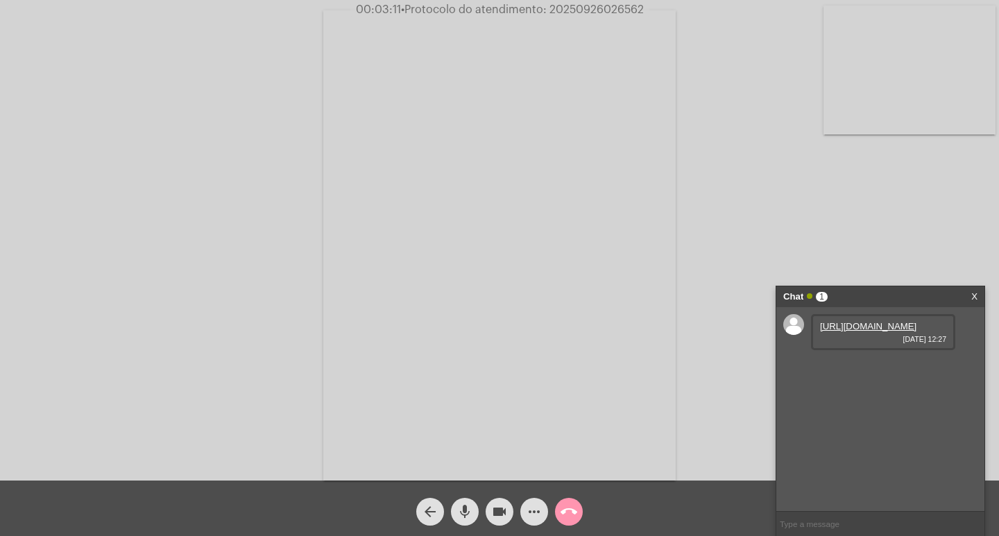
click at [836, 331] on link "https://neft-transfer-bucket.s3.amazonaws.com/temp-24660ec3-1ca4-05a2-0d7b-d100…" at bounding box center [868, 326] width 96 height 10
click at [842, 371] on link "https://neft-transfer-bucket.s3.amazonaws.com/temp-03182a3f-5392-2d8b-b7c1-175b…" at bounding box center [868, 366] width 96 height 10
click at [872, 411] on link "https://neft-transfer-bucket.s3.amazonaws.com/temp-f75d88b5-1a38-fb72-e4c0-ddbe…" at bounding box center [868, 405] width 96 height 10
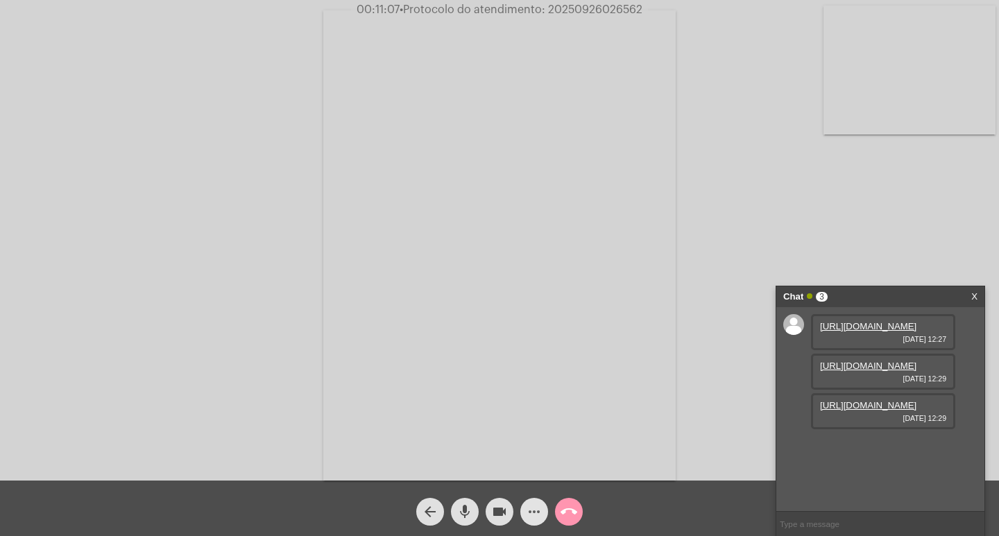
click at [539, 500] on span "more_horiz" at bounding box center [534, 512] width 17 height 28
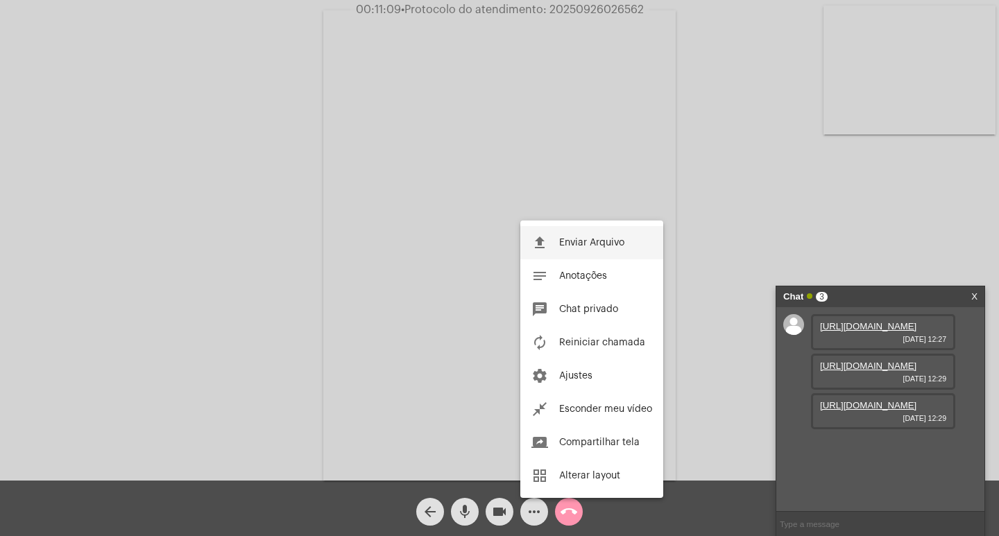
click at [567, 232] on button "file_upload Enviar Arquivo" at bounding box center [591, 242] width 143 height 33
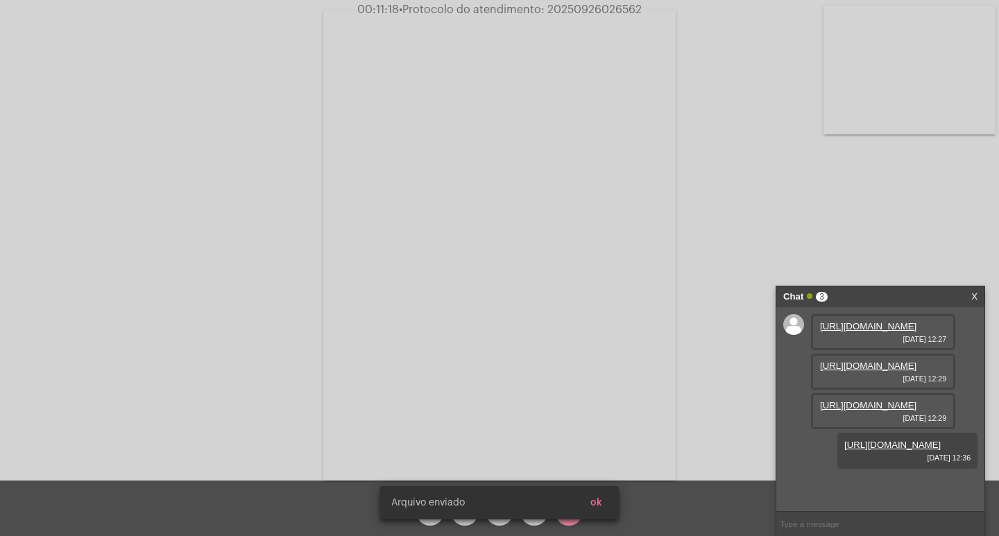
scroll to position [83, 0]
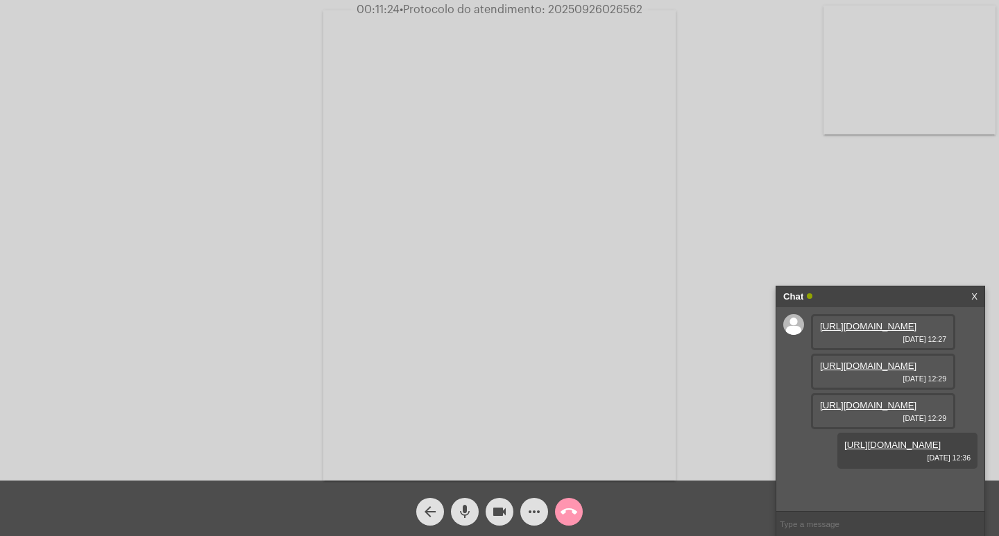
click at [811, 521] on input "text" at bounding box center [880, 524] width 208 height 24
click at [555, 10] on span "• Protocolo do atendimento: 20250926026562" at bounding box center [520, 9] width 243 height 11
copy span "20250926026562"
click at [790, 527] on input "text" at bounding box center [880, 524] width 208 height 24
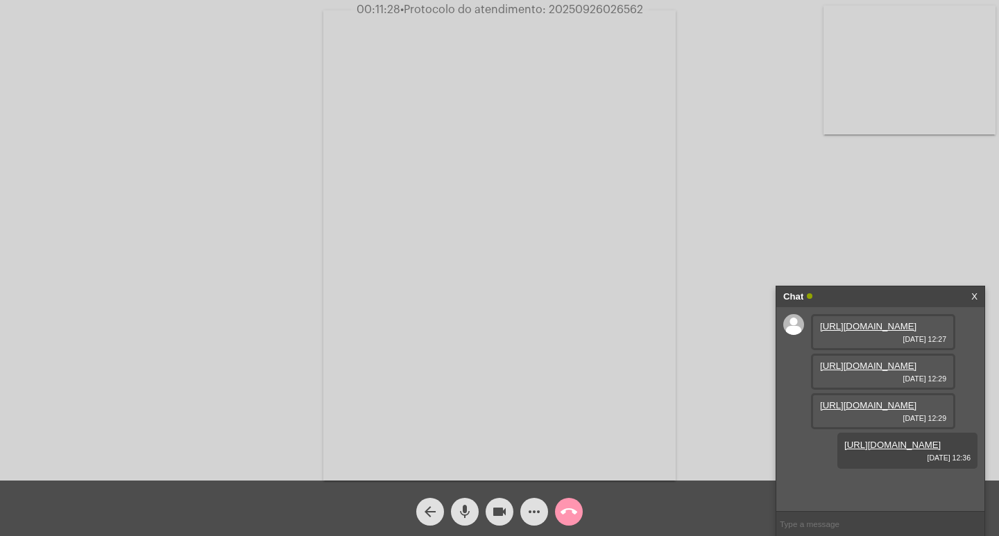
paste input "20250926026562"
type input "20250926026562"
click at [872, 519] on input "20250926026562" at bounding box center [880, 524] width 208 height 24
click at [500, 506] on mat-icon "videocam" at bounding box center [499, 511] width 17 height 17
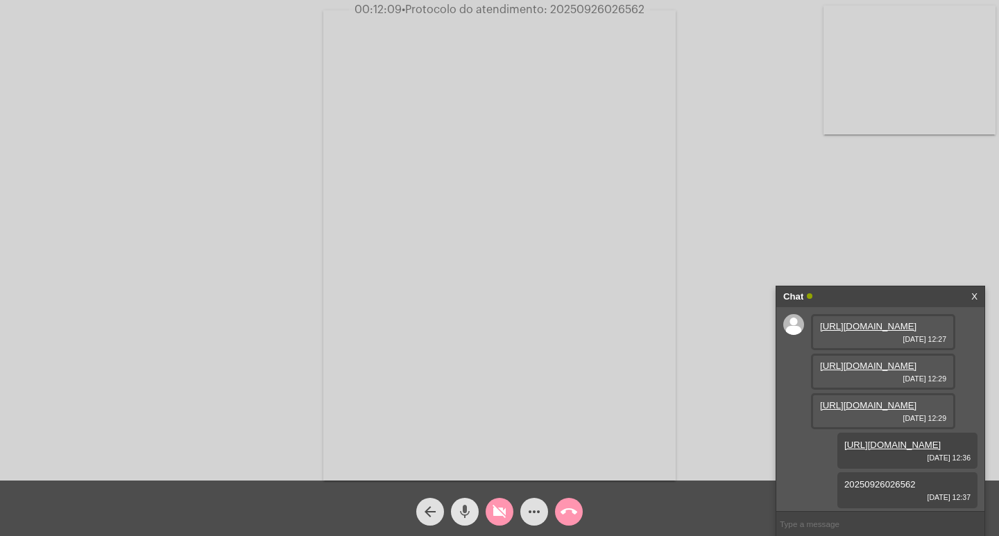
click at [465, 509] on mat-icon "mic" at bounding box center [464, 511] width 17 height 17
click at [573, 510] on mat-icon "call_end" at bounding box center [568, 511] width 17 height 17
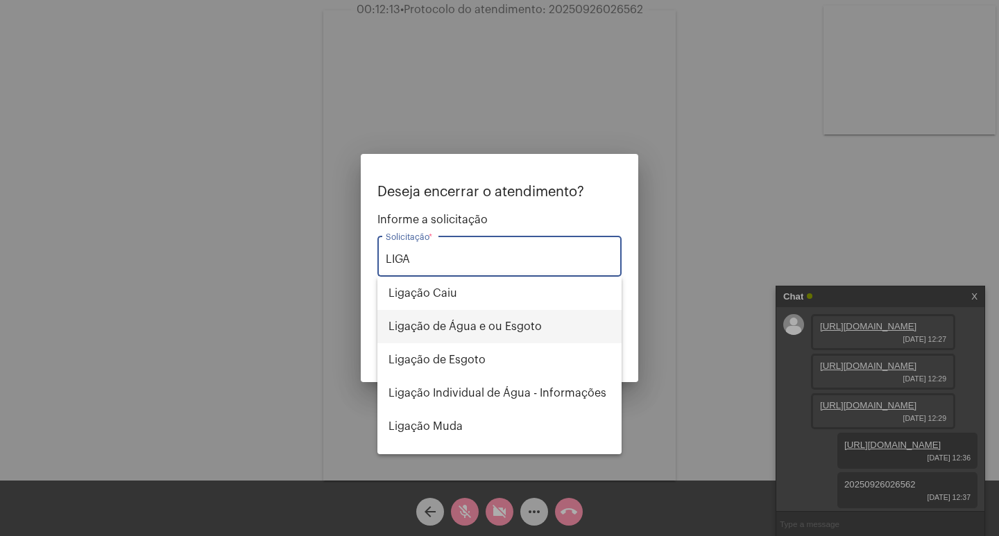
click at [440, 316] on span "Ligação de Água e ou Esgoto" at bounding box center [499, 326] width 222 height 33
type input "Ligação de Água e ou Esgoto"
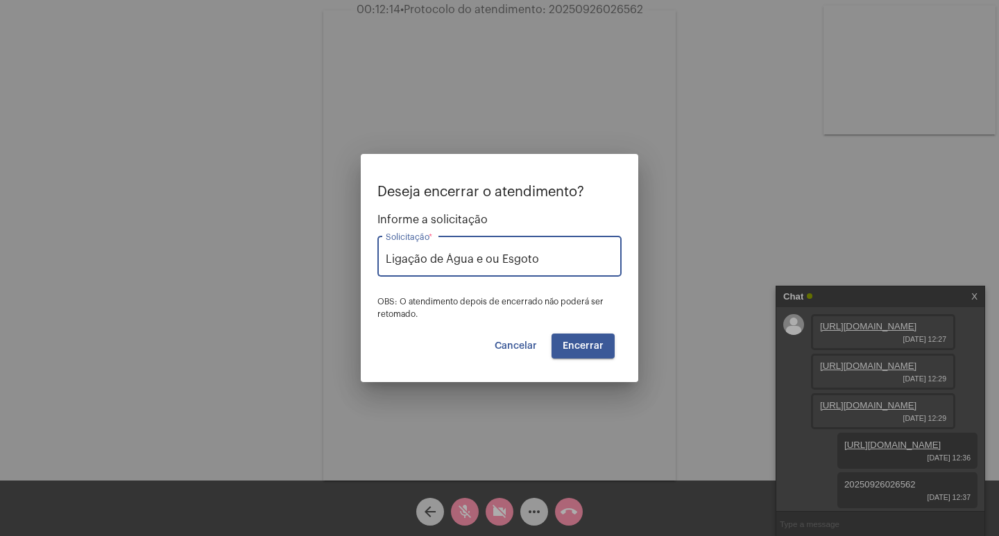
click at [569, 345] on span "Encerrar" at bounding box center [582, 346] width 41 height 10
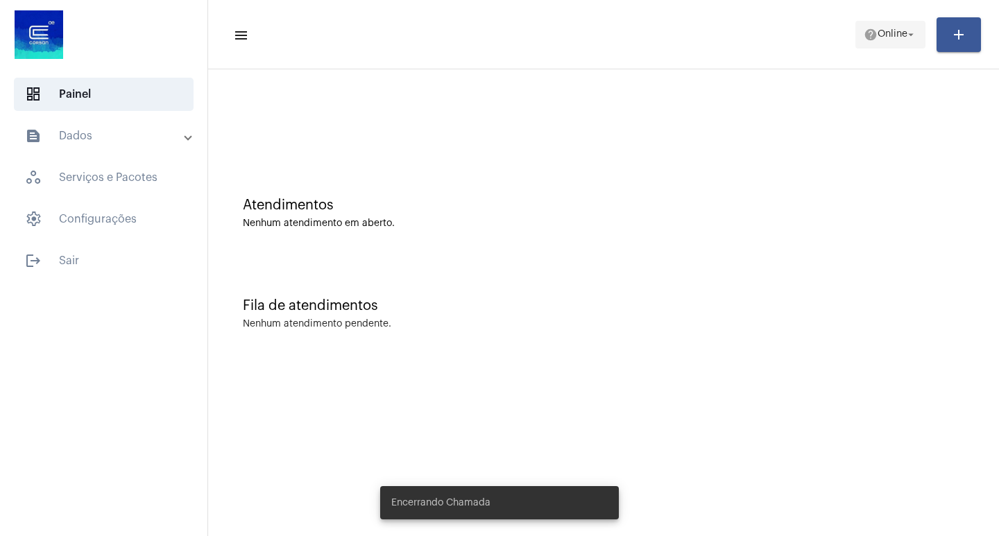
click at [902, 35] on span "Online" at bounding box center [892, 35] width 30 height 10
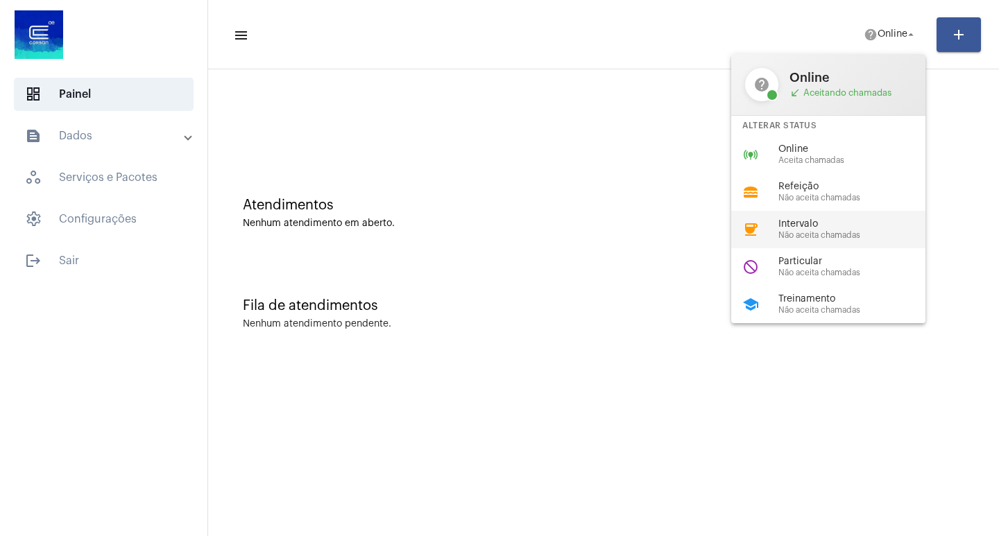
click at [777, 236] on div "coffee Intervalo Não aceita chamadas" at bounding box center [839, 229] width 216 height 37
